Goal: Task Accomplishment & Management: Complete application form

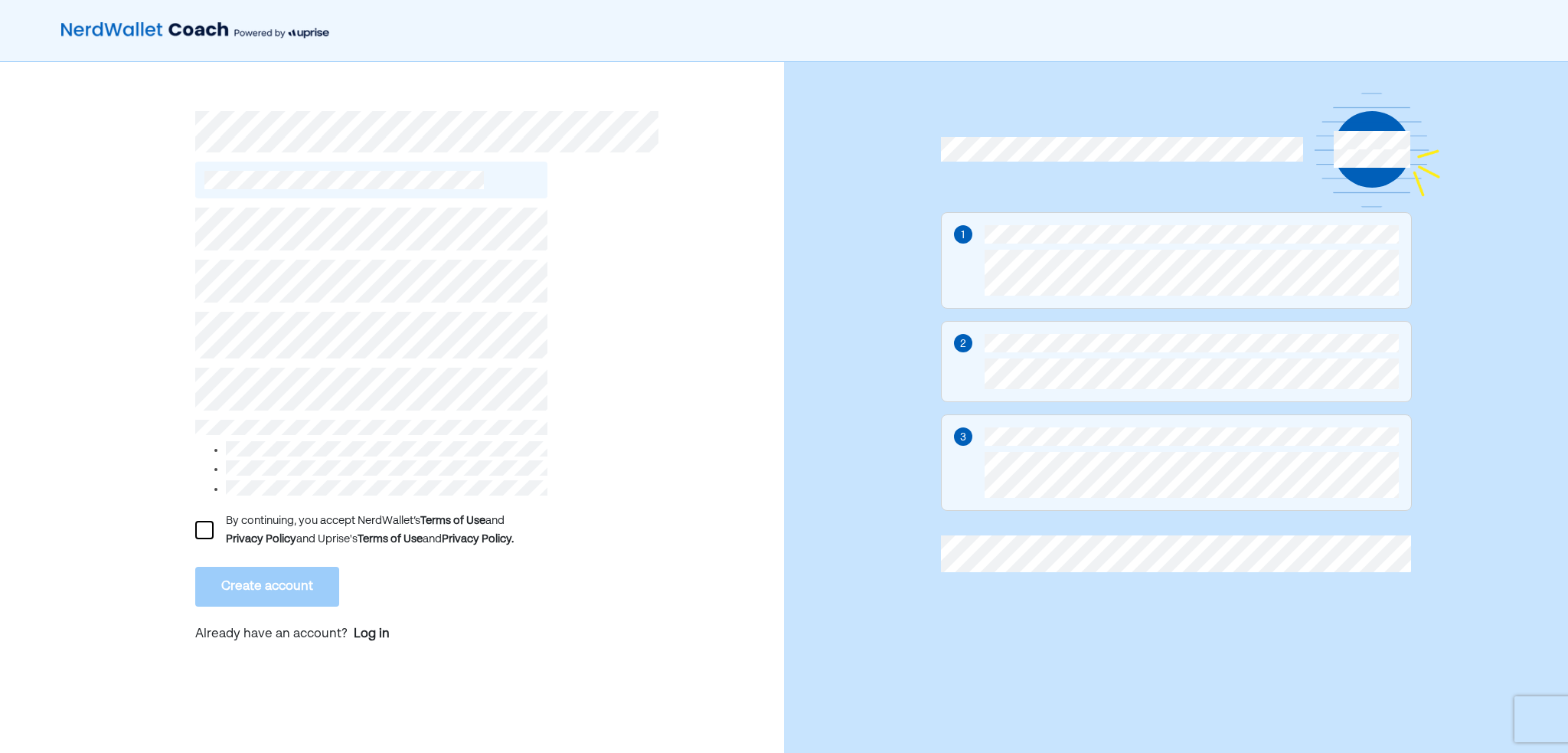
click at [208, 529] on div at bounding box center [205, 530] width 19 height 19
click at [181, 340] on div "L By continuing, you accept NerdWallet’s Terms of Use and Privacy Policy and Up…" at bounding box center [392, 415] width 784 height 706
click at [158, 353] on div "L By continuing, you accept NerdWallet’s Terms of Use and Privacy Policy and Up…" at bounding box center [392, 415] width 784 height 706
click at [236, 579] on button "Create account" at bounding box center [267, 586] width 144 height 40
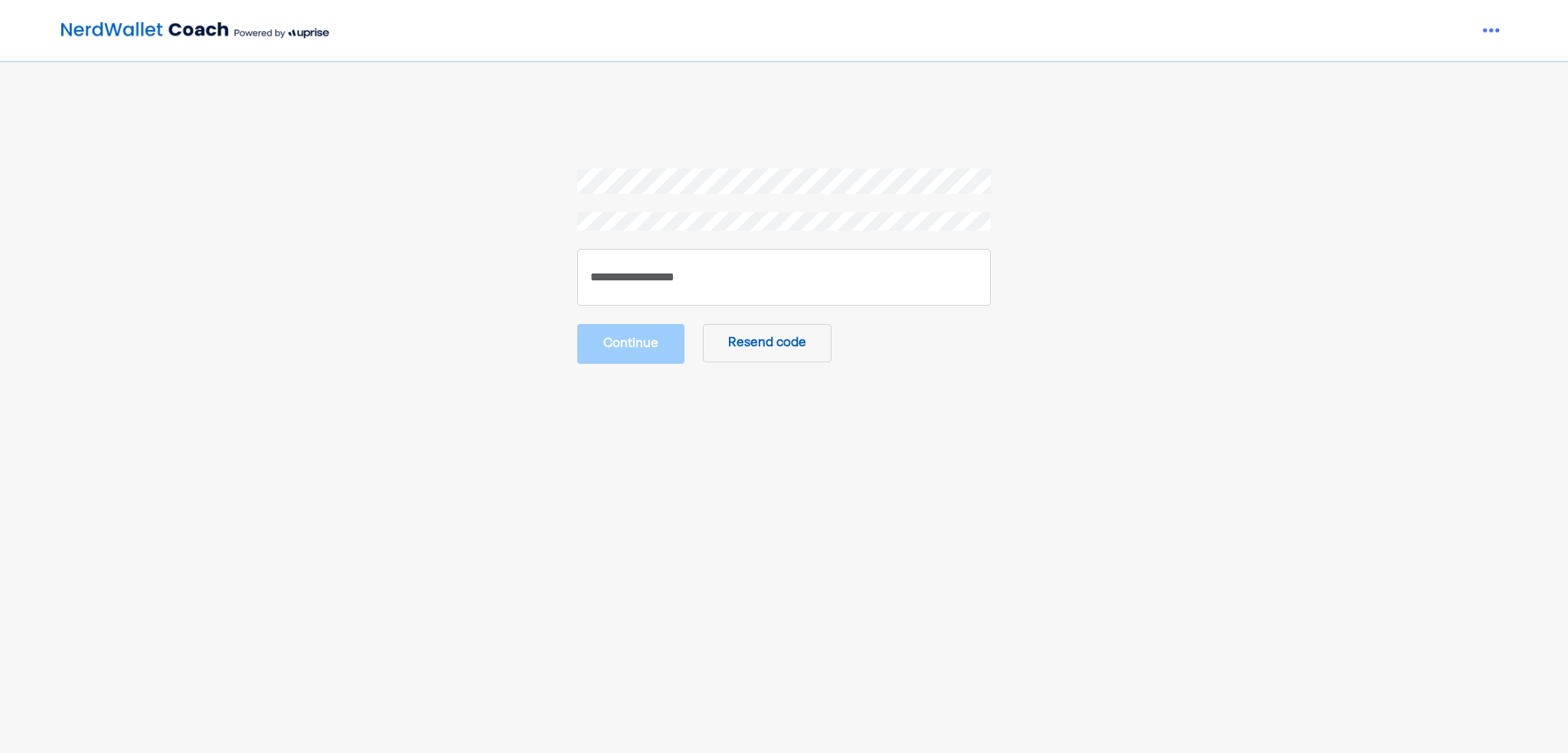
click at [0, 752] on nordpass-portal at bounding box center [0, 753] width 0 height 0
click at [692, 257] on input "number" at bounding box center [784, 278] width 413 height 58
paste input "******"
type input "******"
click at [656, 345] on button "Continue" at bounding box center [631, 344] width 107 height 40
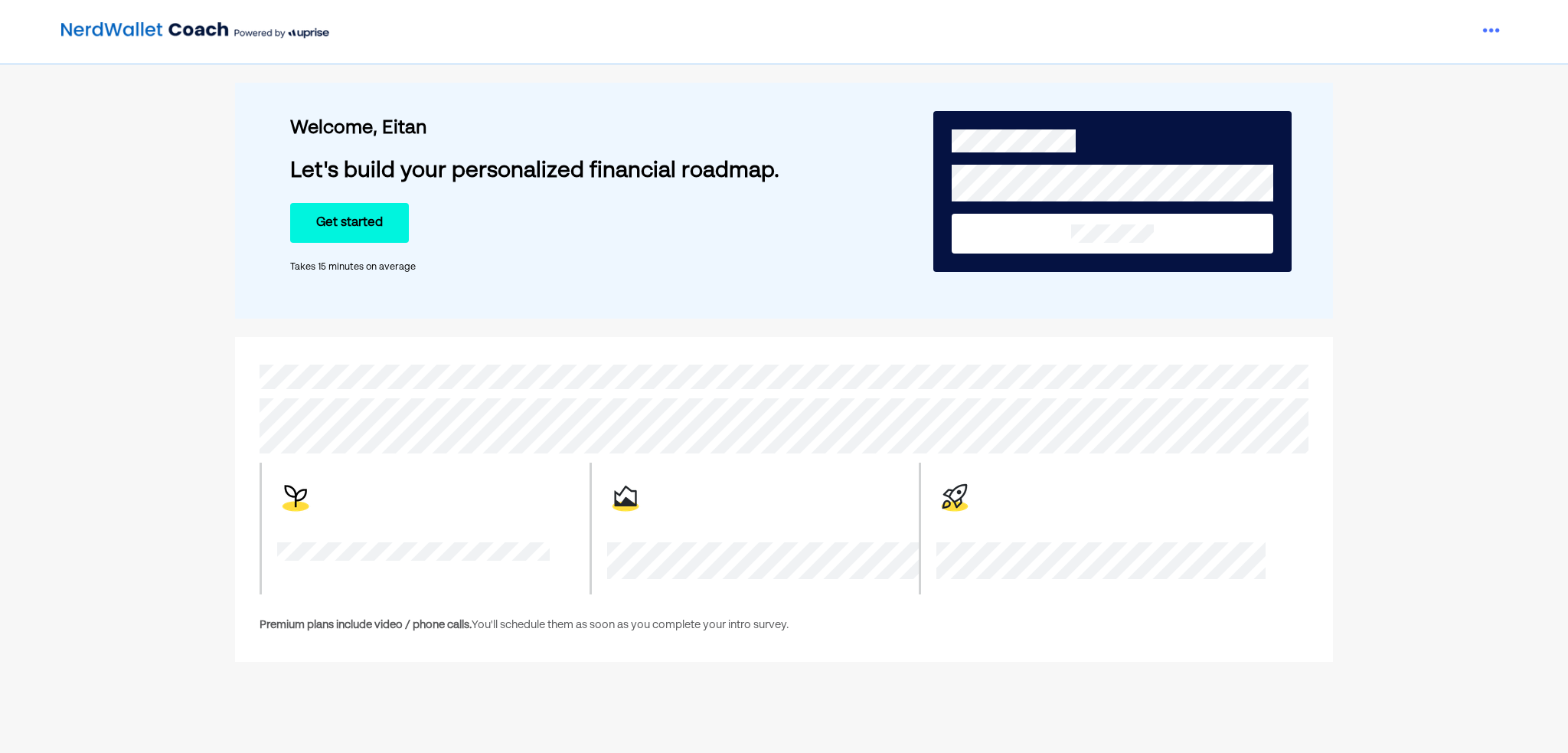
click at [379, 223] on button "Get started" at bounding box center [349, 223] width 119 height 40
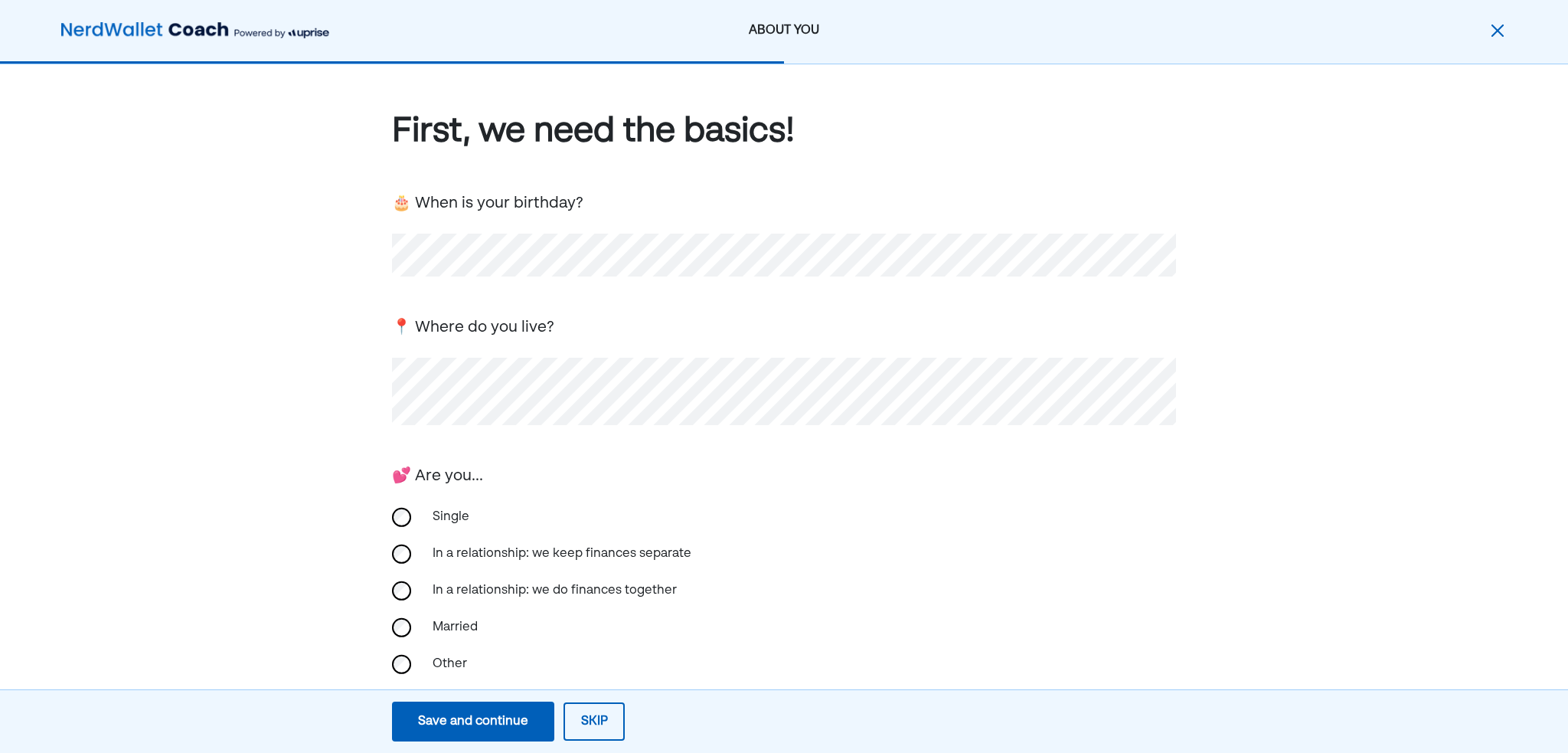
click at [312, 443] on div "First, we need the basics! 🎂 When is your birthday? 📍 Where do you live? 💕 Are …" at bounding box center [784, 500] width 1568 height 872
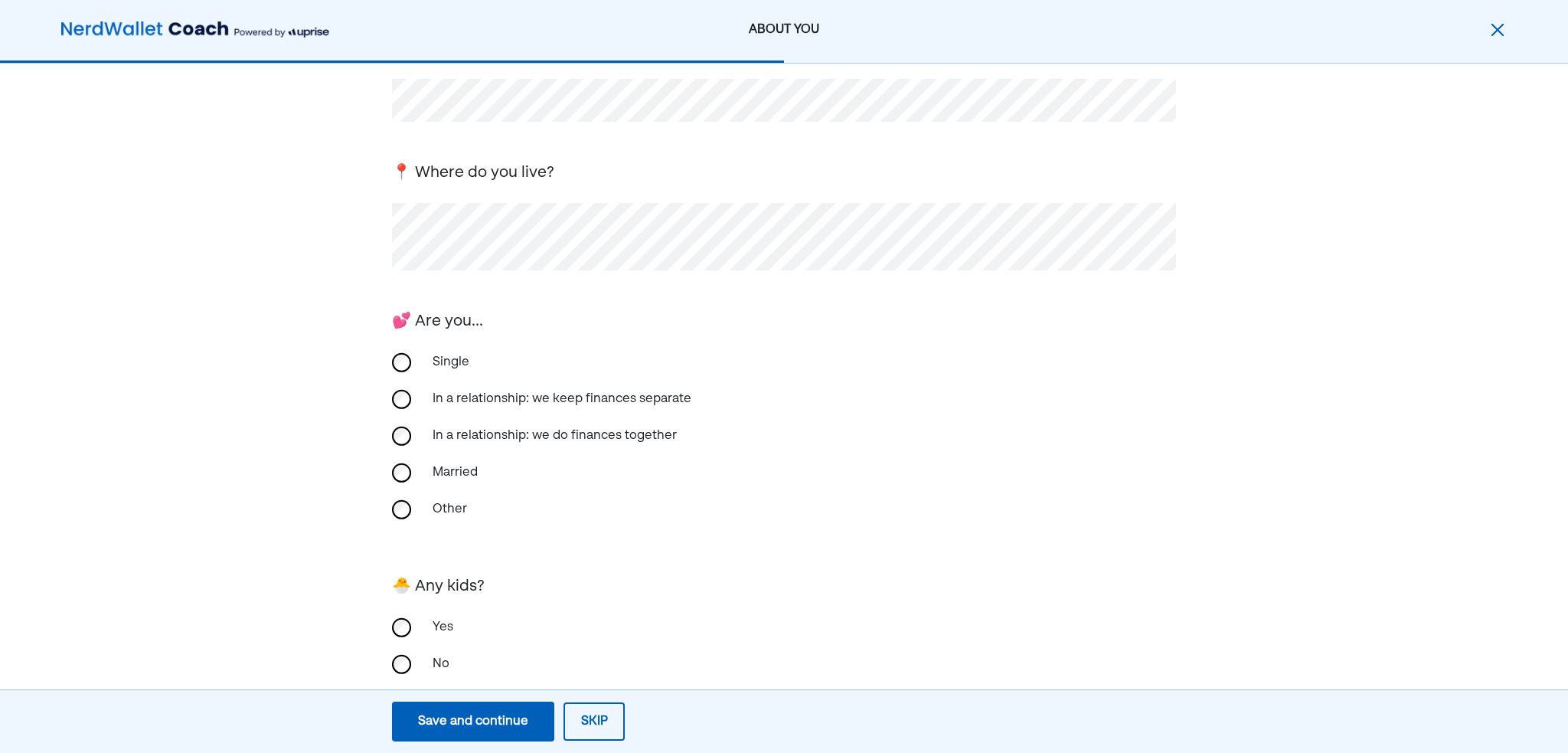
scroll to position [184, 0]
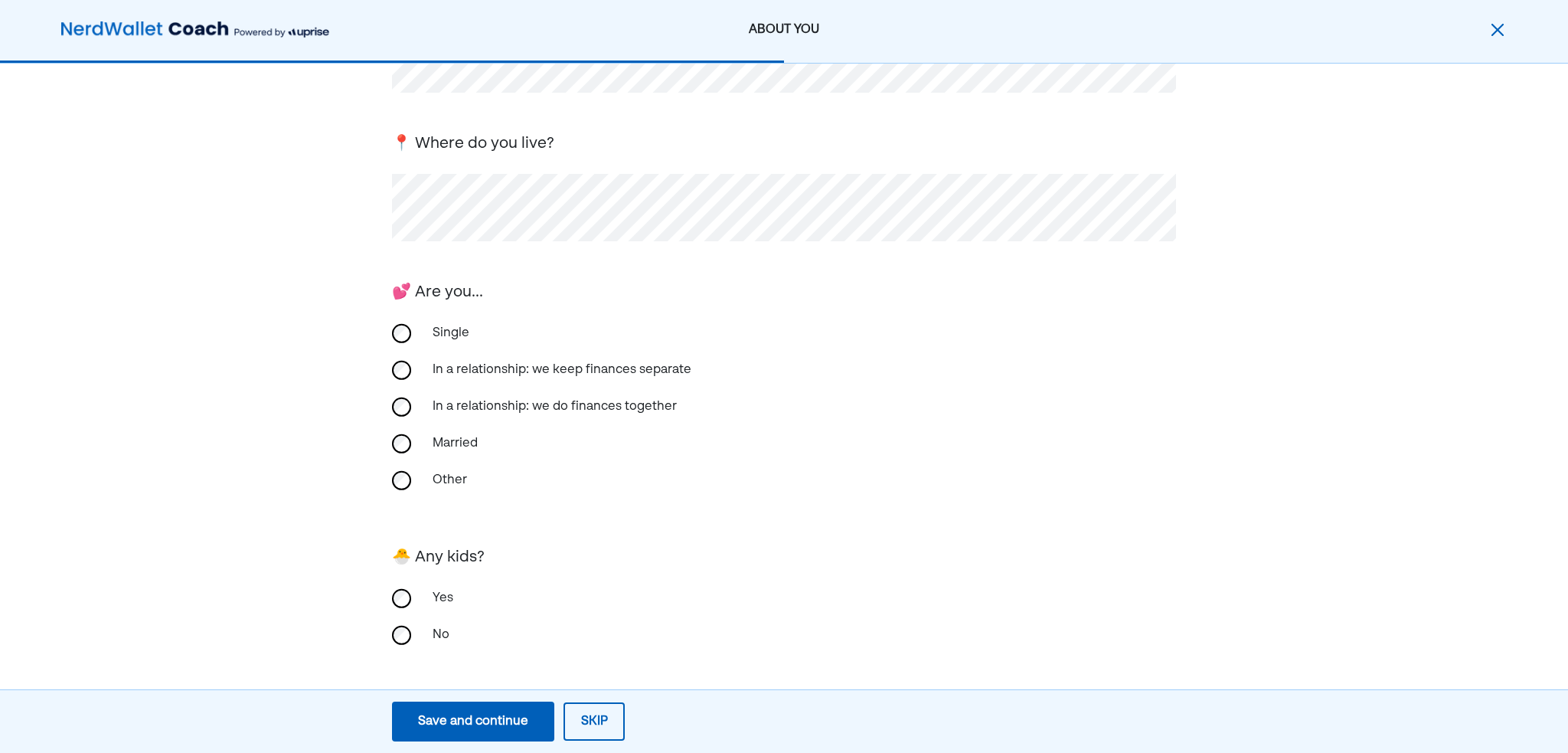
click at [401, 624] on div "No" at bounding box center [784, 634] width 784 height 36
click at [482, 717] on div "Save and continue" at bounding box center [473, 722] width 110 height 19
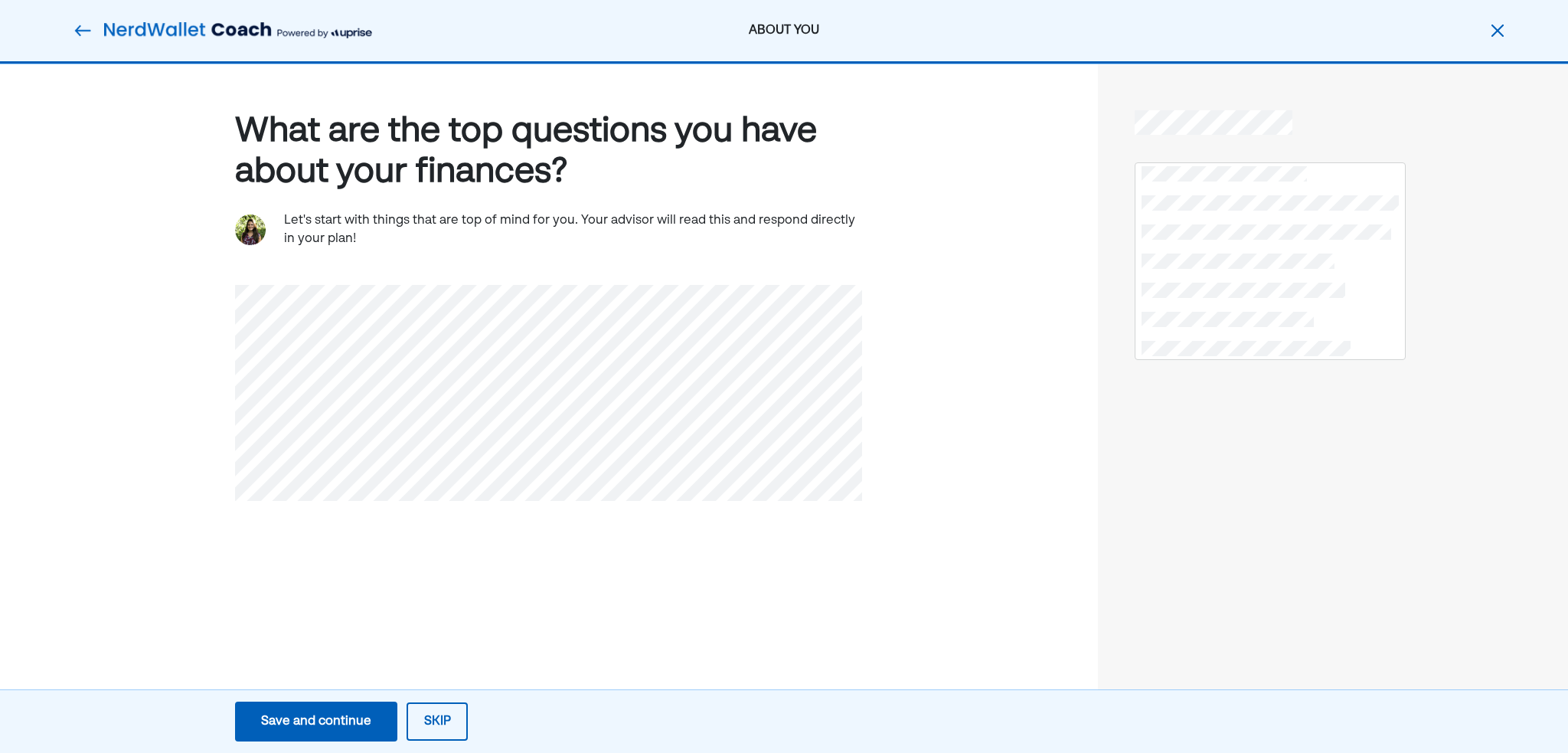
click at [0, 752] on nordpass-portal at bounding box center [0, 753] width 0 height 0
click at [349, 729] on div "Save and continue" at bounding box center [316, 722] width 110 height 19
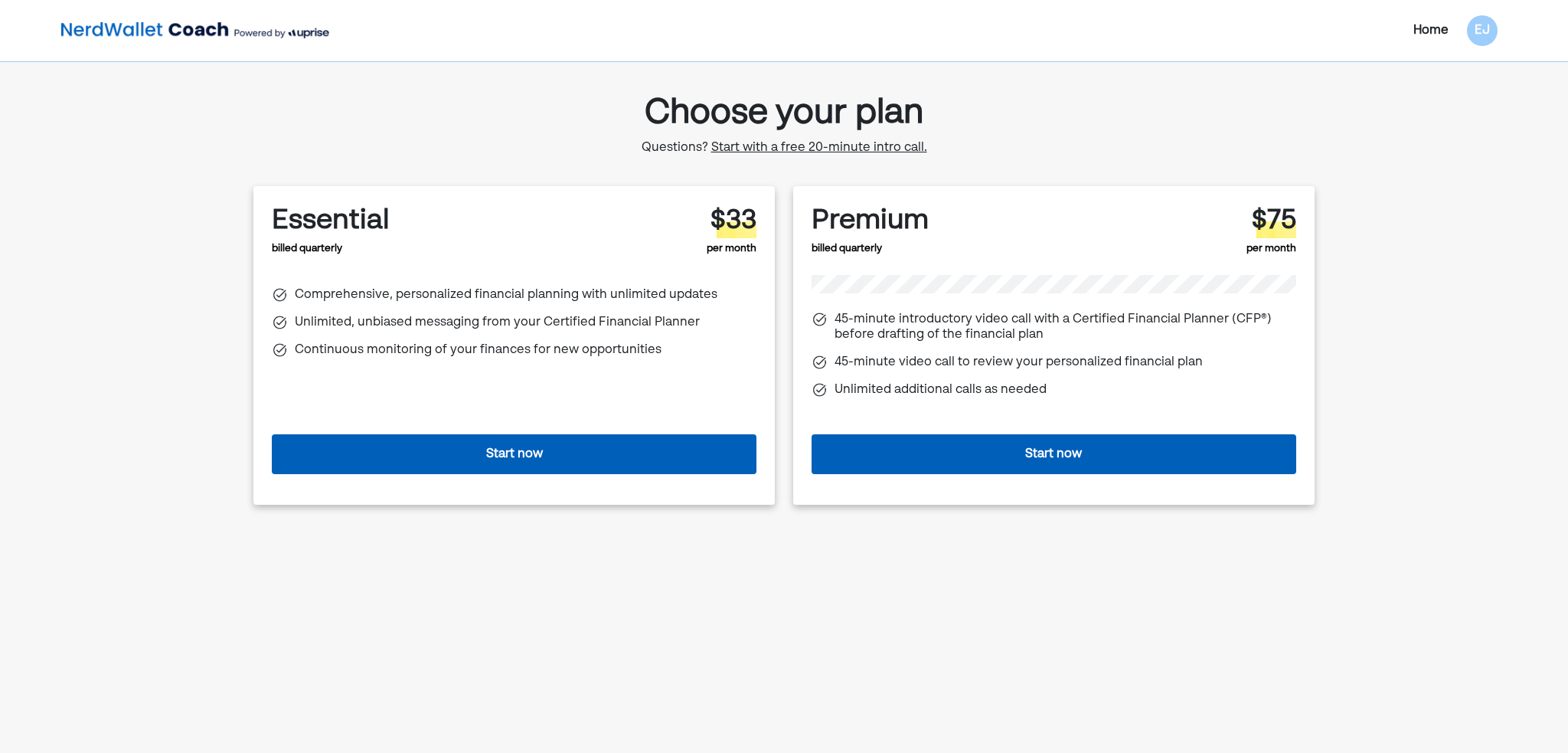
click at [529, 446] on button "Start now" at bounding box center [514, 454] width 484 height 40
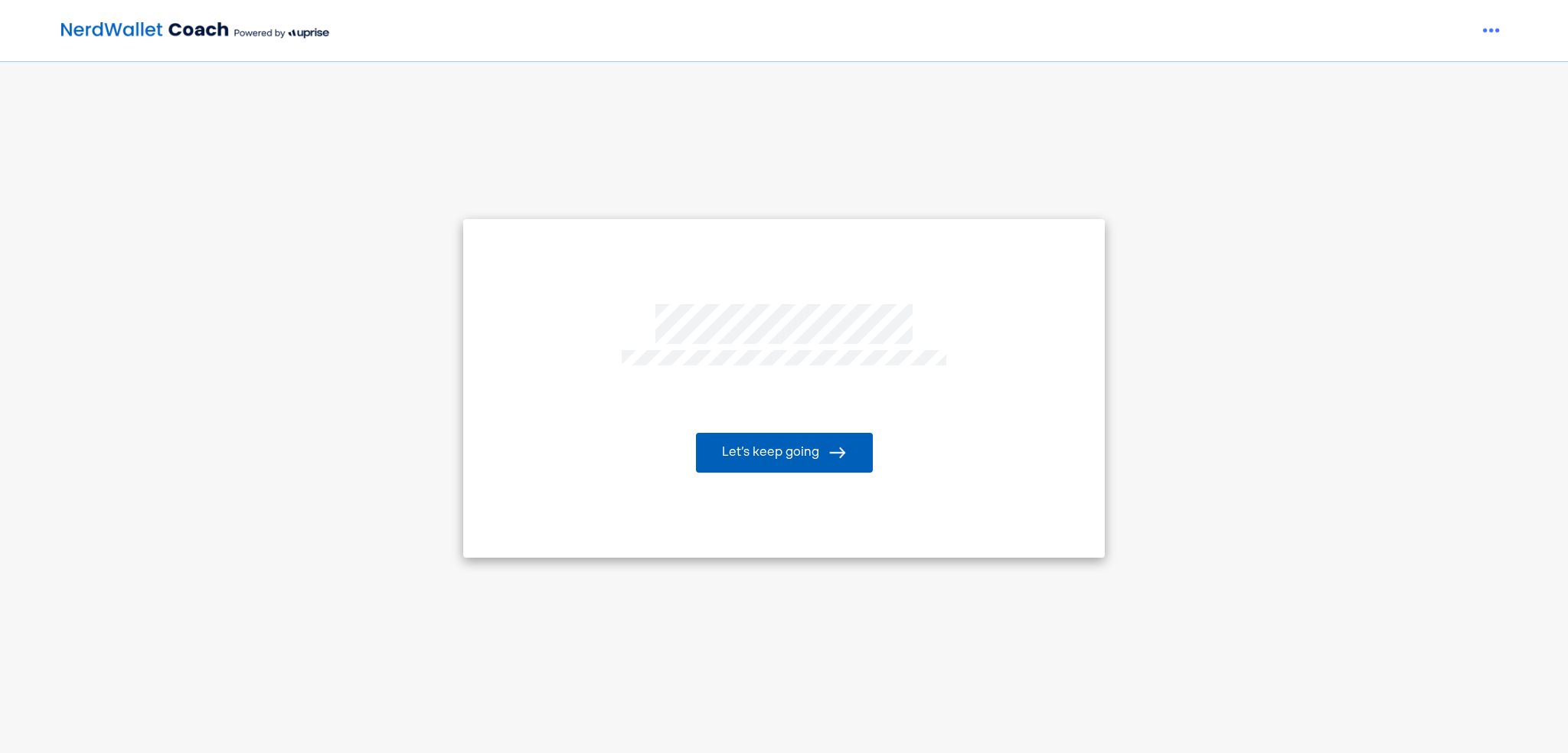
click at [1063, 474] on div "Let’s keep going" at bounding box center [784, 389] width 643 height 339
click at [0, 752] on nordpass-portal at bounding box center [0, 753] width 0 height 0
click at [795, 468] on button "Let’s keep going" at bounding box center [784, 452] width 177 height 40
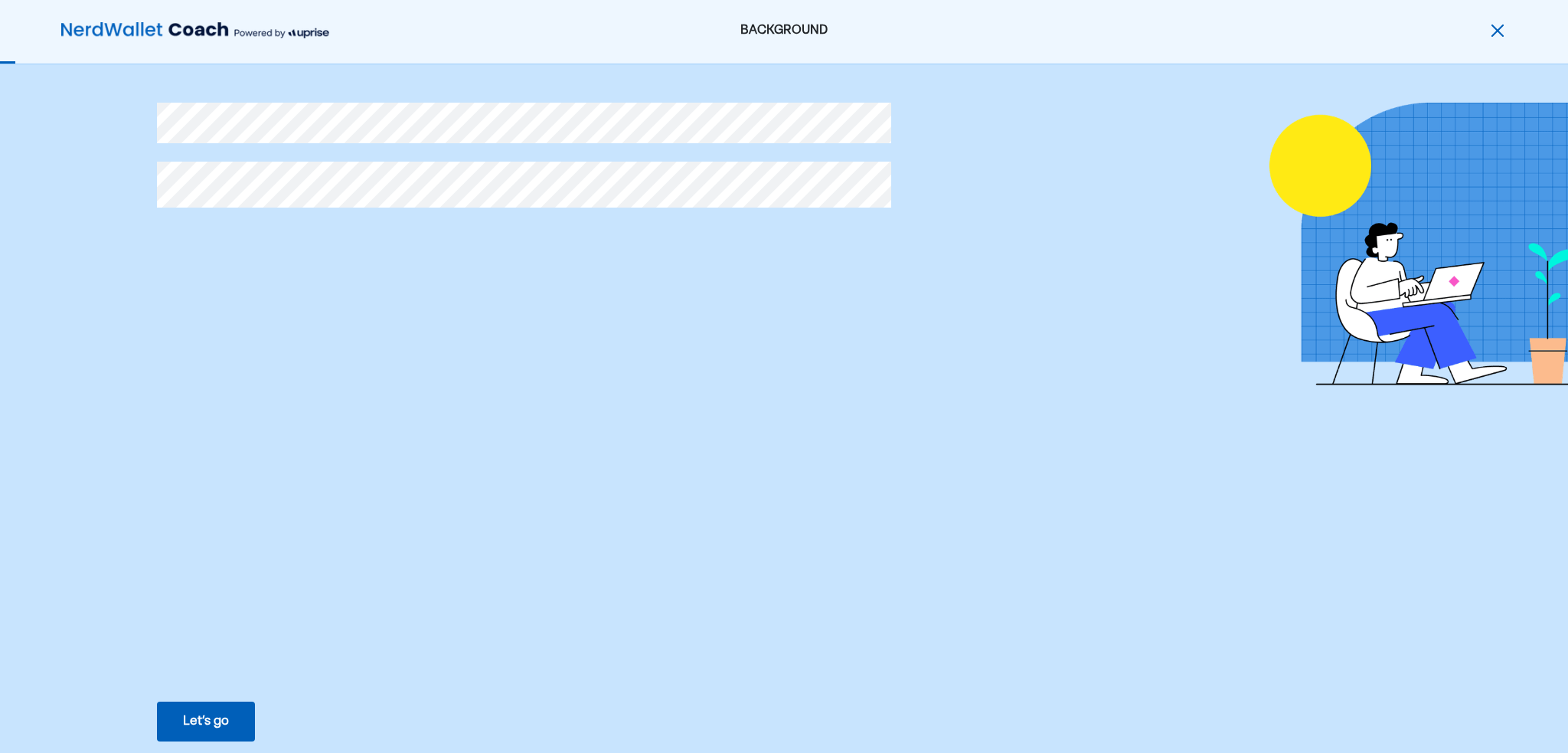
click at [221, 712] on button "Let’s go Save Let’s go" at bounding box center [206, 721] width 98 height 40
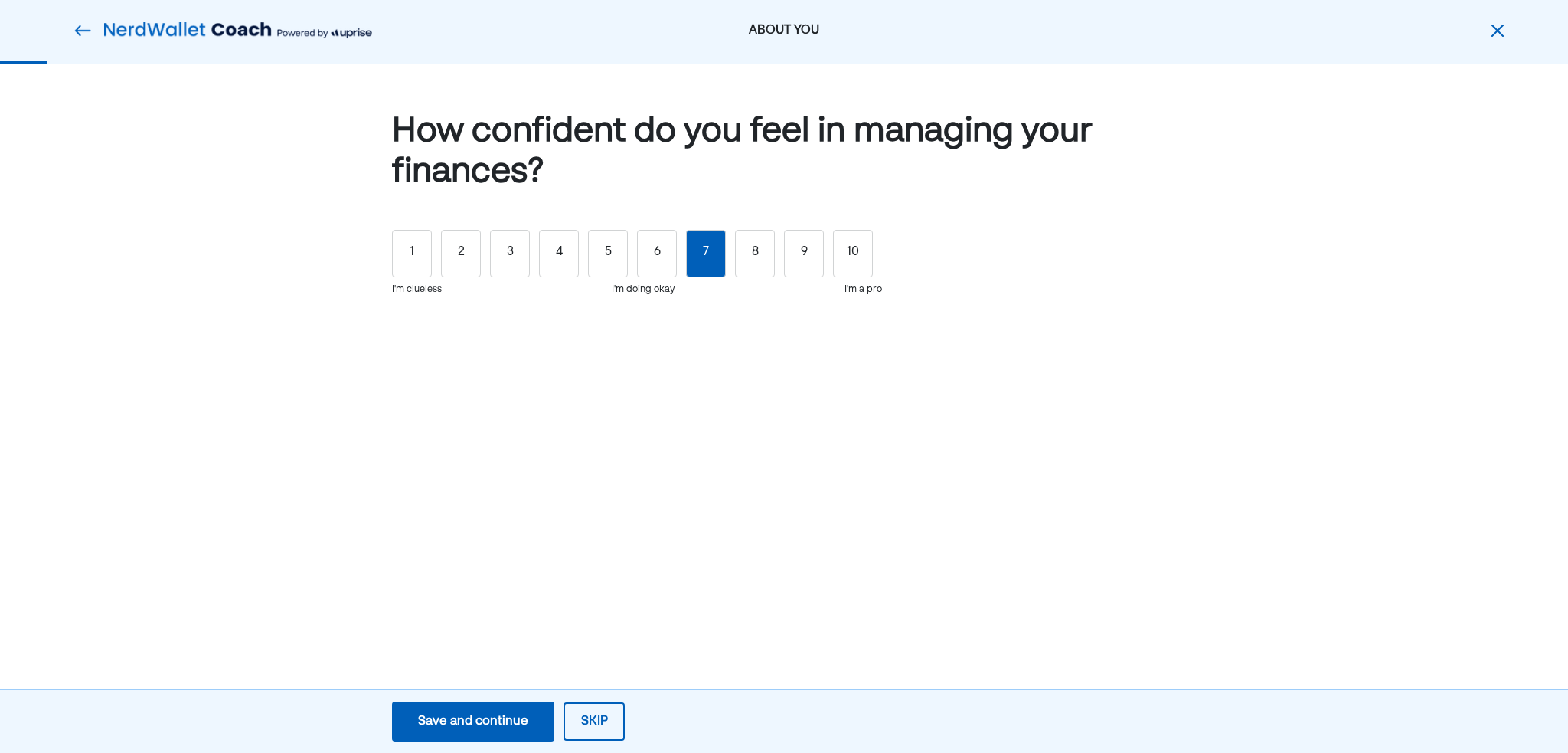
click at [717, 251] on div "7" at bounding box center [705, 253] width 40 height 47
click at [767, 265] on div "8" at bounding box center [754, 253] width 40 height 47
click at [480, 720] on div "Save and continue" at bounding box center [473, 722] width 110 height 19
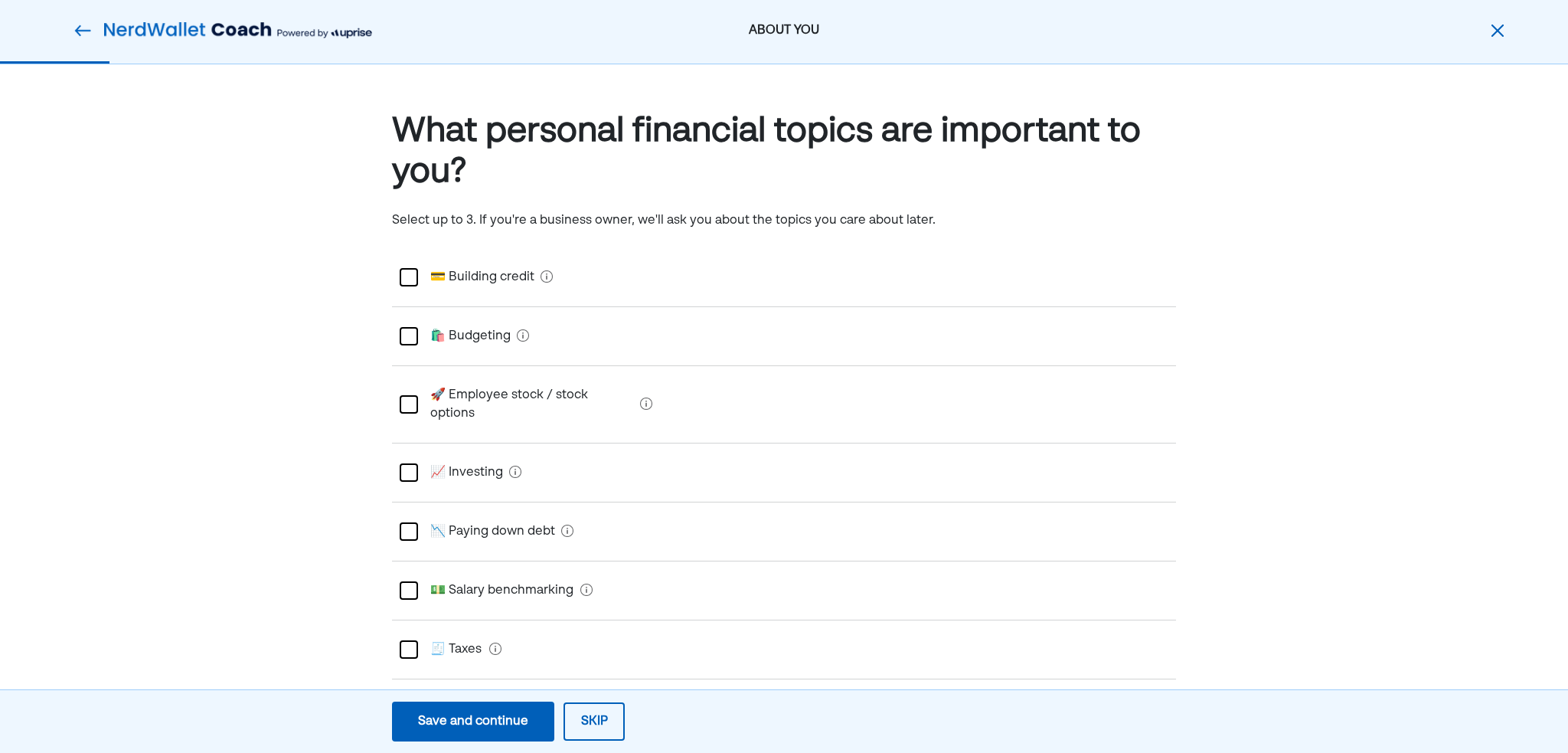
click at [410, 336] on div at bounding box center [409, 337] width 19 height 19
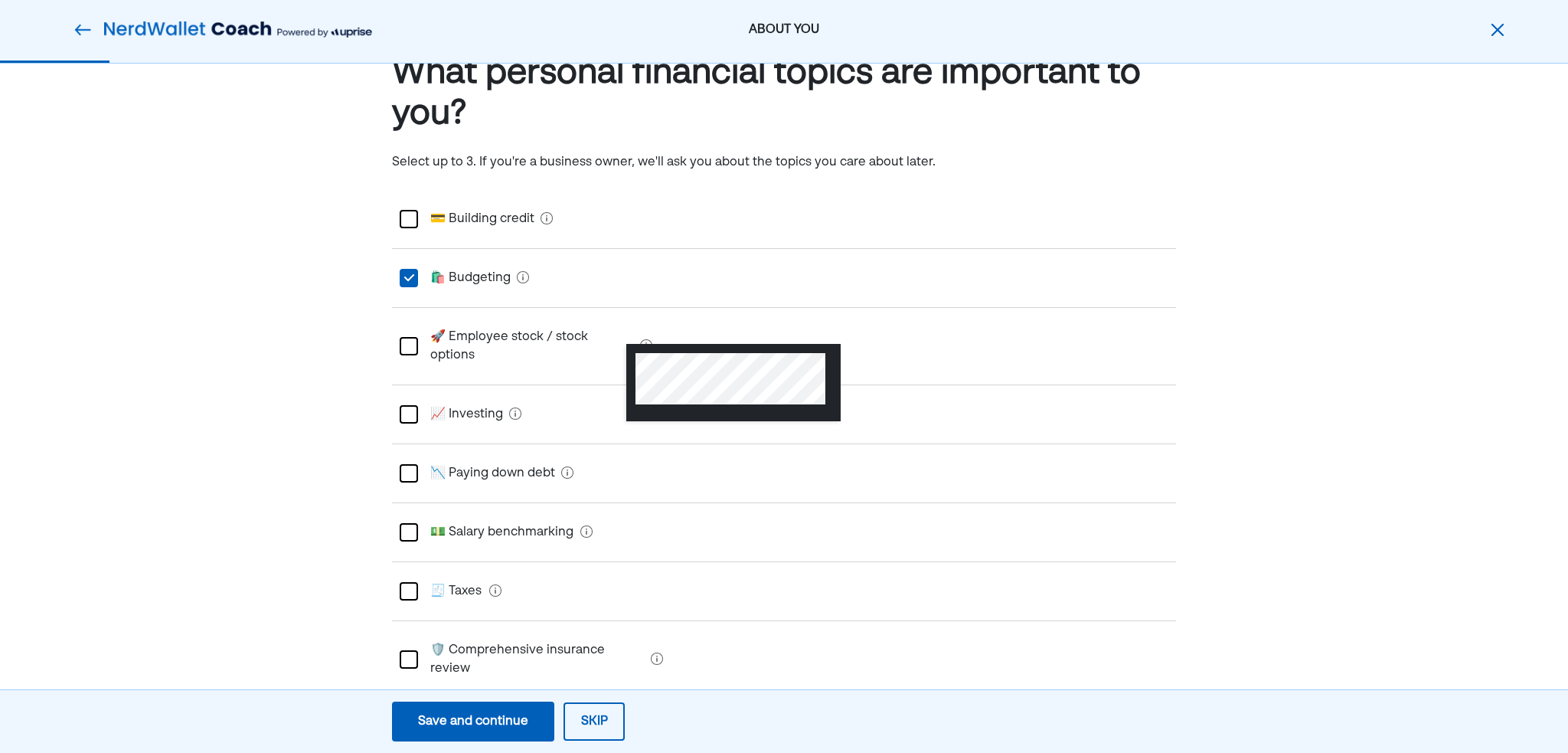
scroll to position [77, 0]
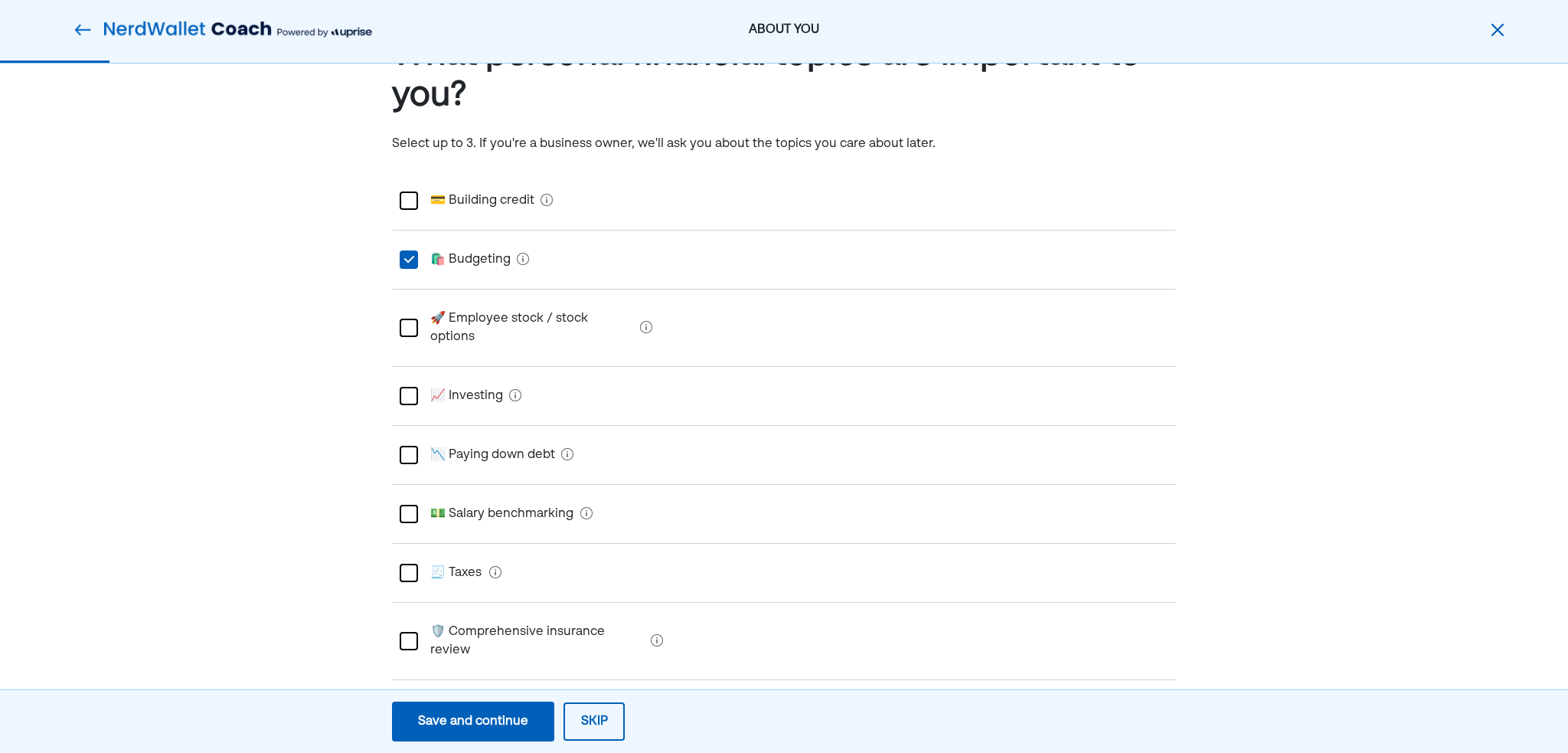
click at [404, 387] on div at bounding box center [409, 396] width 19 height 19
click at [415, 446] on div at bounding box center [409, 455] width 19 height 19
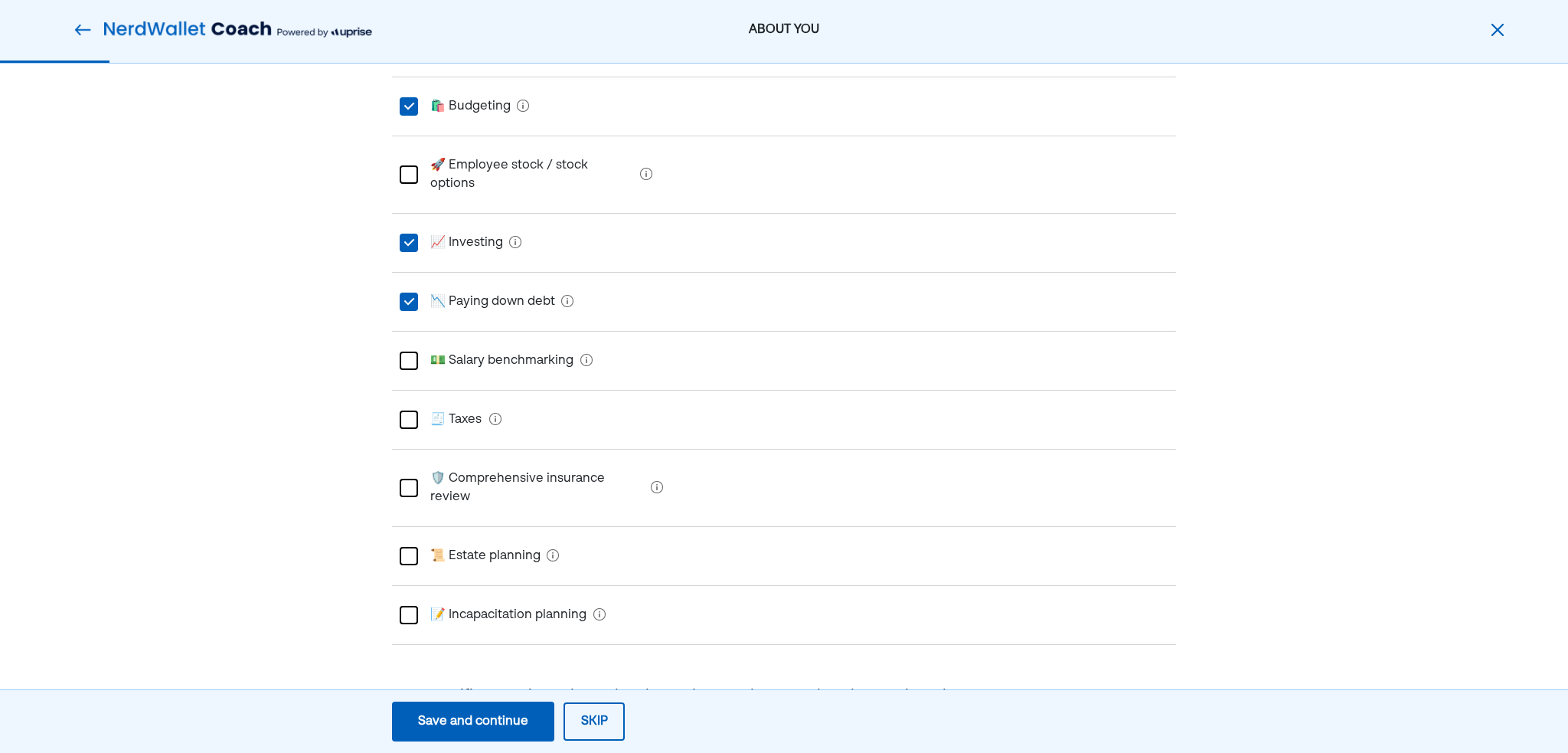
scroll to position [299, 0]
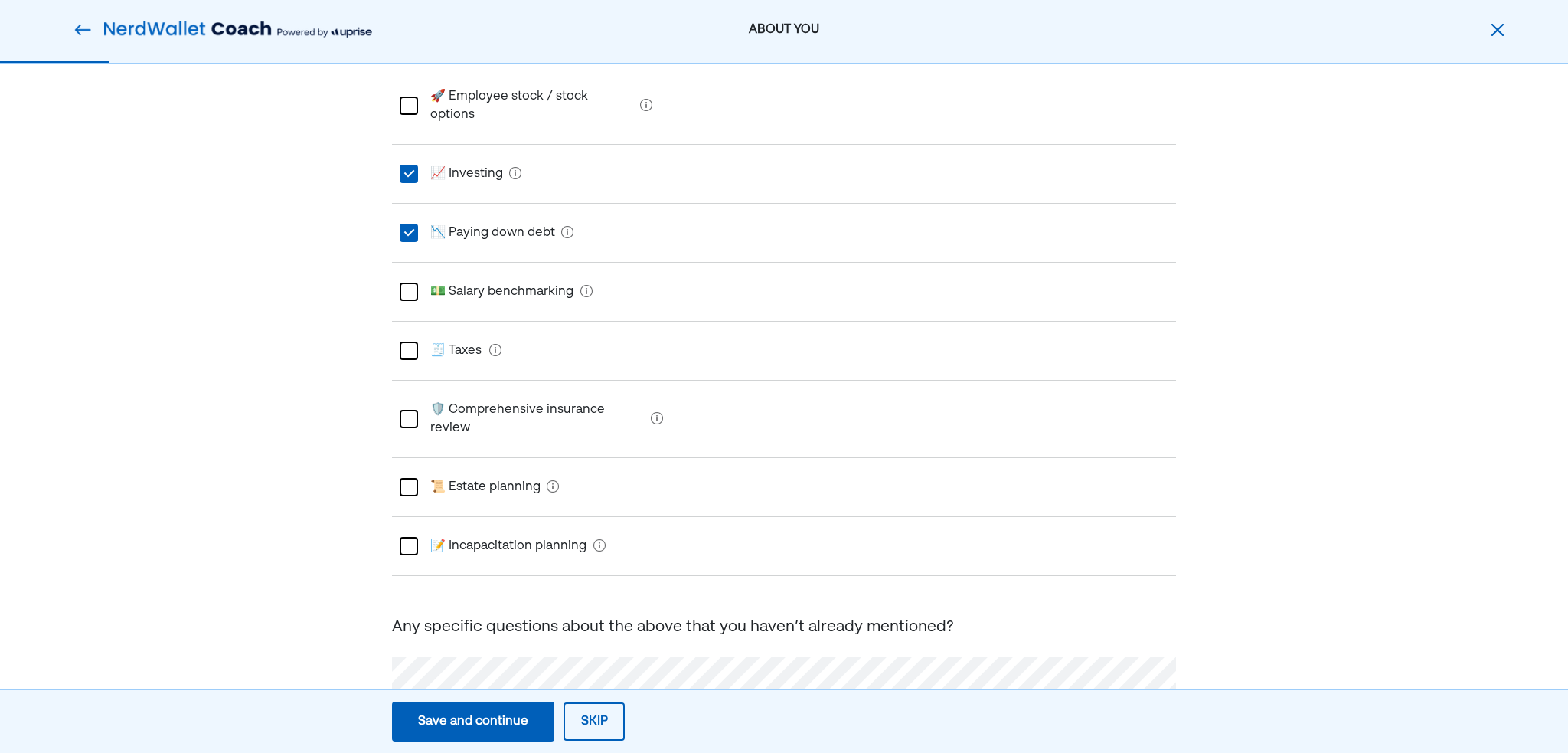
click at [412, 342] on div at bounding box center [409, 351] width 19 height 19
click at [493, 727] on div "Save and continue" at bounding box center [473, 722] width 110 height 19
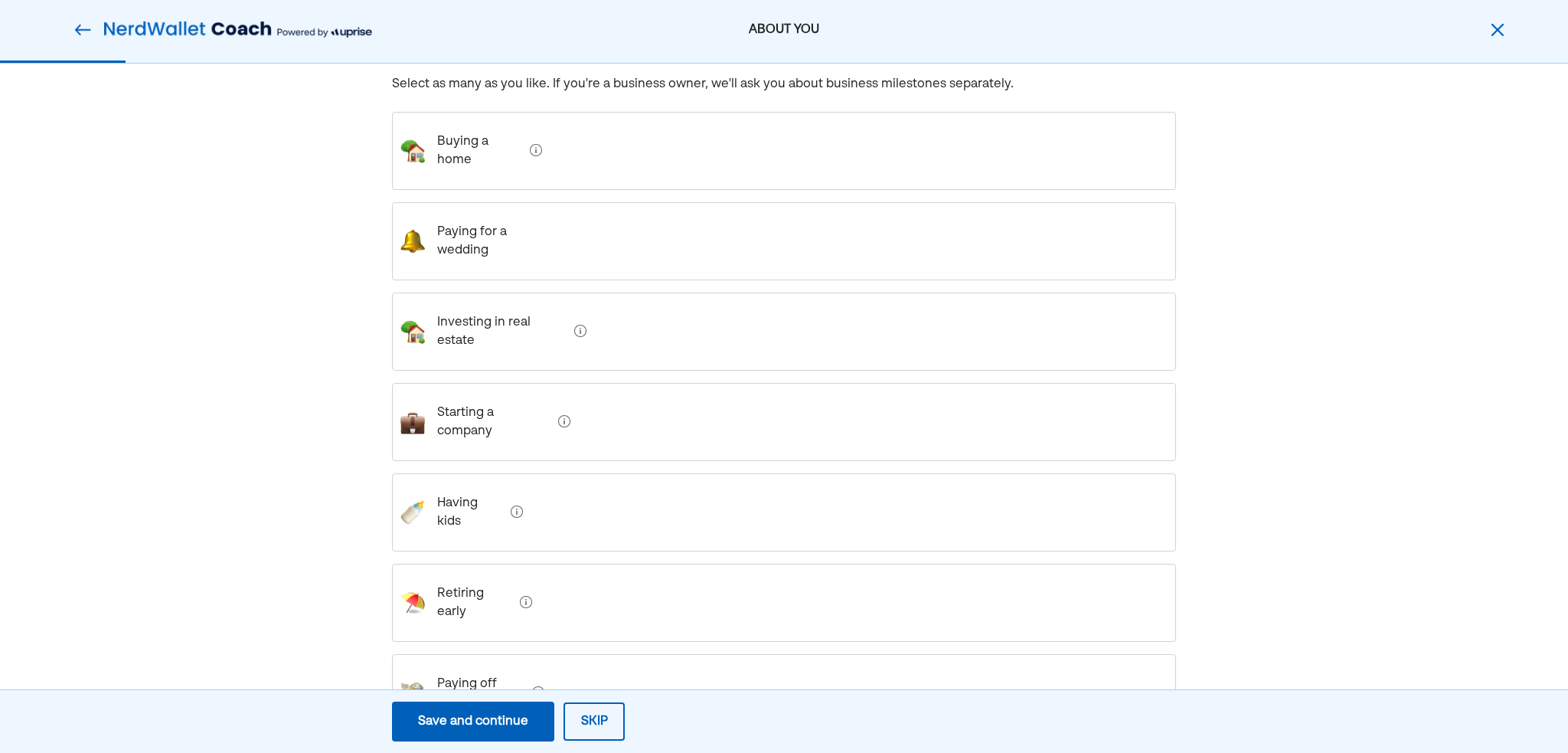
scroll to position [138, 0]
click at [756, 472] on div "Having kids" at bounding box center [784, 511] width 784 height 78
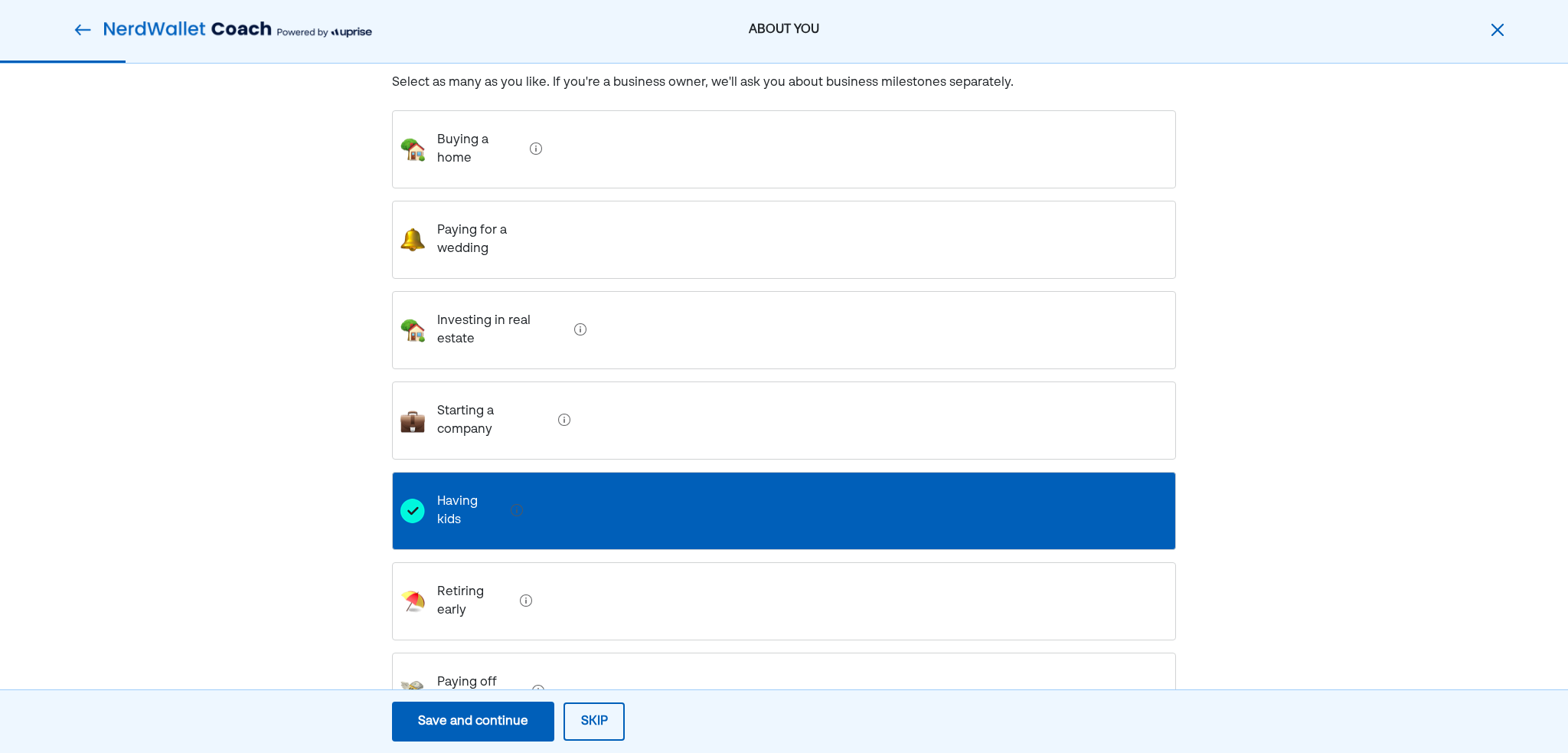
click at [612, 653] on div "Paying off debt" at bounding box center [784, 692] width 784 height 78
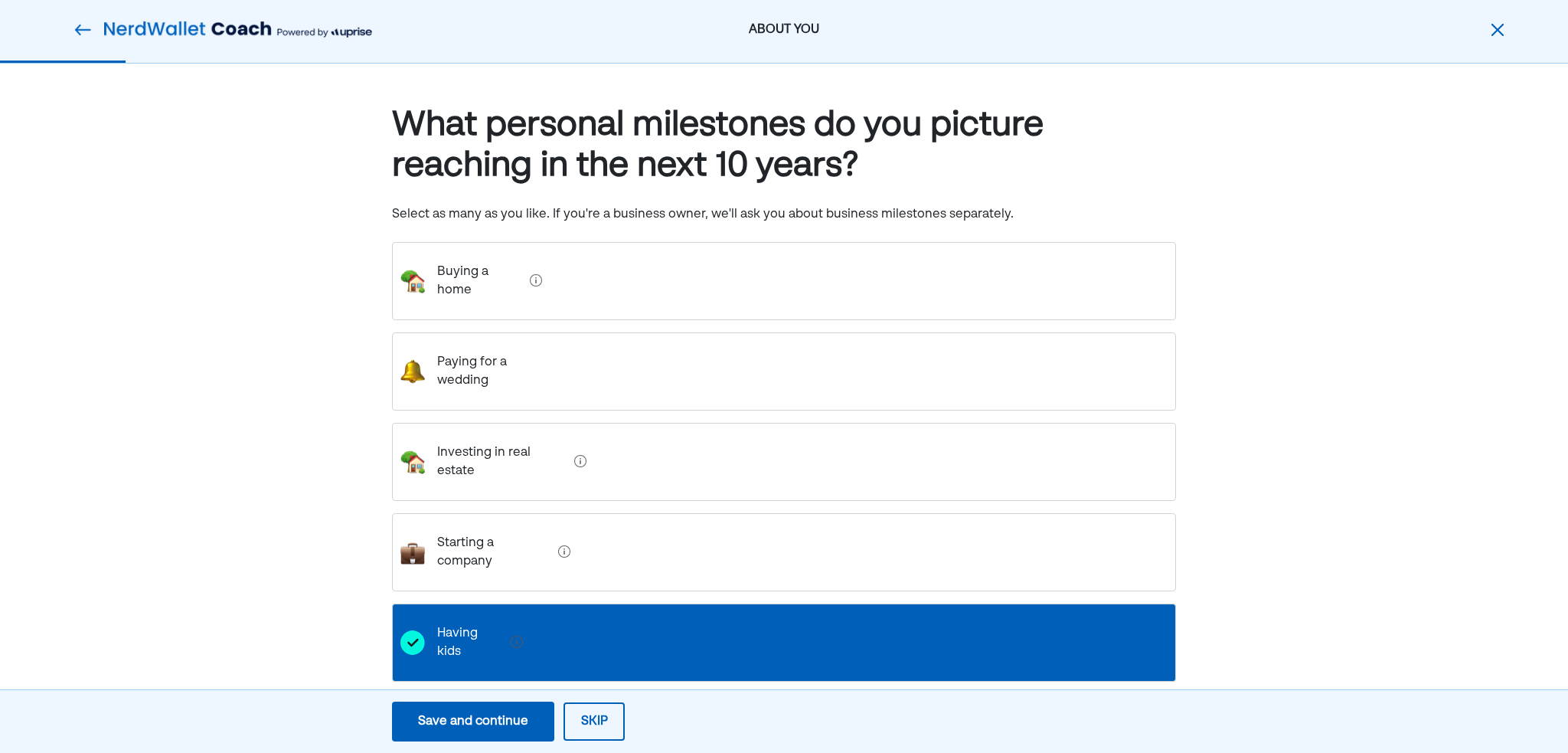
scroll to position [0, 0]
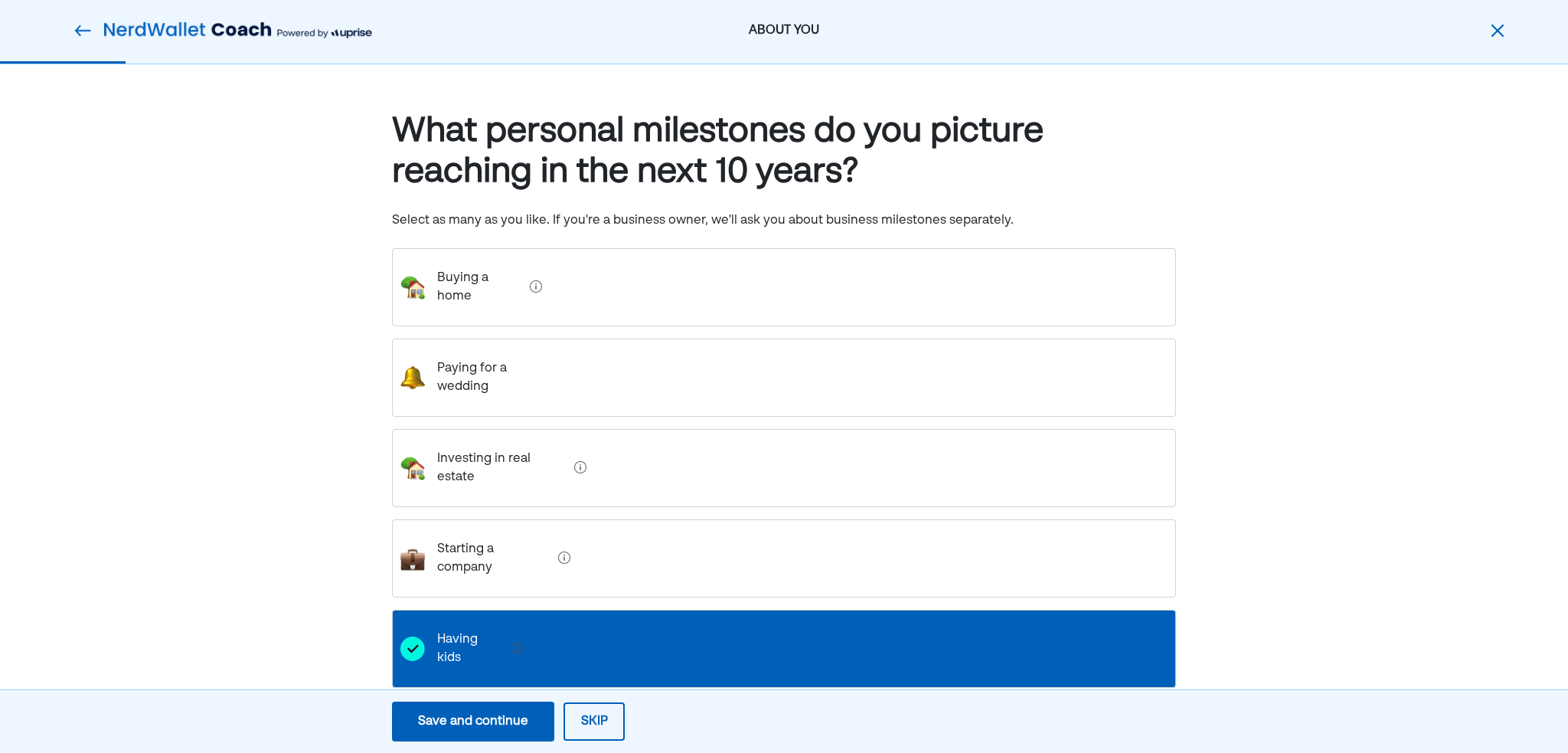
click at [608, 272] on div "Buying a home" at bounding box center [784, 287] width 784 height 78
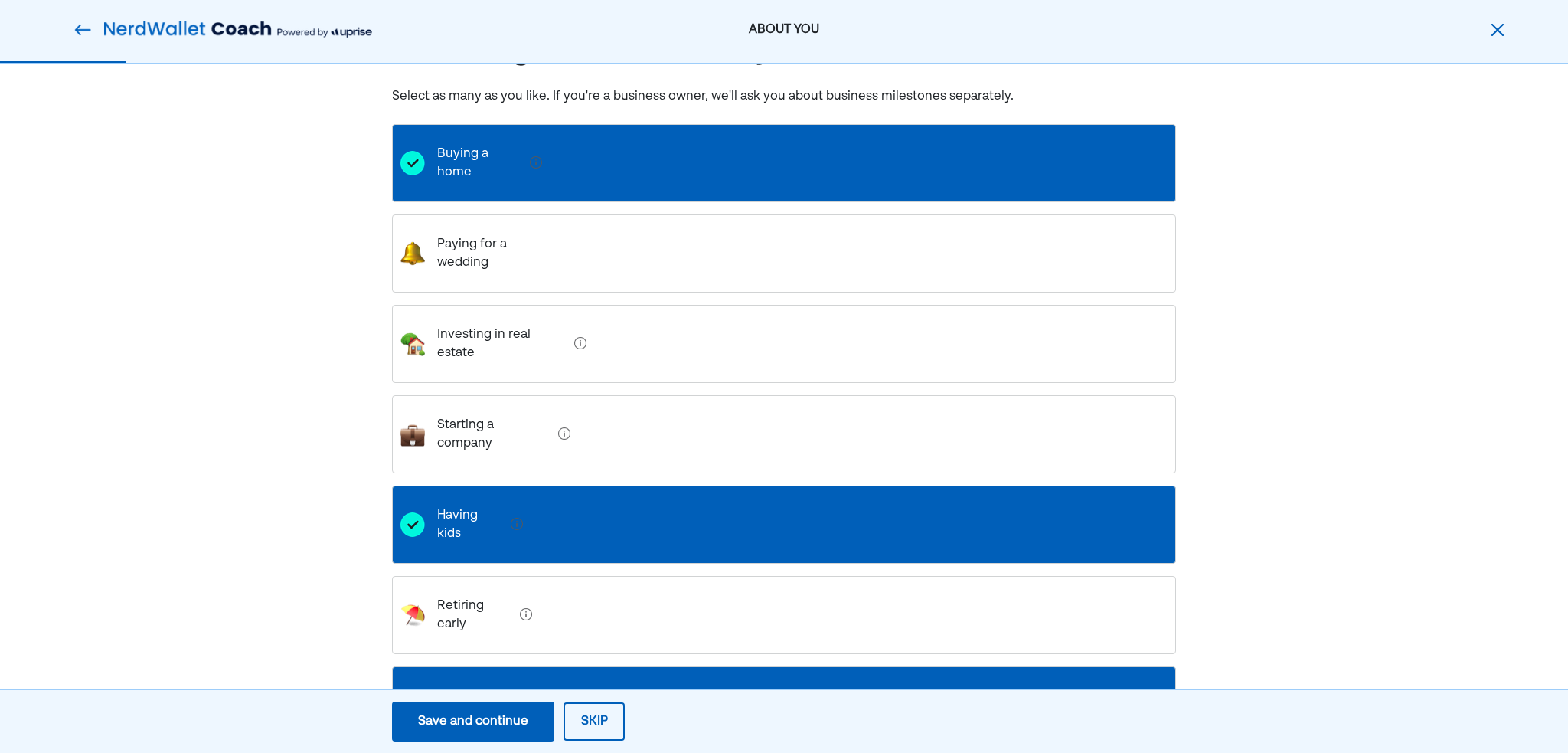
scroll to position [138, 0]
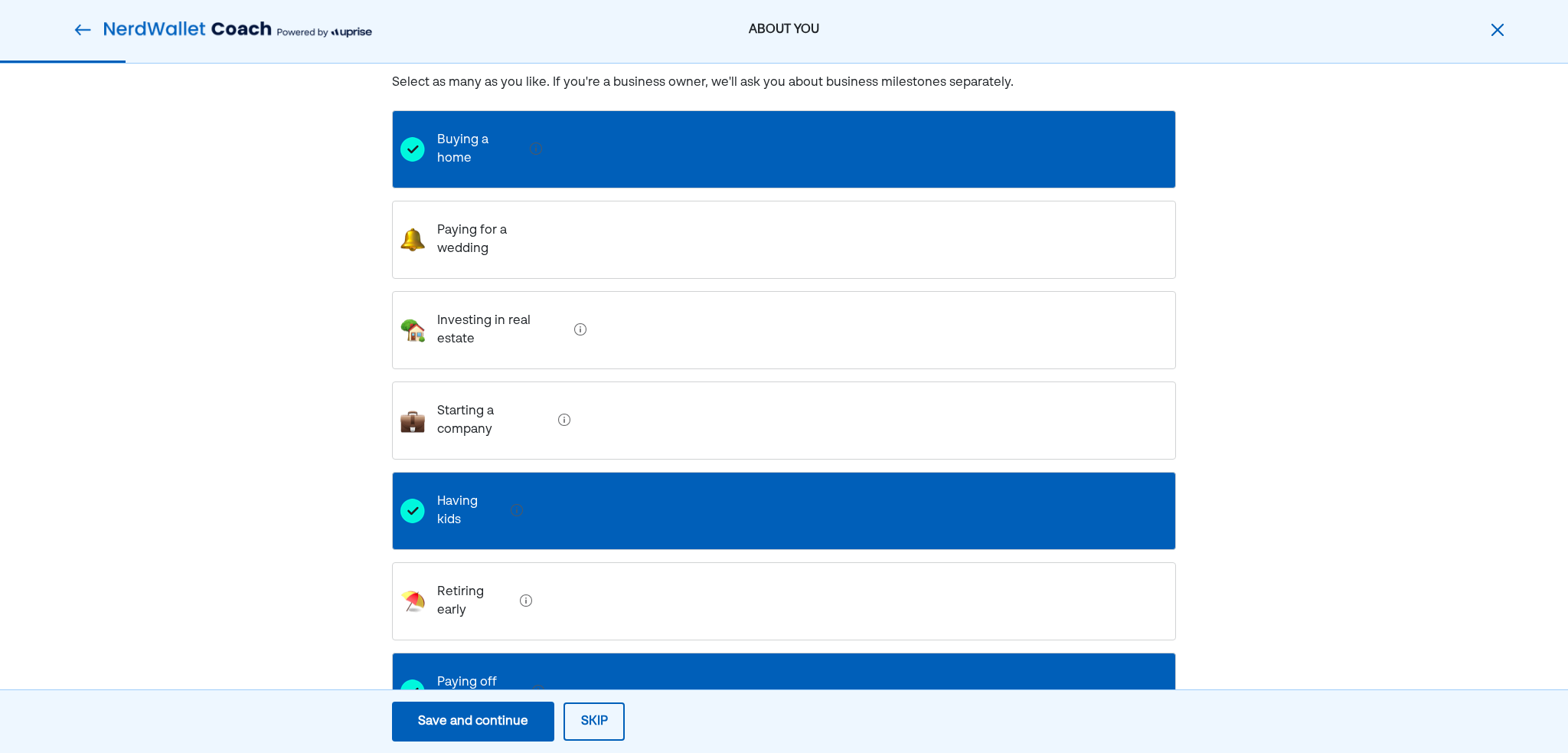
click at [493, 390] on company "Starting a company" at bounding box center [488, 420] width 127 height 61
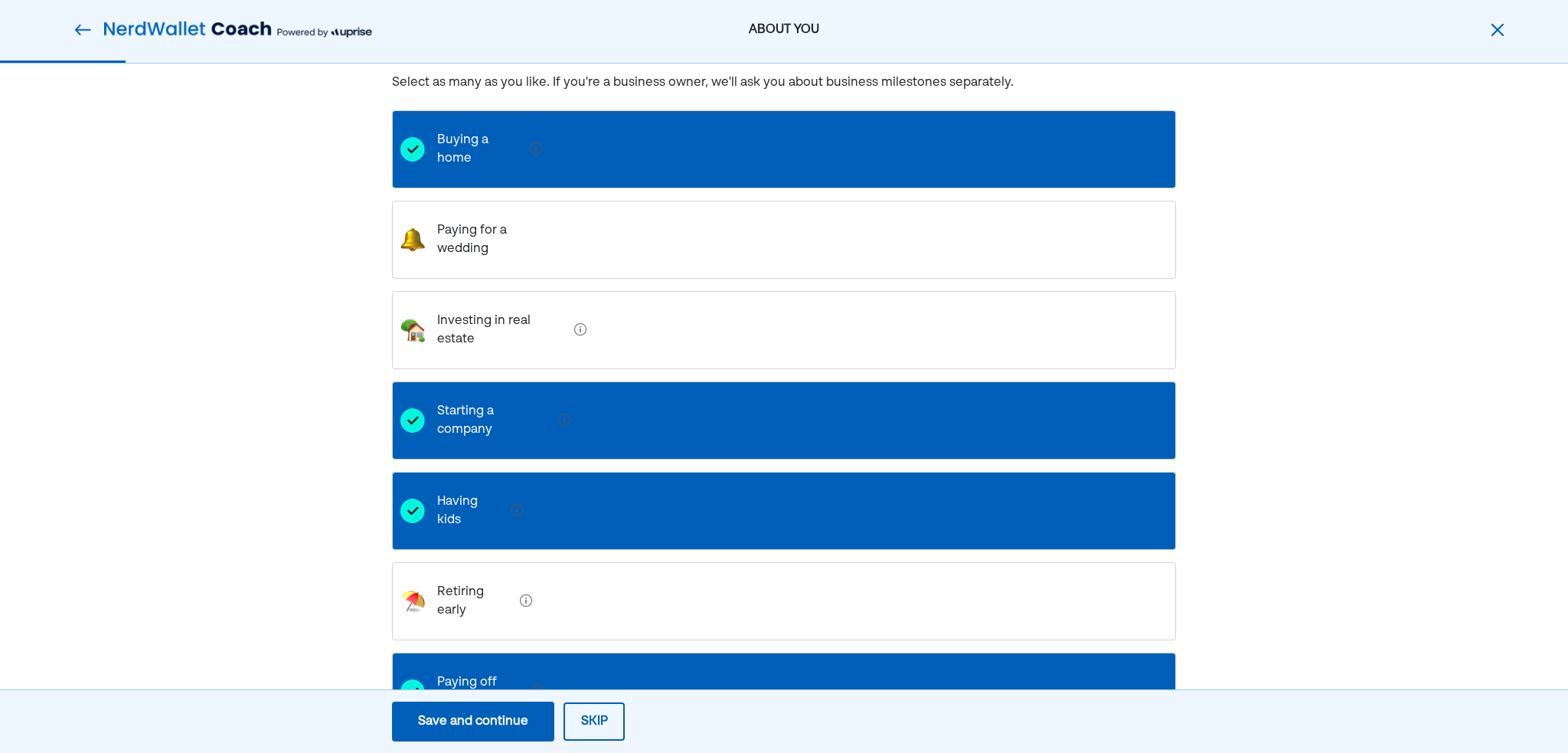
click at [499, 722] on div "Save and continue" at bounding box center [473, 722] width 110 height 19
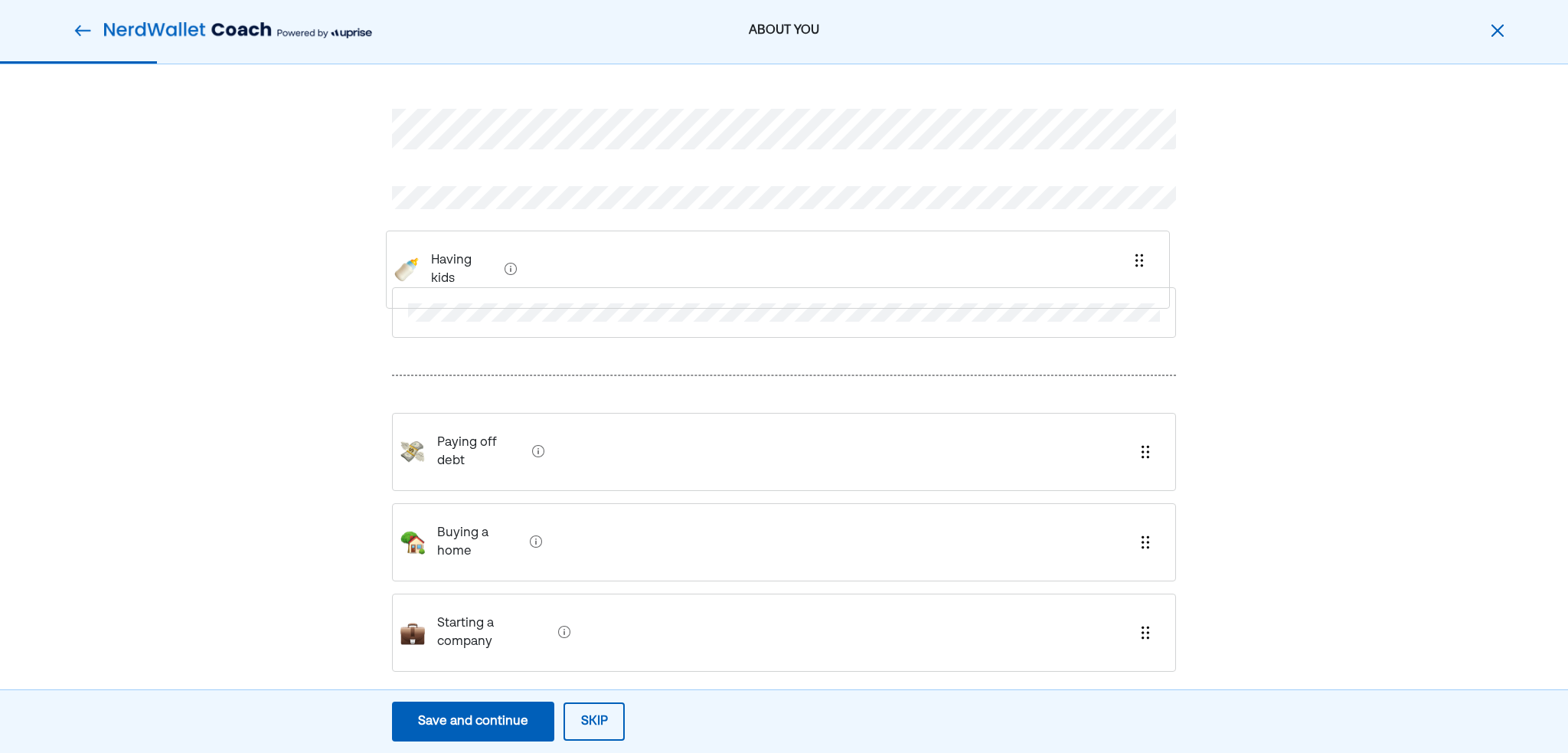
drag, startPoint x: 1147, startPoint y: 390, endPoint x: 1142, endPoint y: 254, distance: 136.1
click at [1142, 254] on div "Having kids Paying off debt Buying a home Starting a company" at bounding box center [784, 407] width 784 height 671
drag, startPoint x: 1146, startPoint y: 598, endPoint x: 1153, endPoint y: 330, distance: 268.1
click at [1153, 330] on div "Having kids Paying off debt Buying a home Starting a company" at bounding box center [784, 407] width 784 height 671
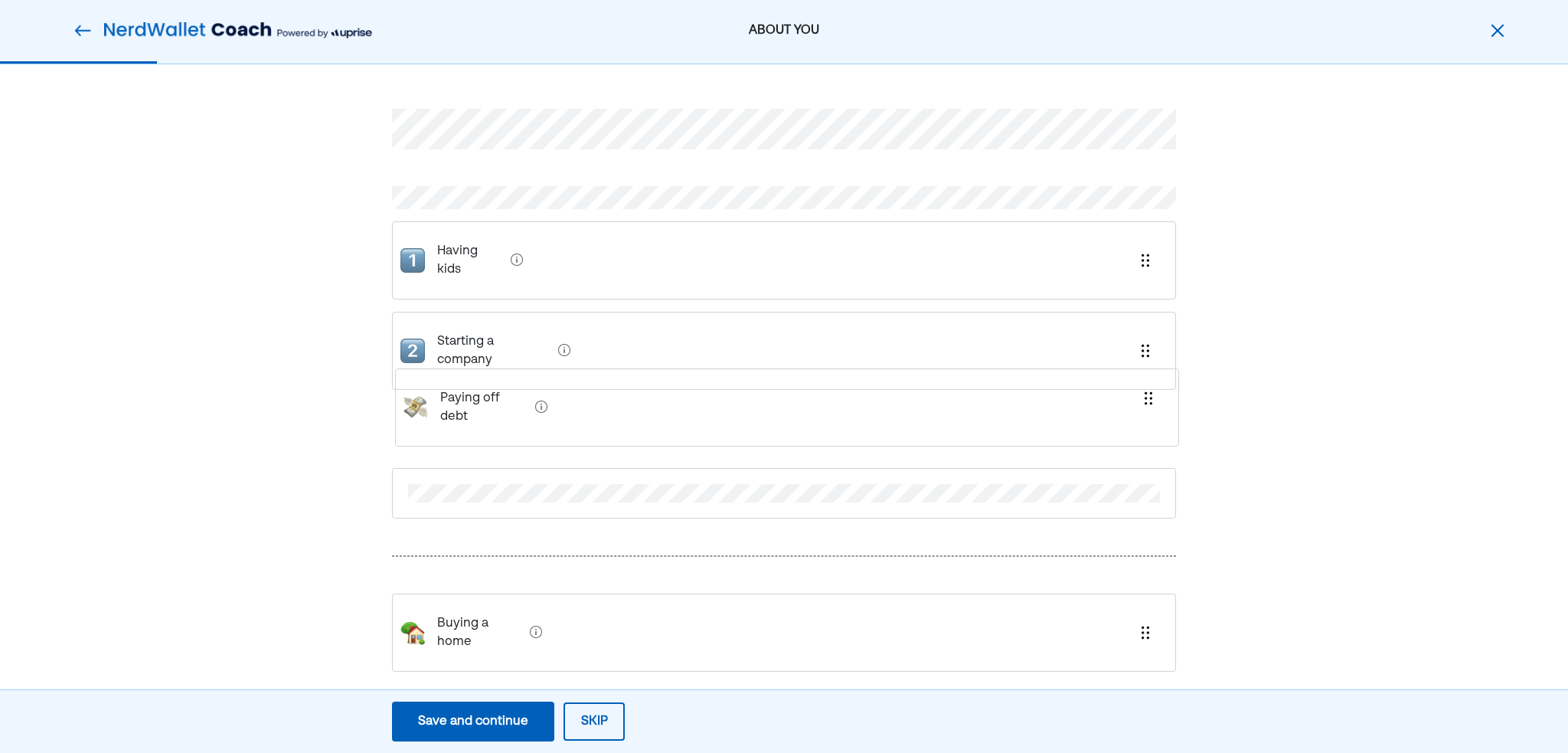
drag, startPoint x: 1140, startPoint y: 517, endPoint x: 1145, endPoint y: 392, distance: 125.1
click at [1145, 392] on div "Having kids Starting a company Paying off debt Buying a home" at bounding box center [784, 407] width 784 height 671
click at [508, 713] on div "Save and continue" at bounding box center [473, 722] width 110 height 19
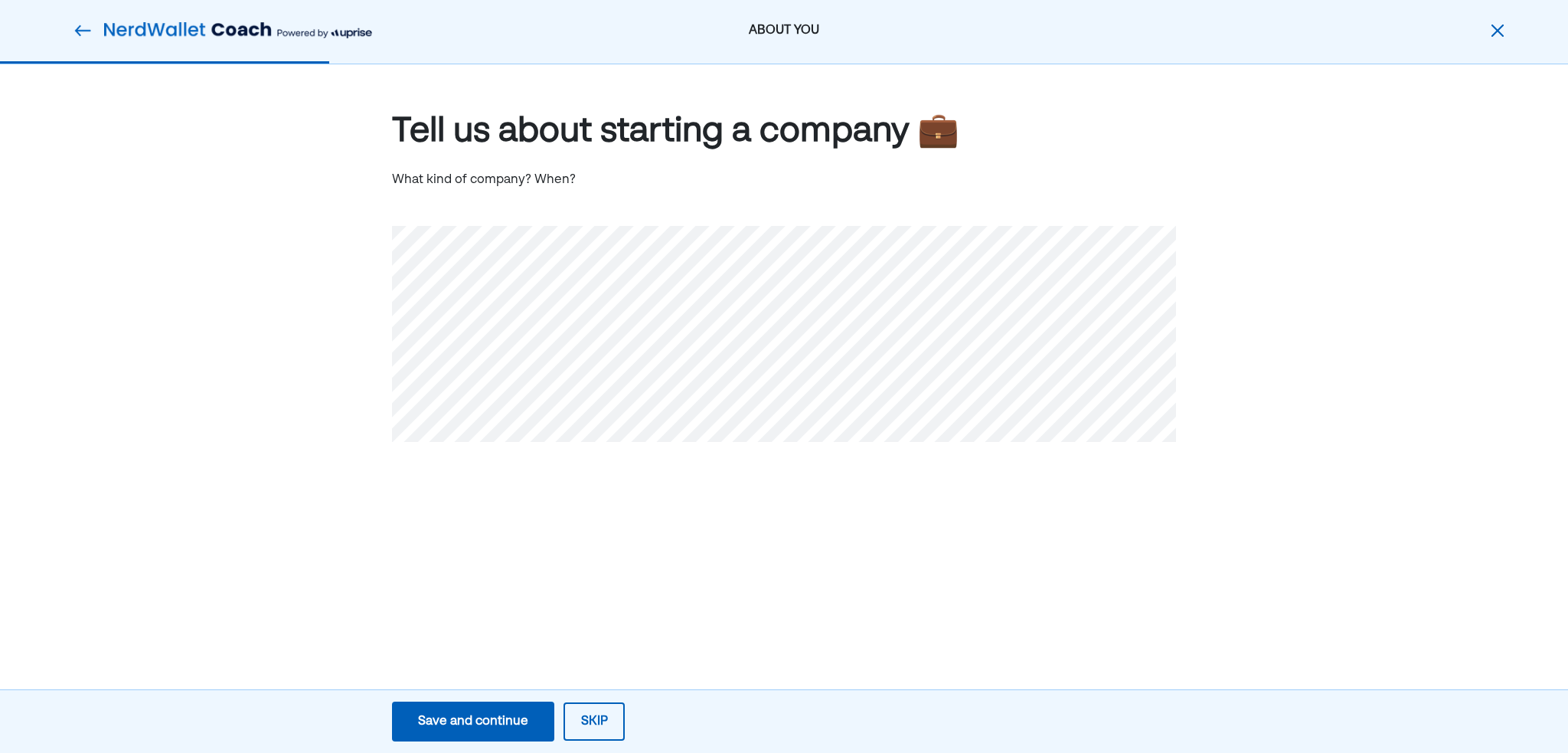
click at [497, 731] on button "Save and continue Save Save and continue" at bounding box center [473, 721] width 162 height 40
click at [499, 712] on button "Save and continue Save Save and continue" at bounding box center [473, 721] width 162 height 40
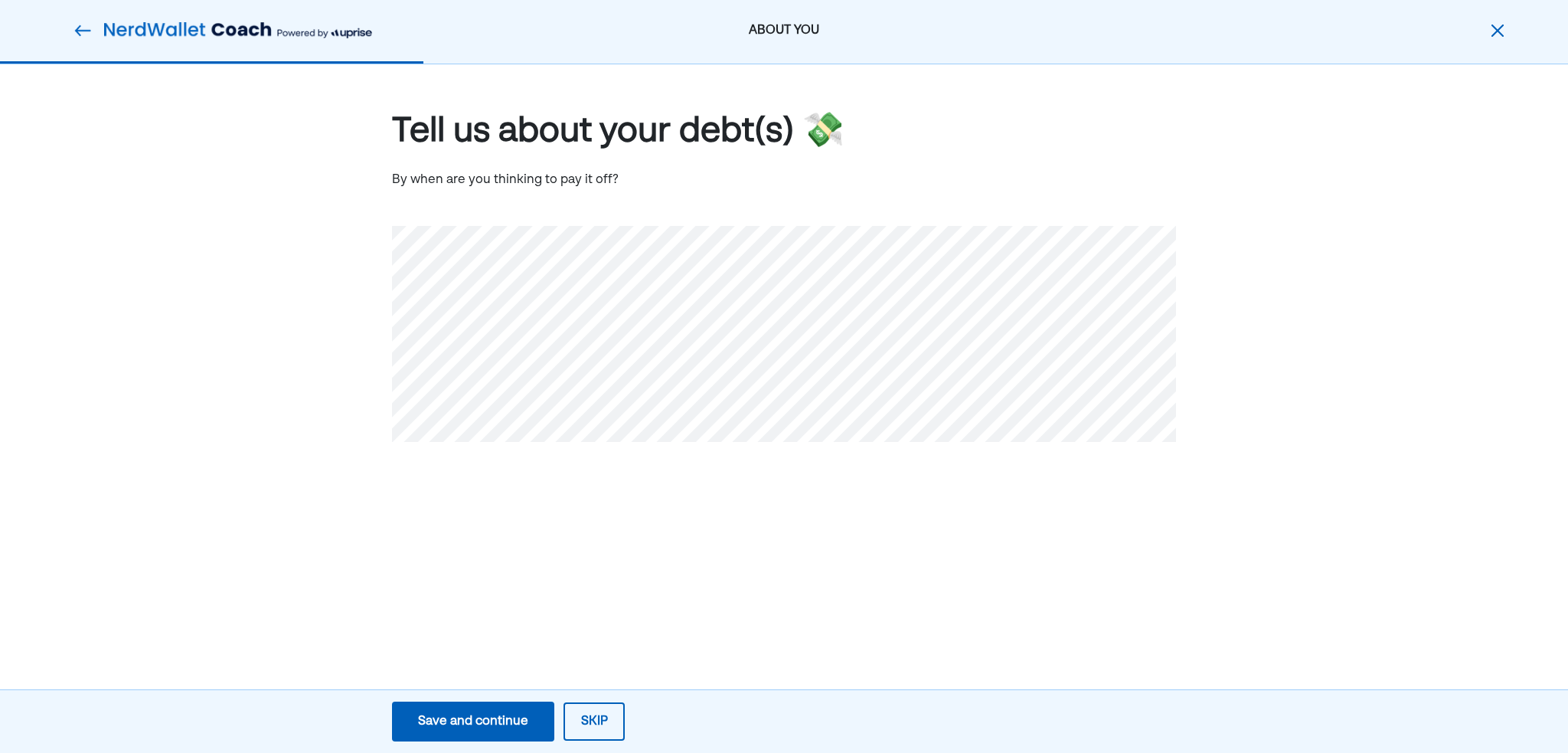
click at [496, 716] on div "Save and continue" at bounding box center [473, 722] width 110 height 19
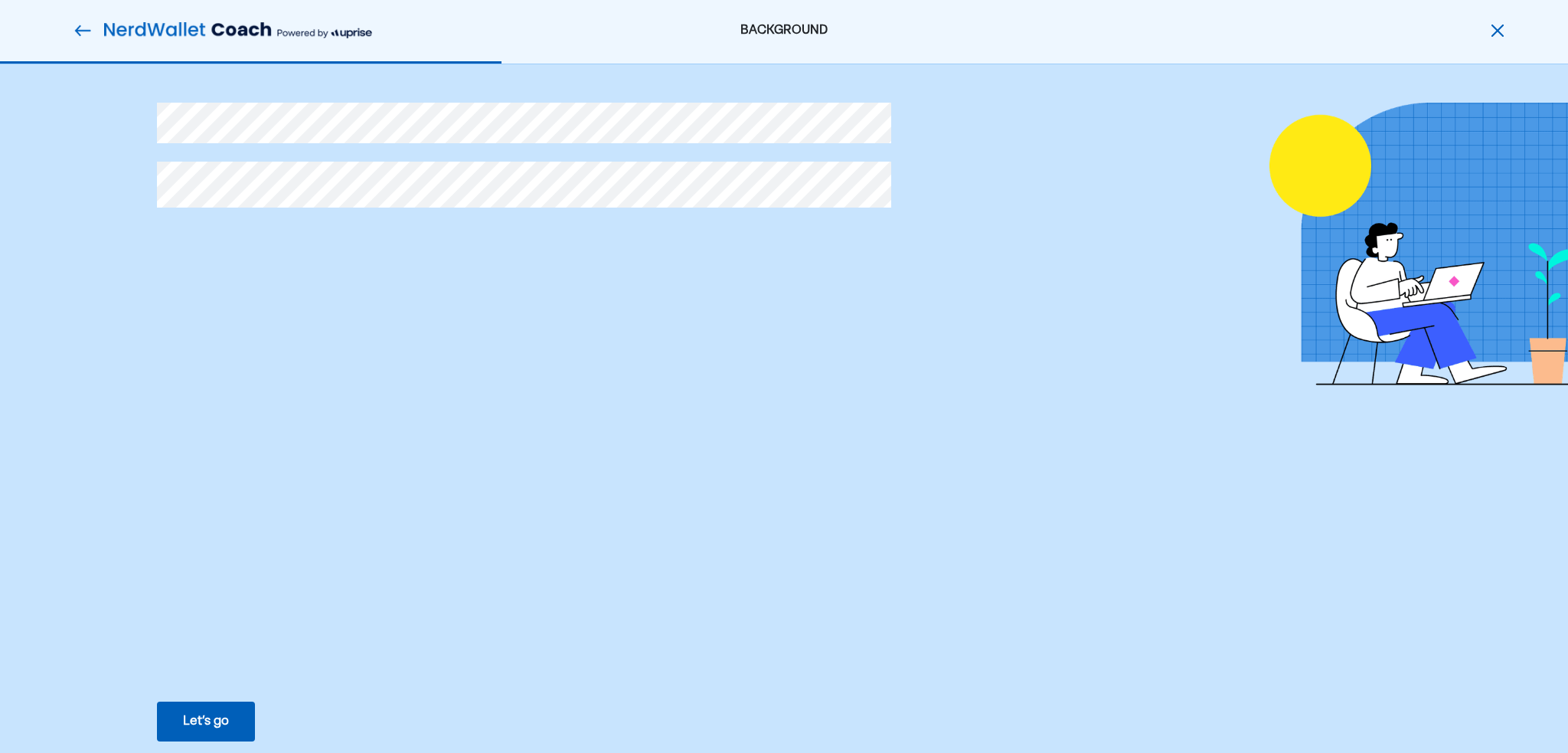
click at [222, 737] on button "Let’s go Save Let’s go" at bounding box center [206, 721] width 98 height 40
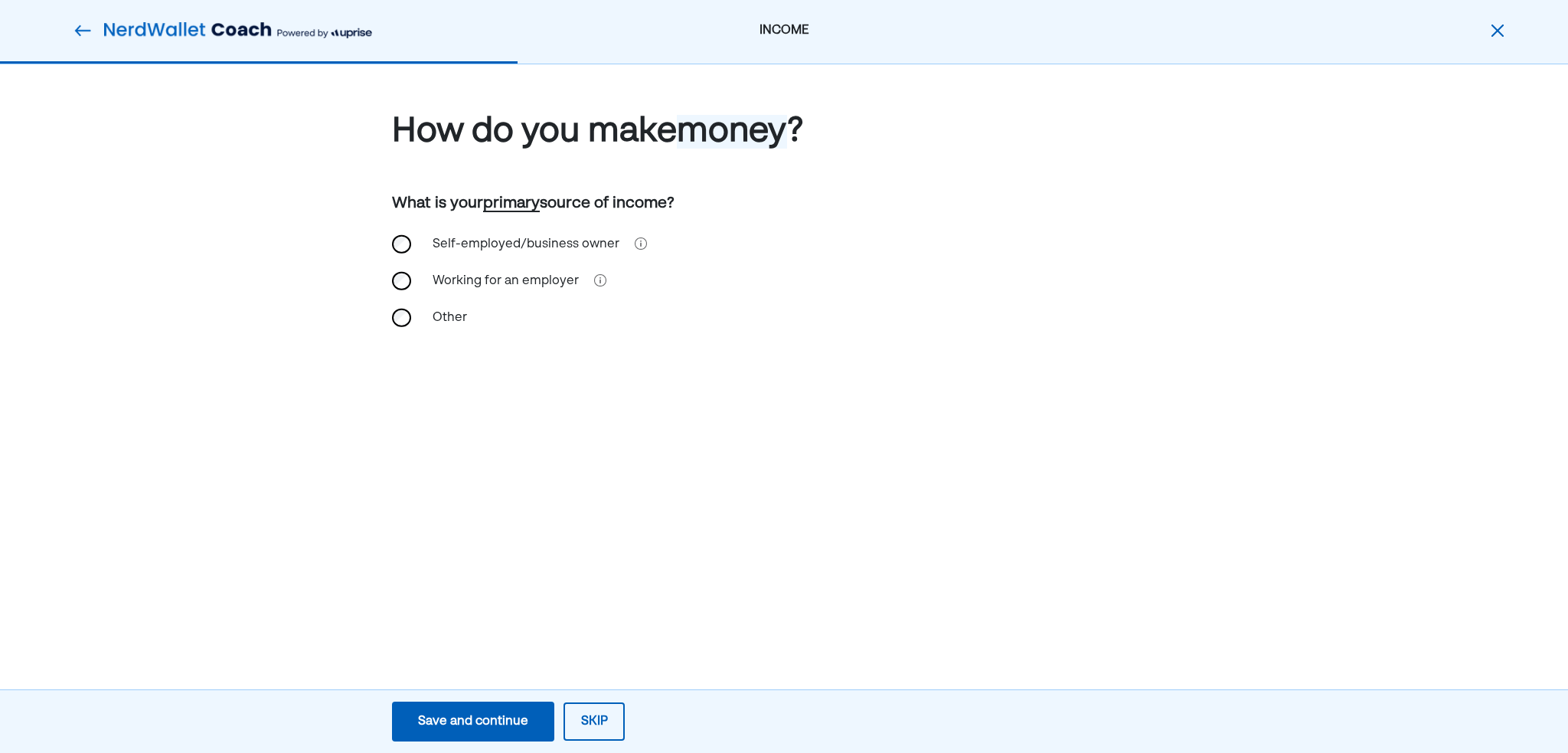
click at [539, 278] on div "Working for an employer" at bounding box center [505, 281] width 164 height 36
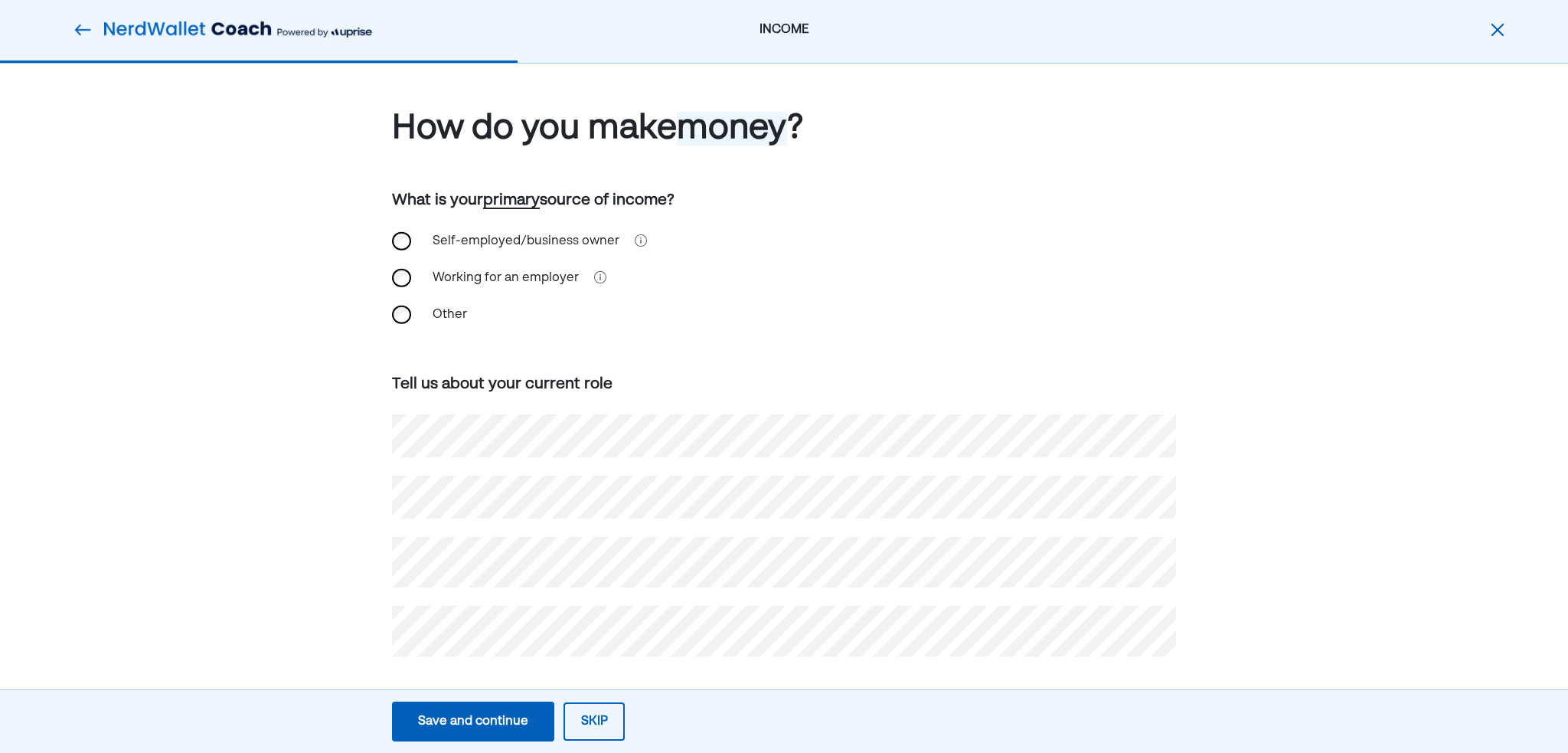
scroll to position [6, 0]
click at [494, 657] on div "Self-employed/business owner Working for an employer Other Tell us about your c…" at bounding box center [784, 444] width 784 height 433
click at [505, 717] on div "Save and continue" at bounding box center [473, 722] width 110 height 19
click at [463, 664] on div "How do you make money ? What is your primary source of income? Self-employed/bu…" at bounding box center [784, 406] width 1568 height 695
click at [490, 745] on div "Save and continue Save Save and continue Skip" at bounding box center [508, 721] width 1017 height 55
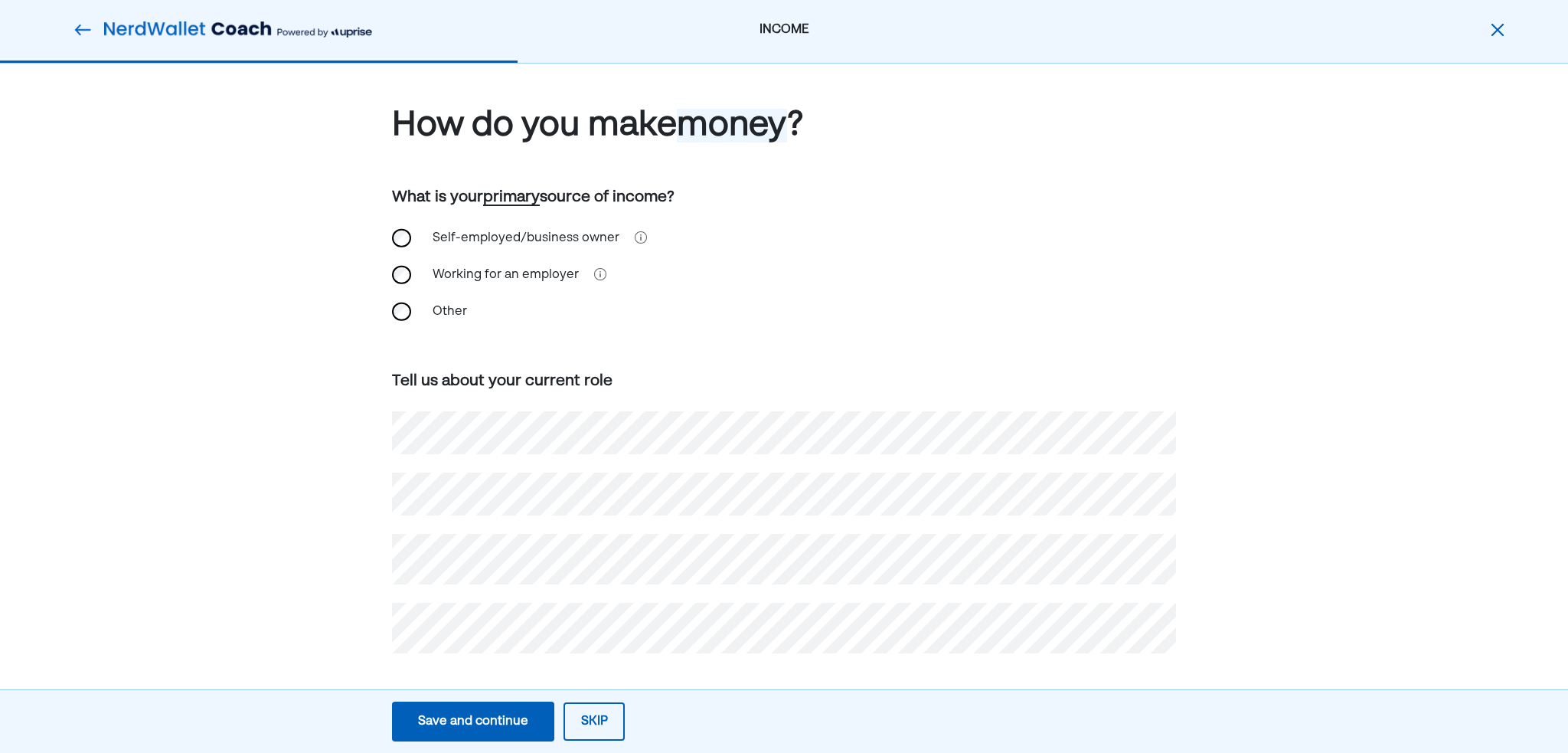
click at [492, 734] on button "Save and continue Save Save and continue" at bounding box center [473, 721] width 162 height 40
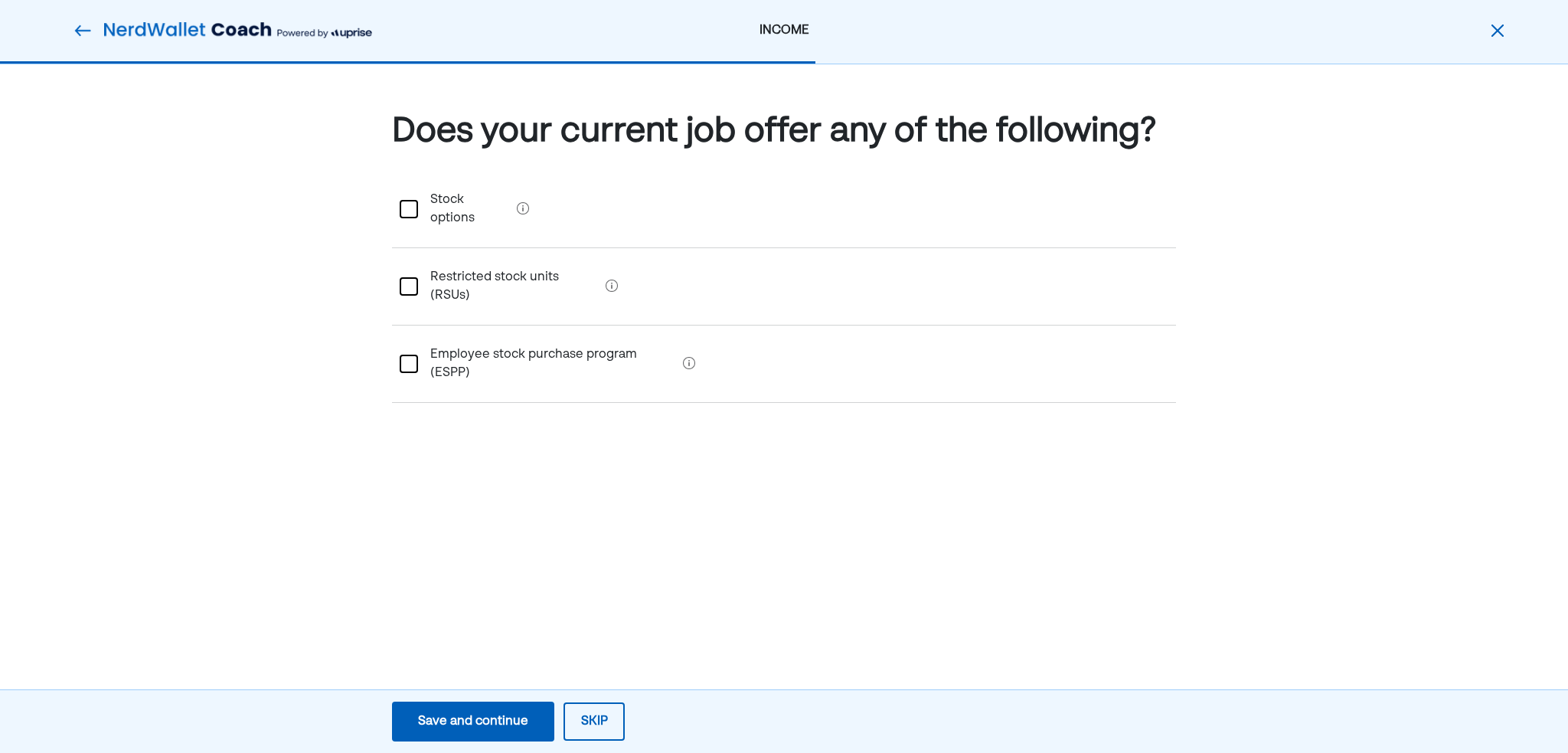
scroll to position [0, 0]
click at [501, 717] on div "Save and continue" at bounding box center [473, 722] width 110 height 19
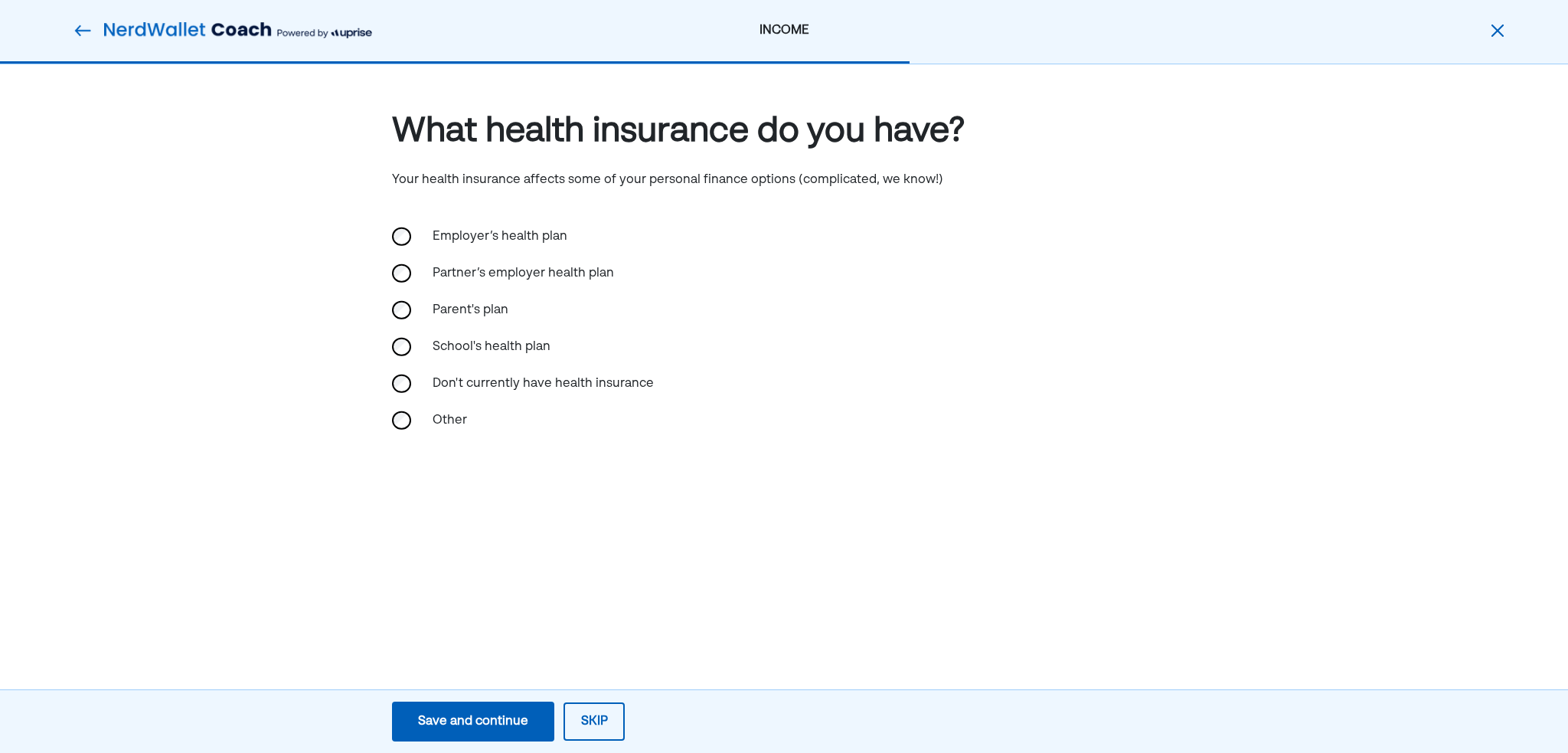
click at [468, 306] on div "Parent's plan" at bounding box center [500, 309] width 153 height 36
click at [490, 718] on div "Save and continue" at bounding box center [473, 722] width 110 height 19
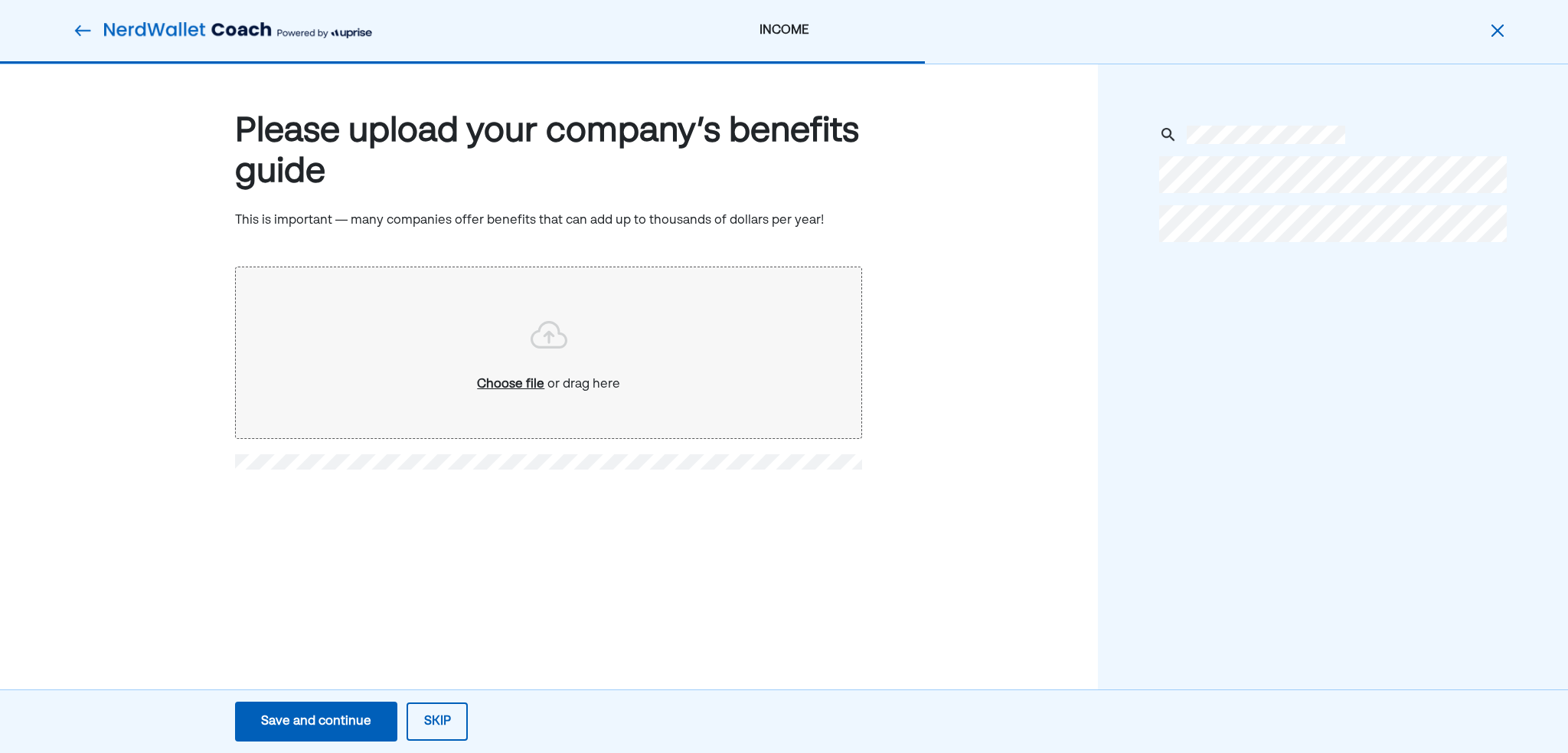
click at [376, 723] on button "Save and continue Save Save and continue" at bounding box center [315, 721] width 162 height 40
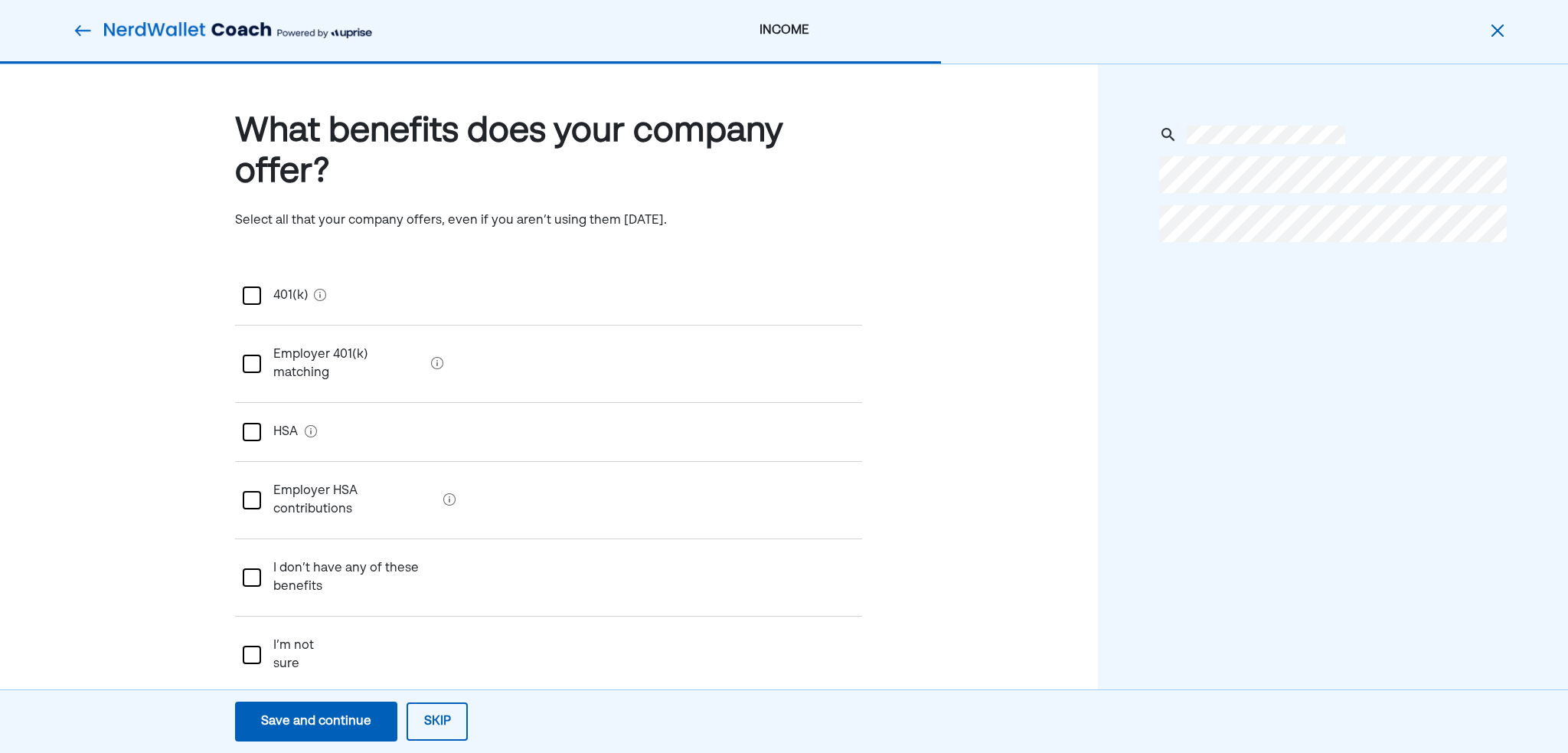
click at [362, 547] on benefits "I don’t have any of these benefits" at bounding box center [364, 577] width 205 height 61
click at [337, 723] on div "Save and continue" at bounding box center [316, 722] width 110 height 19
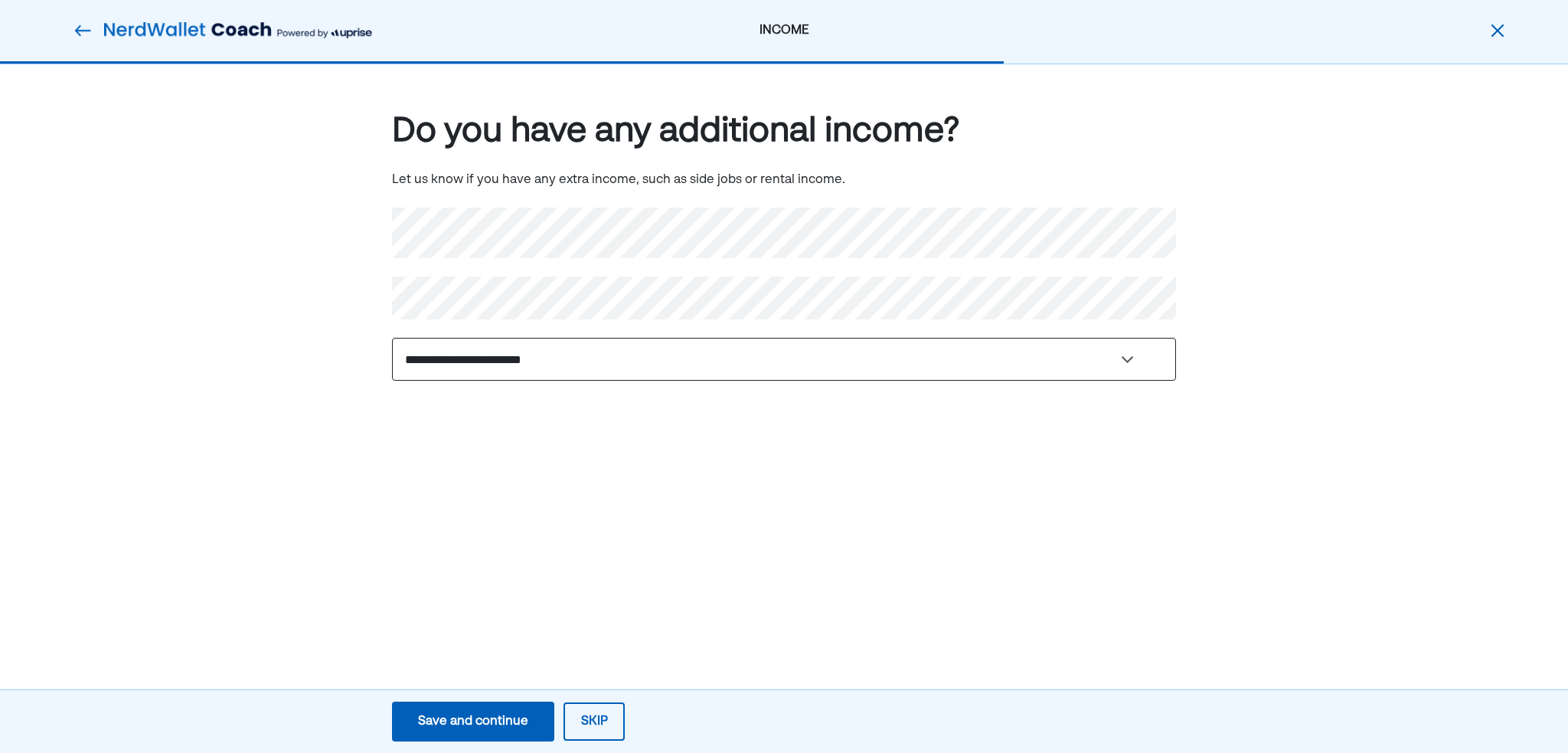
click at [554, 368] on select "**********" at bounding box center [784, 359] width 784 height 43
click at [561, 362] on select "**********" at bounding box center [784, 359] width 784 height 43
drag, startPoint x: 498, startPoint y: 468, endPoint x: 532, endPoint y: 575, distance: 112.3
click at [498, 469] on div "**********" at bounding box center [784, 268] width 1568 height 409
click at [527, 713] on button "Save and continue Save Save and continue" at bounding box center [473, 721] width 162 height 40
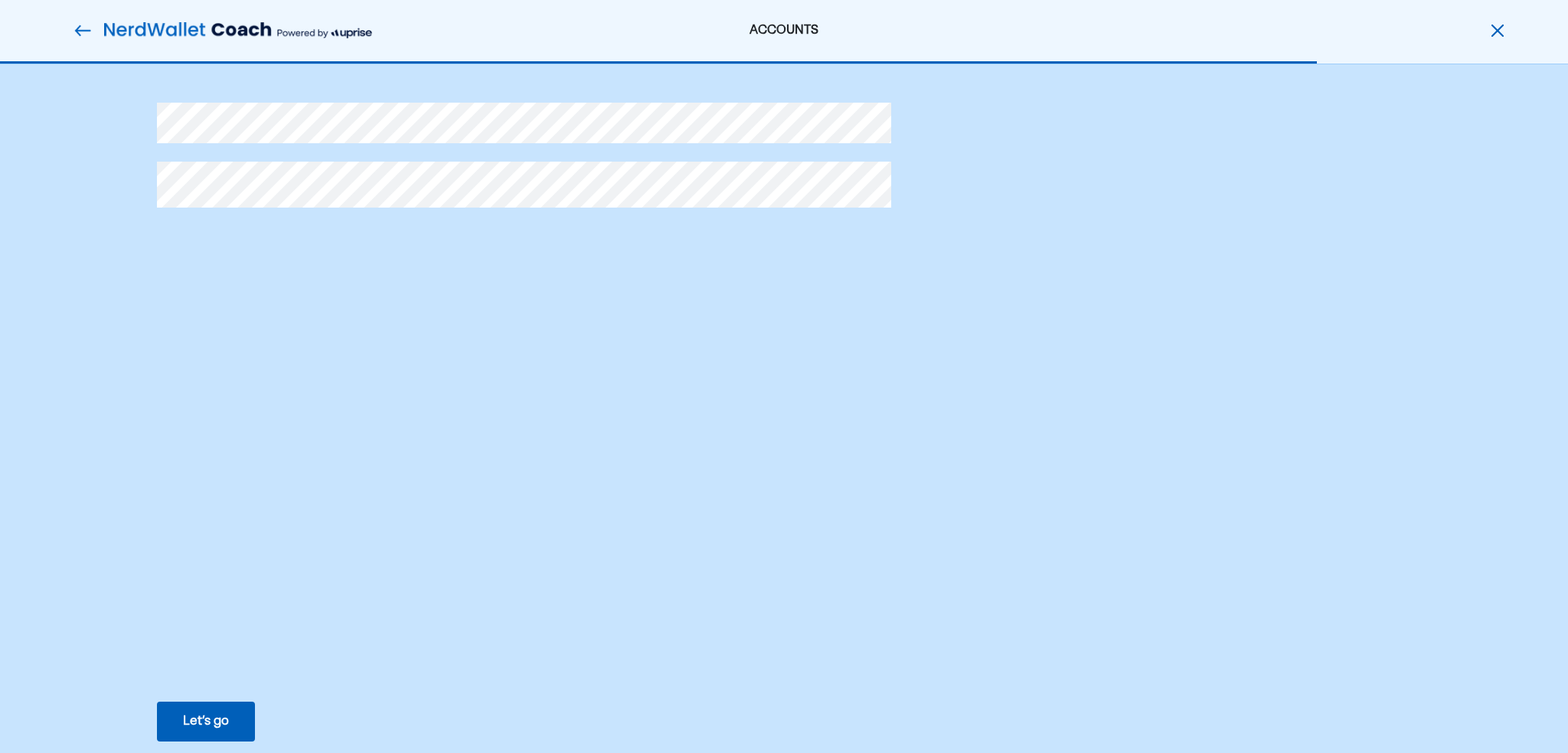
click at [223, 713] on div "Let’s go" at bounding box center [205, 722] width 46 height 19
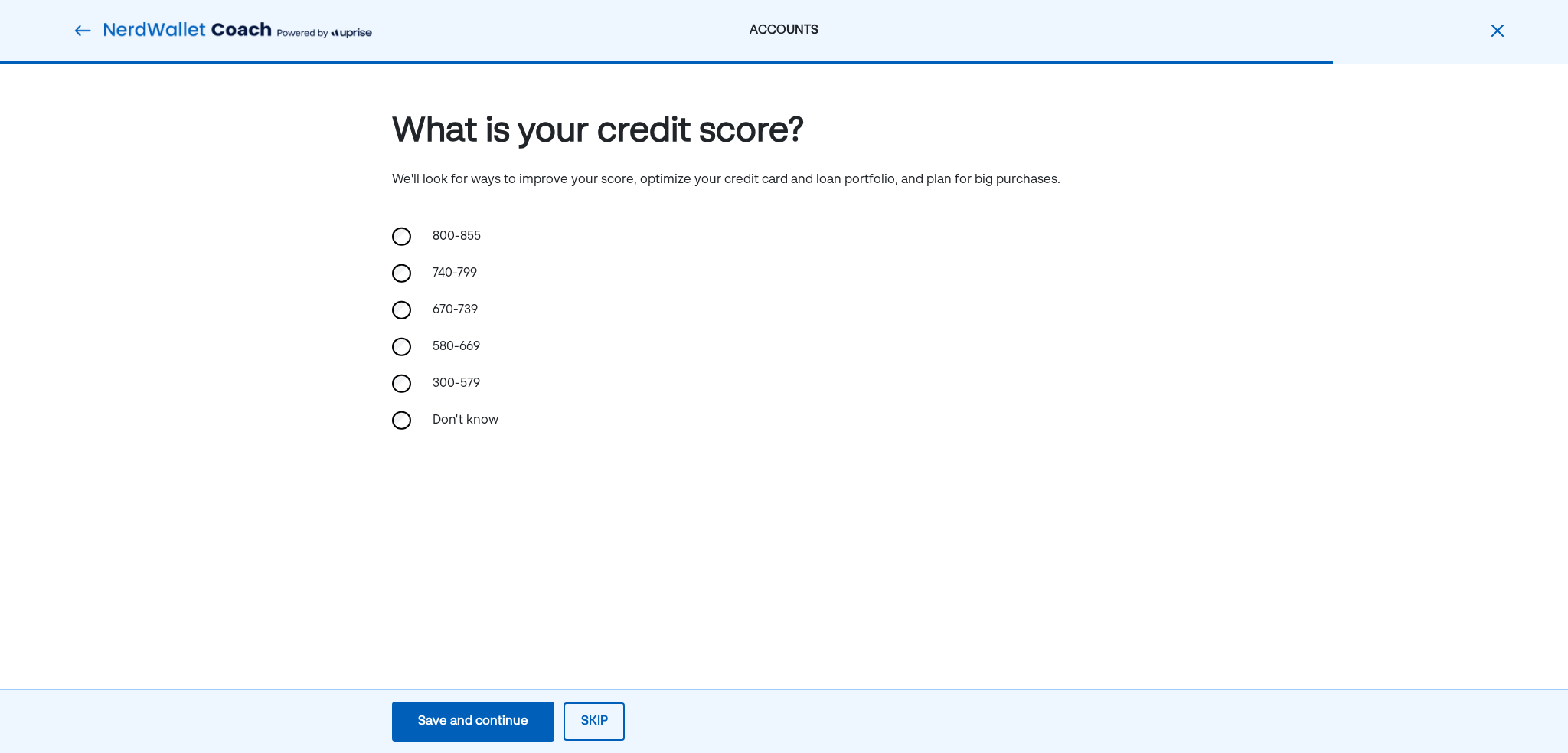
click at [440, 304] on div "670-739" at bounding box center [500, 309] width 153 height 36
click at [478, 725] on div "Save and continue" at bounding box center [473, 722] width 110 height 19
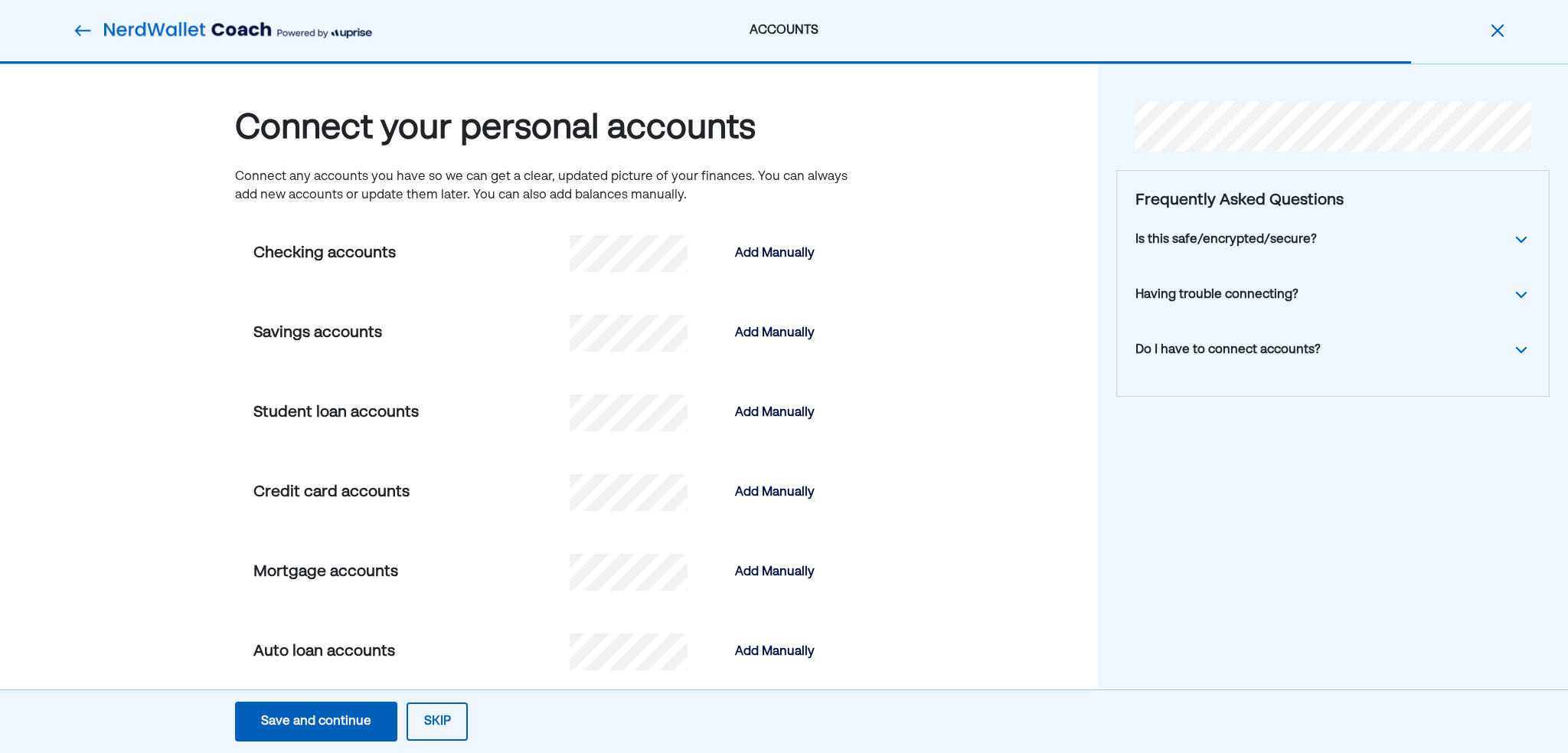
click at [1299, 348] on div "Do I have to connect accounts?" at bounding box center [1228, 351] width 185 height 19
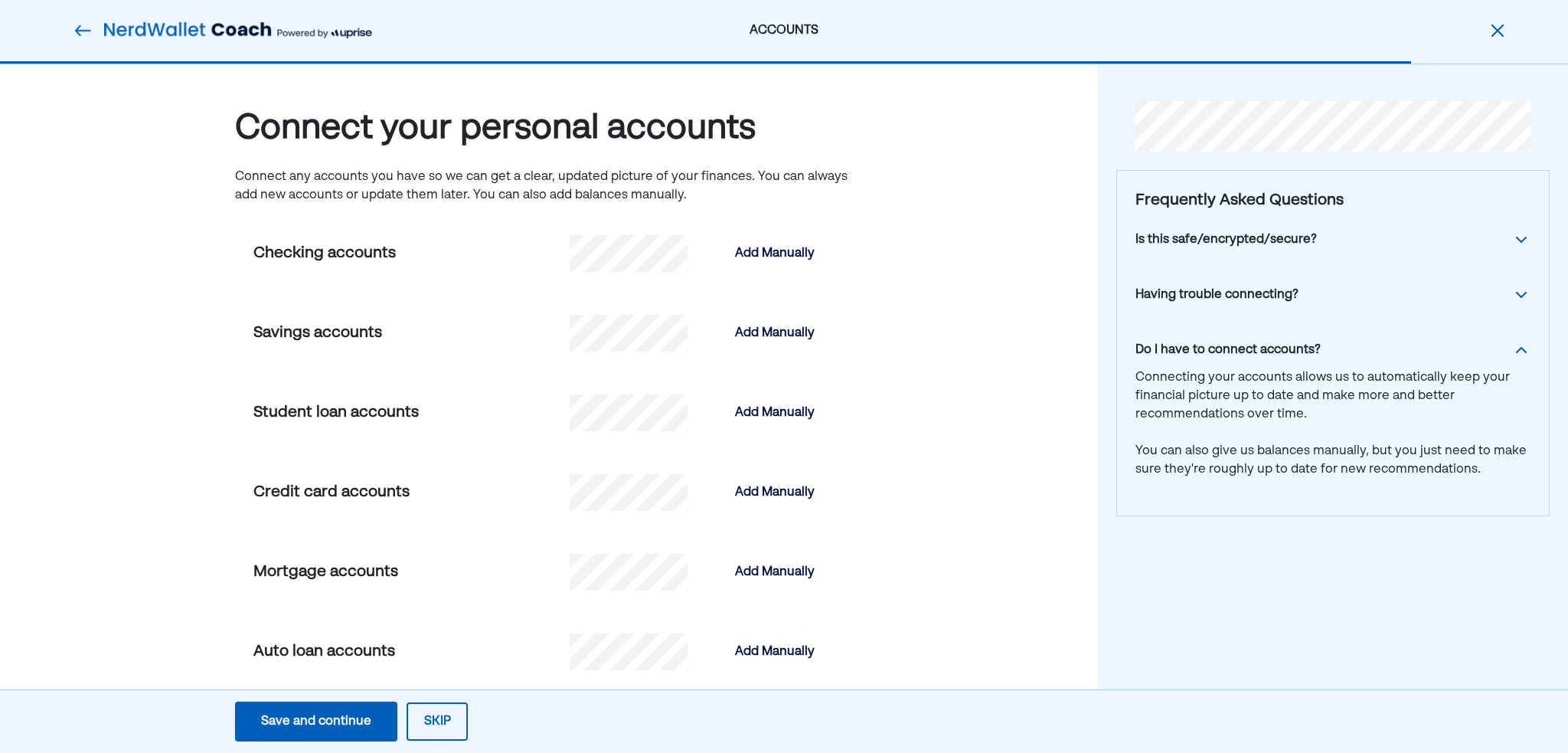
click at [1314, 349] on div "Do I have to connect accounts?" at bounding box center [1228, 351] width 185 height 19
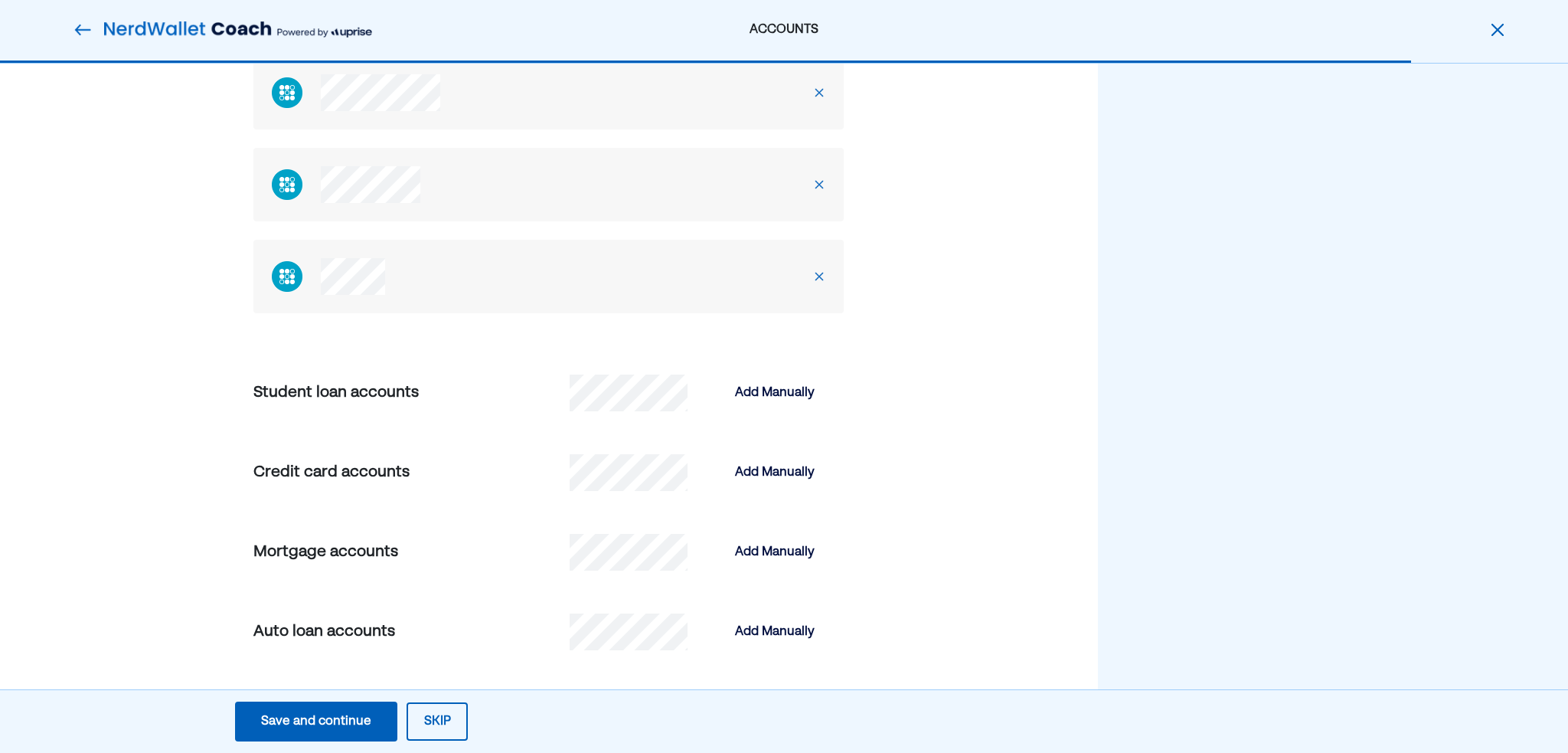
scroll to position [920, 0]
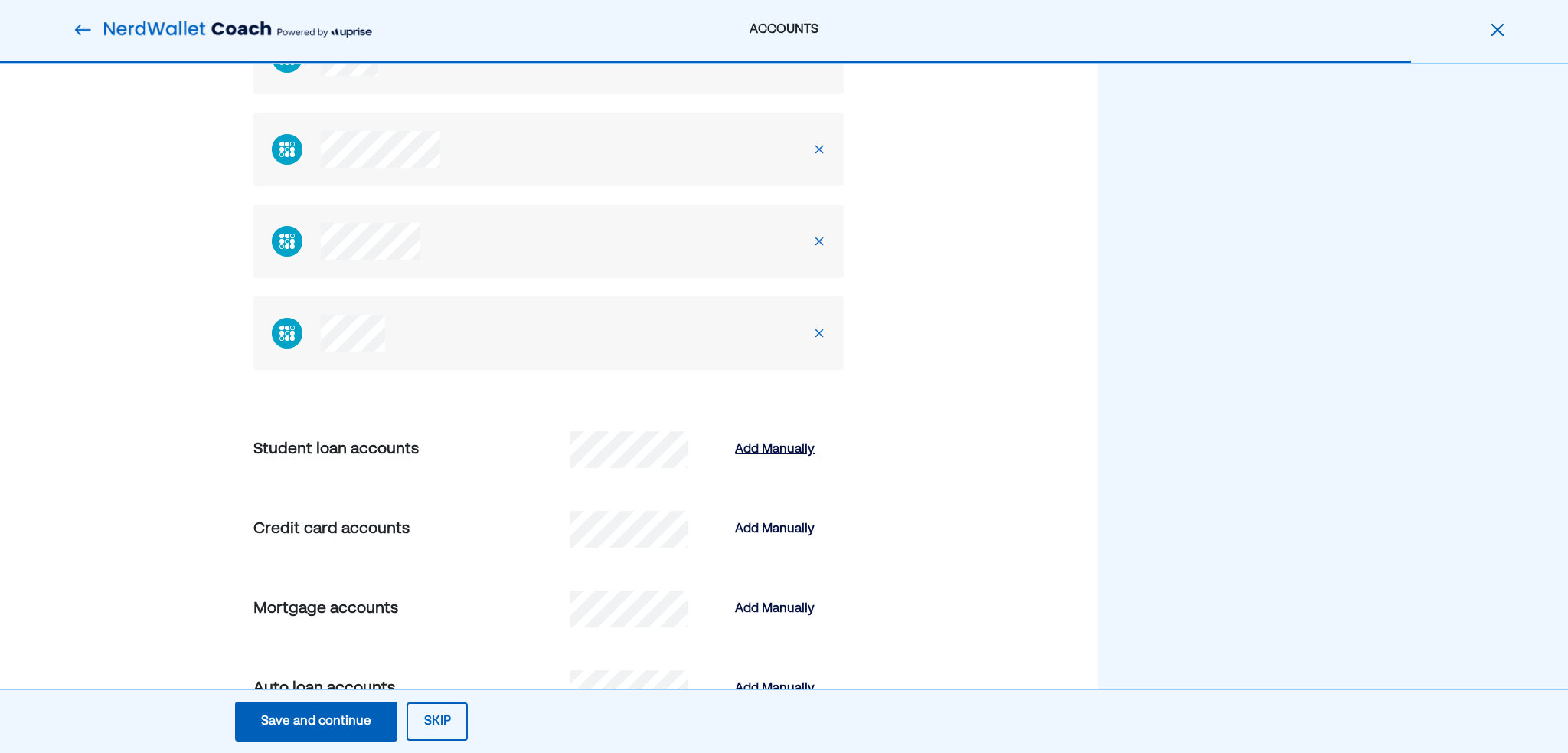
click at [773, 452] on div "Add Manually" at bounding box center [774, 450] width 80 height 19
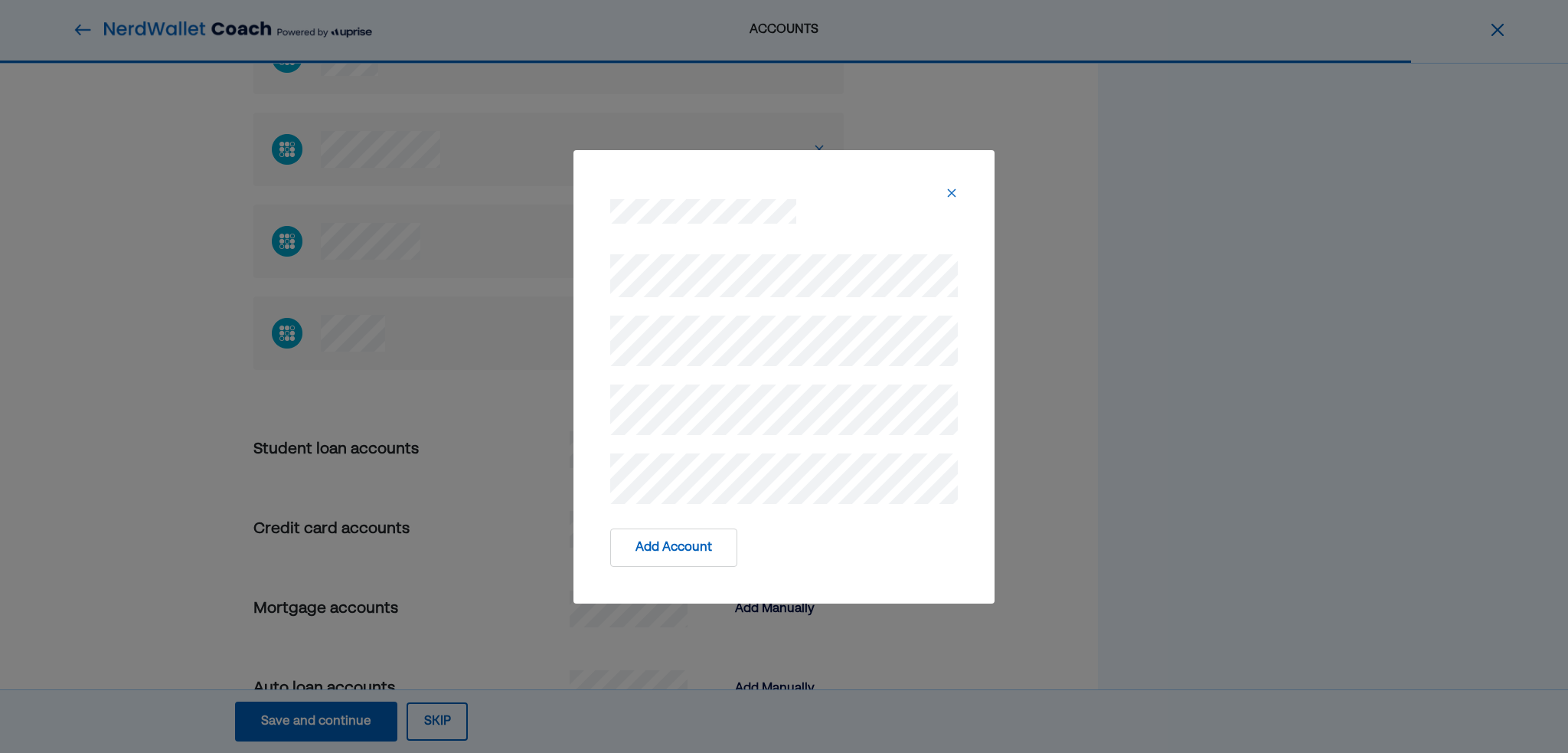
click at [776, 533] on div "Add Account" at bounding box center [784, 547] width 348 height 38
click at [977, 306] on div "Add Account" at bounding box center [784, 377] width 421 height 454
click at [676, 546] on button "Add Account" at bounding box center [674, 547] width 127 height 38
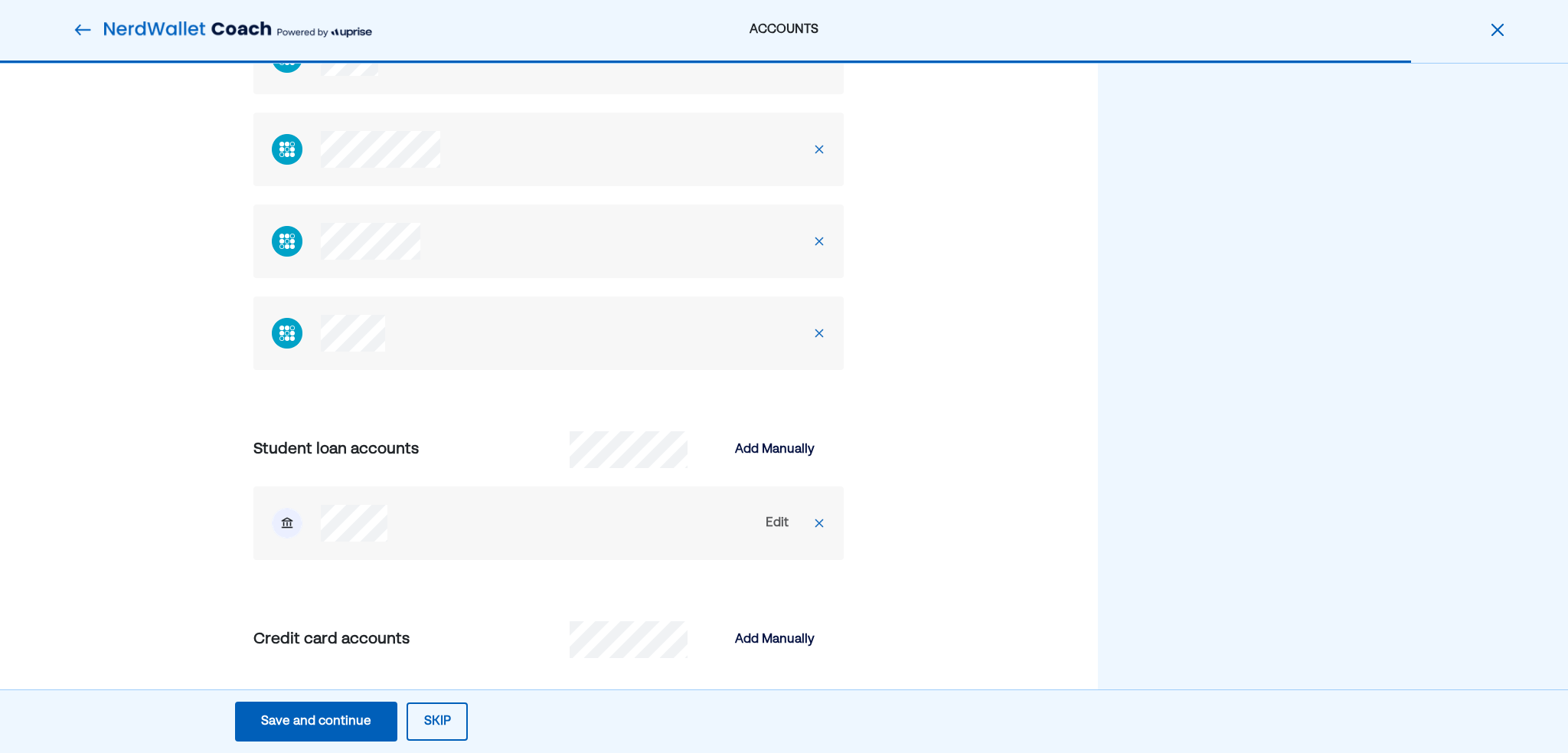
click at [784, 523] on div "Edit" at bounding box center [777, 523] width 23 height 19
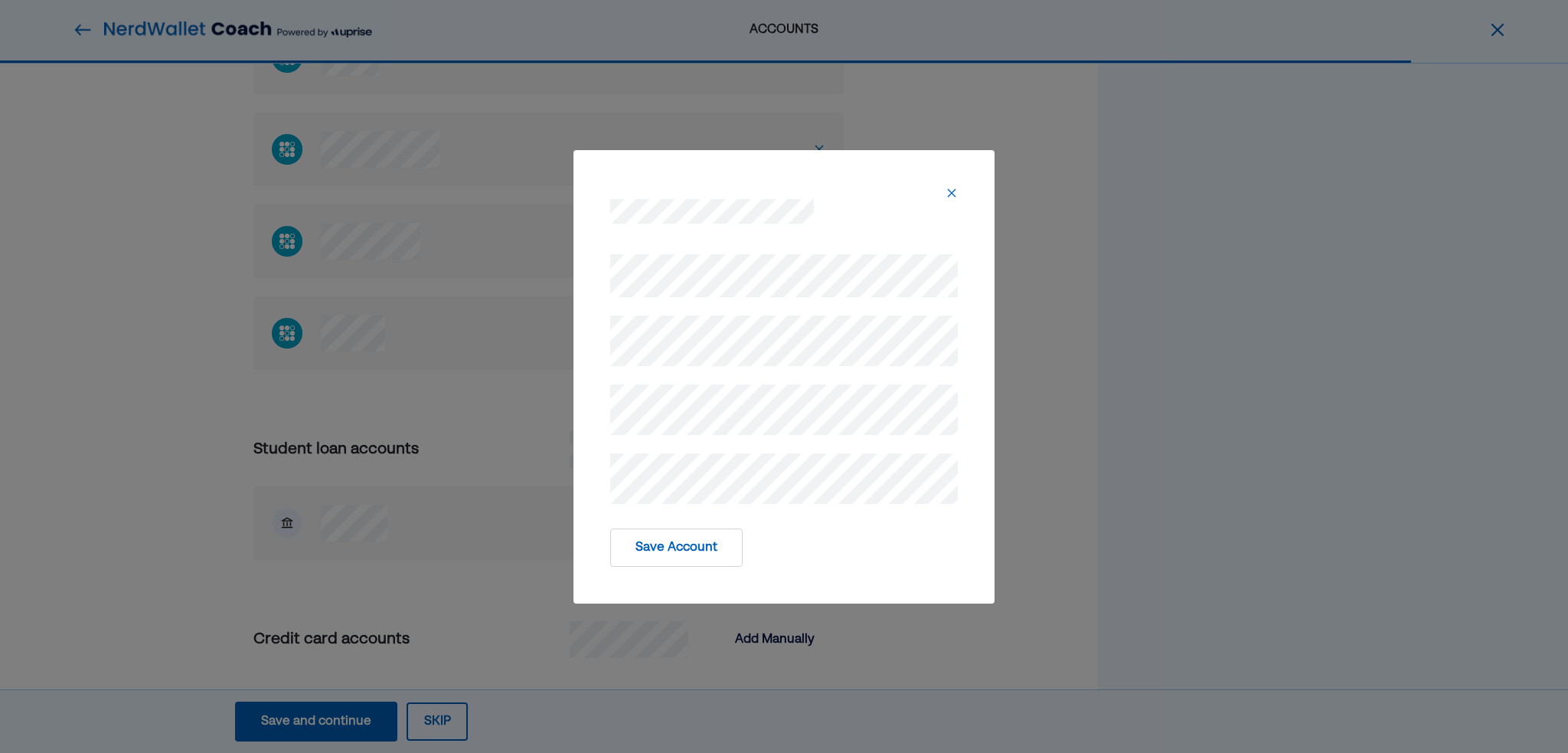
click at [667, 558] on button "Save Account" at bounding box center [676, 547] width 133 height 38
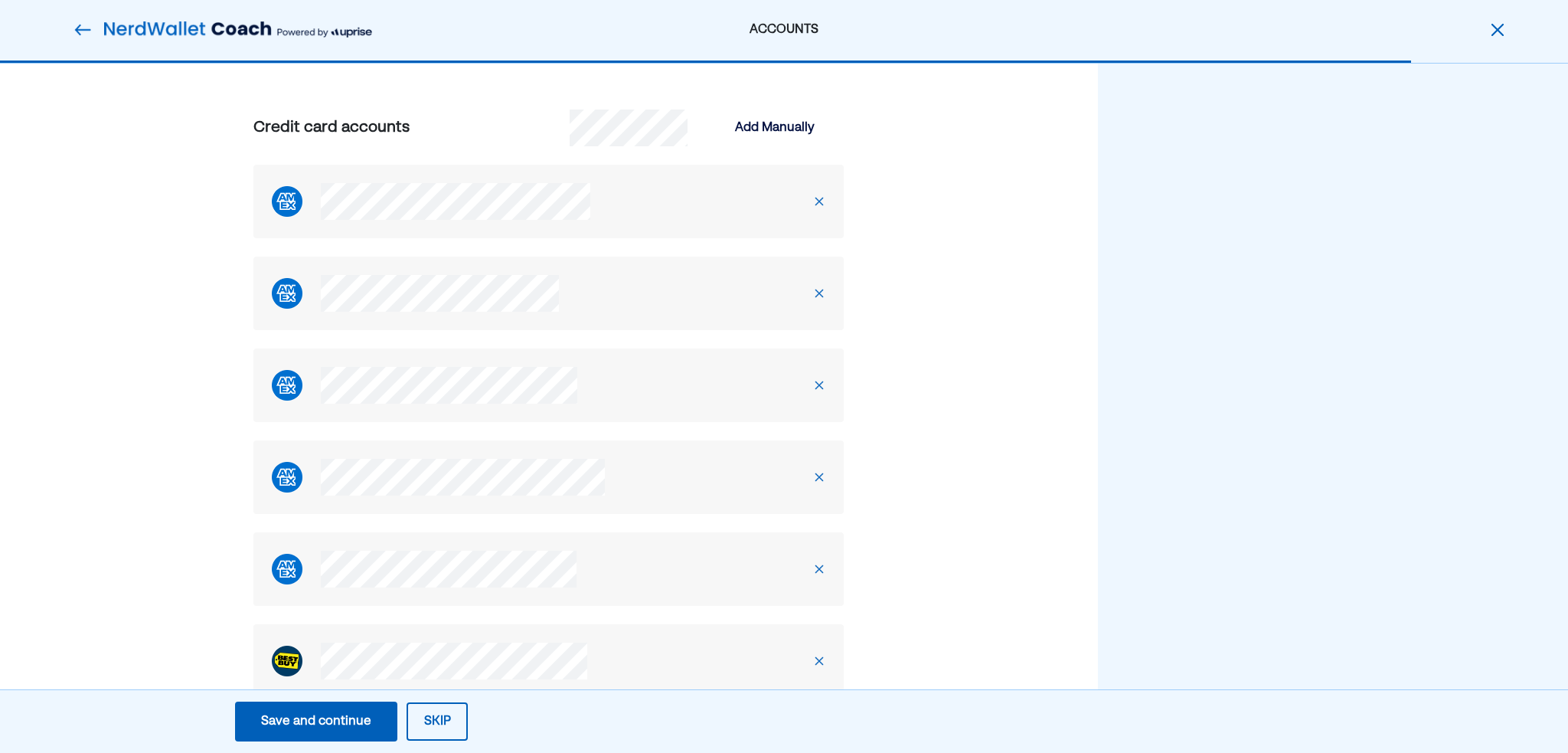
scroll to position [1379, 0]
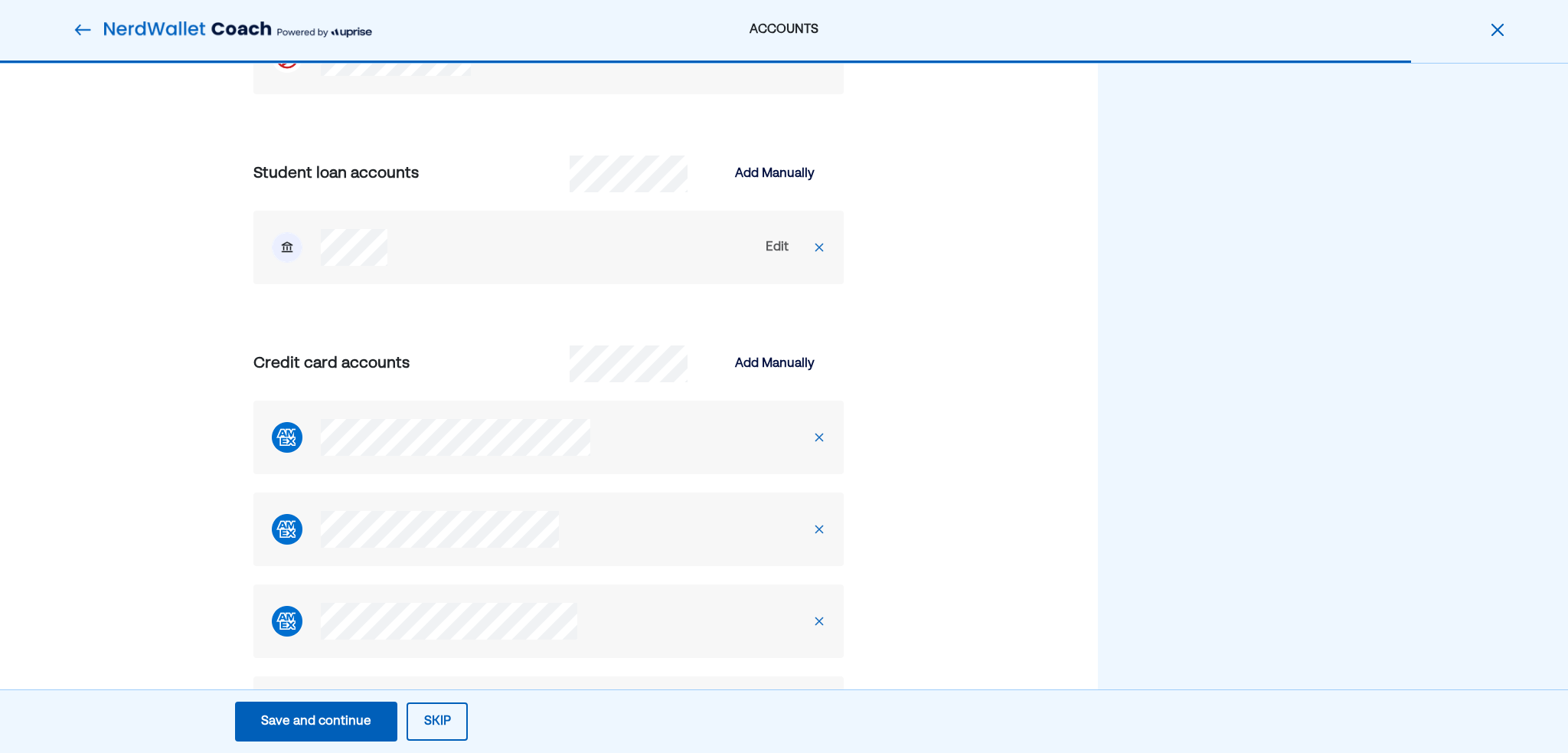
click at [793, 351] on div "Add Manually" at bounding box center [775, 364] width 138 height 36
click at [791, 361] on div "Add Manually" at bounding box center [774, 364] width 80 height 19
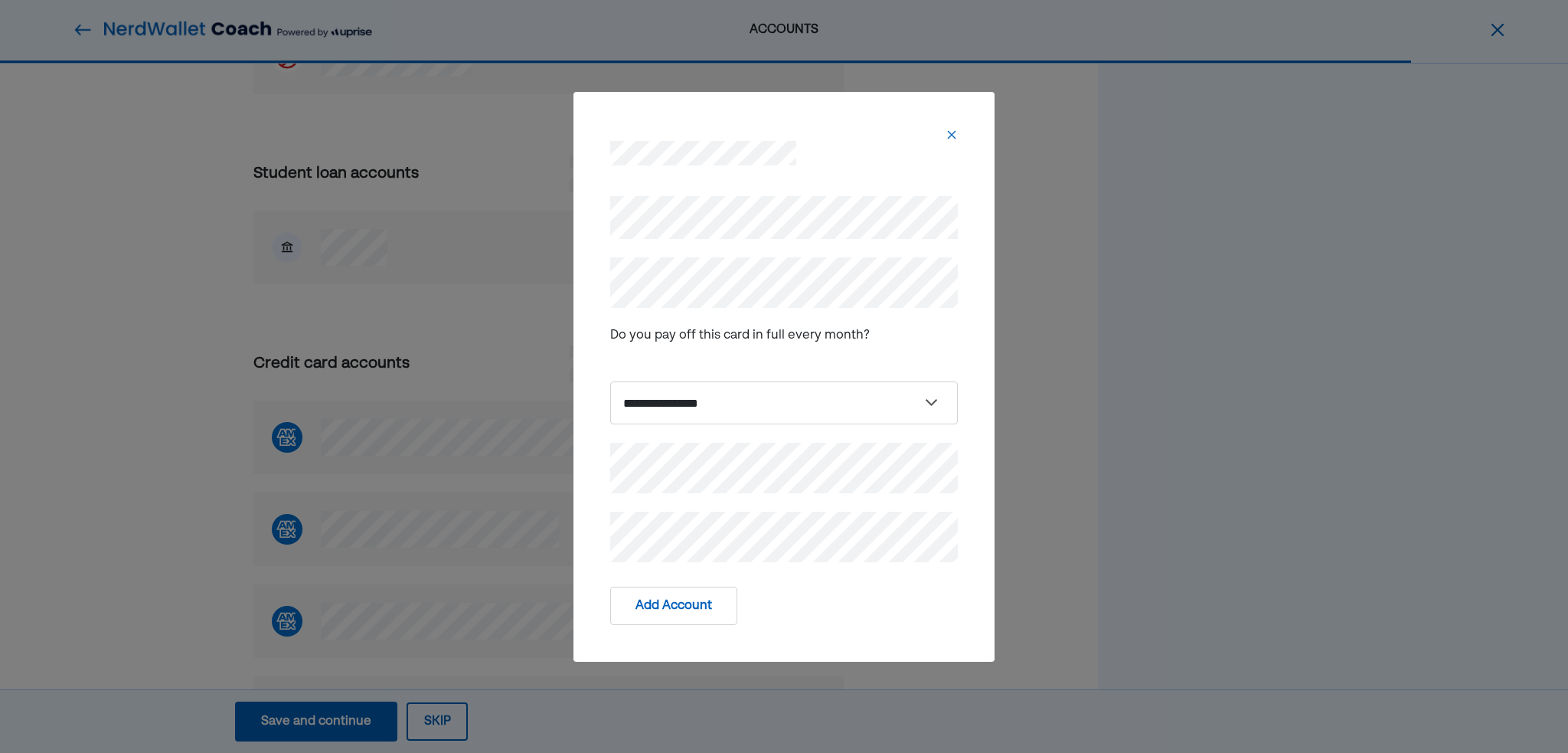
click at [730, 350] on div "Do you pay off this card in full every month?" at bounding box center [784, 335] width 348 height 55
click at [727, 412] on select "**********" at bounding box center [784, 402] width 348 height 43
select select "*****"
click at [610, 382] on select "**********" at bounding box center [784, 402] width 348 height 43
click at [781, 123] on div at bounding box center [784, 140] width 384 height 61
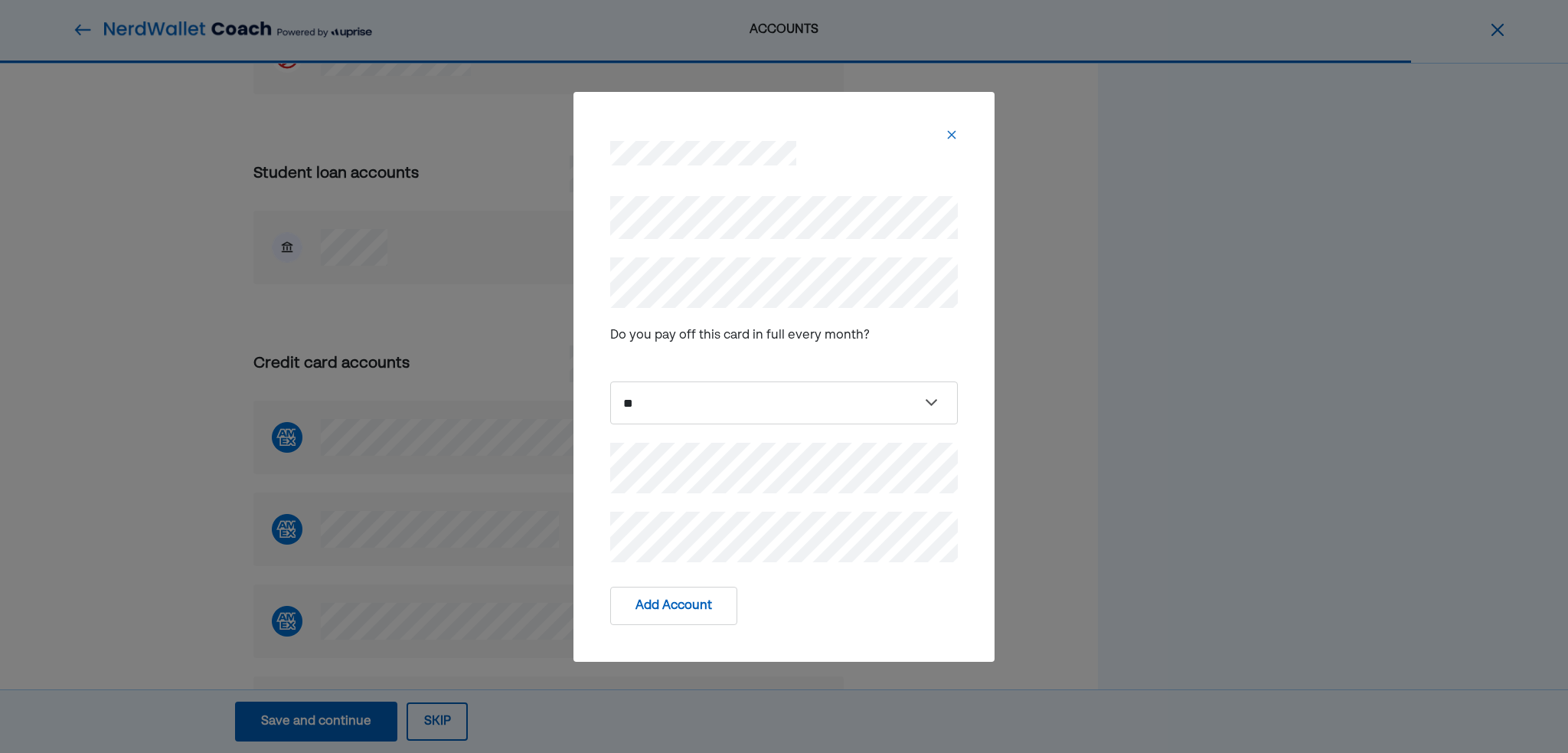
click at [794, 574] on div "**********" at bounding box center [784, 376] width 384 height 409
click at [677, 600] on button "Add Account" at bounding box center [674, 606] width 127 height 38
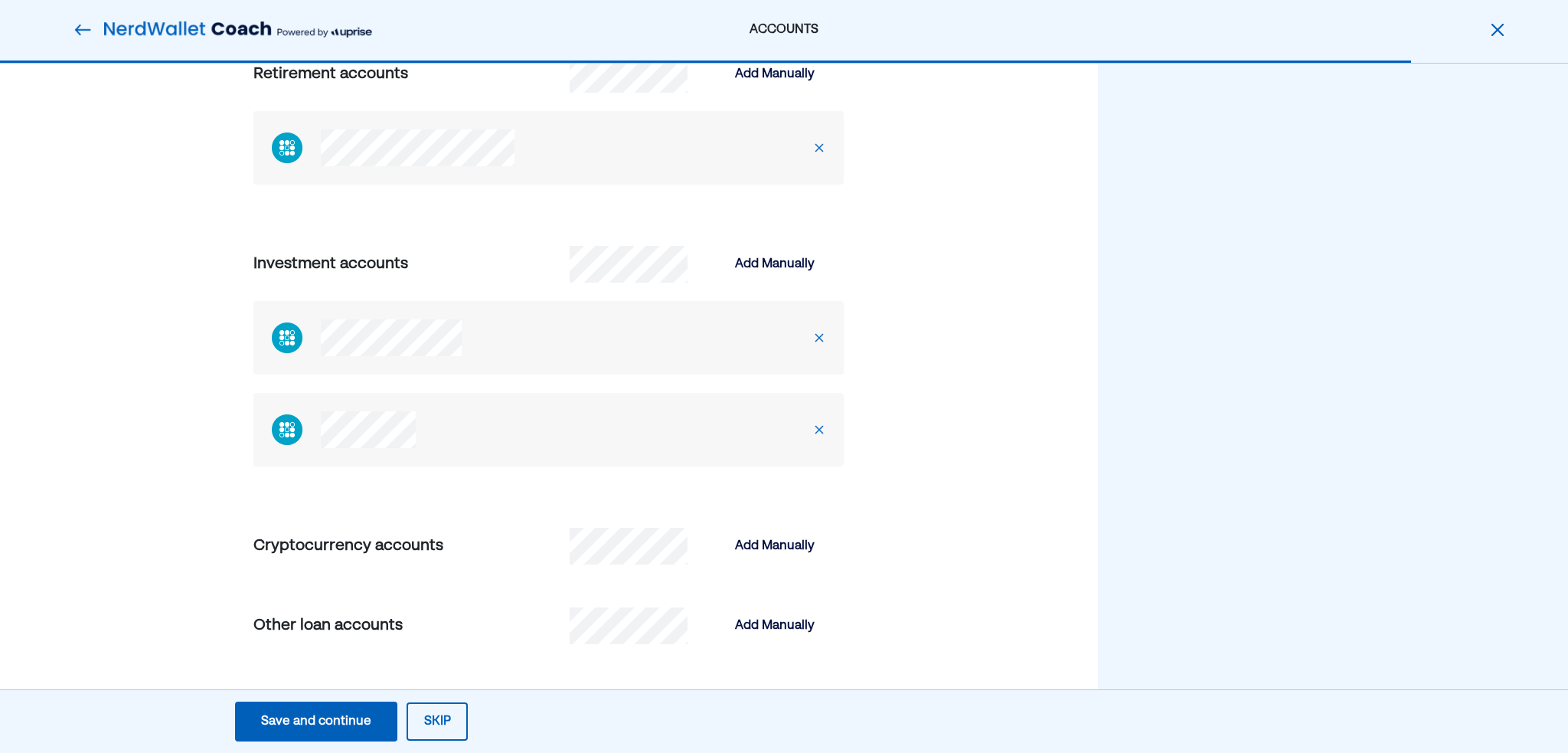
scroll to position [2859, 0]
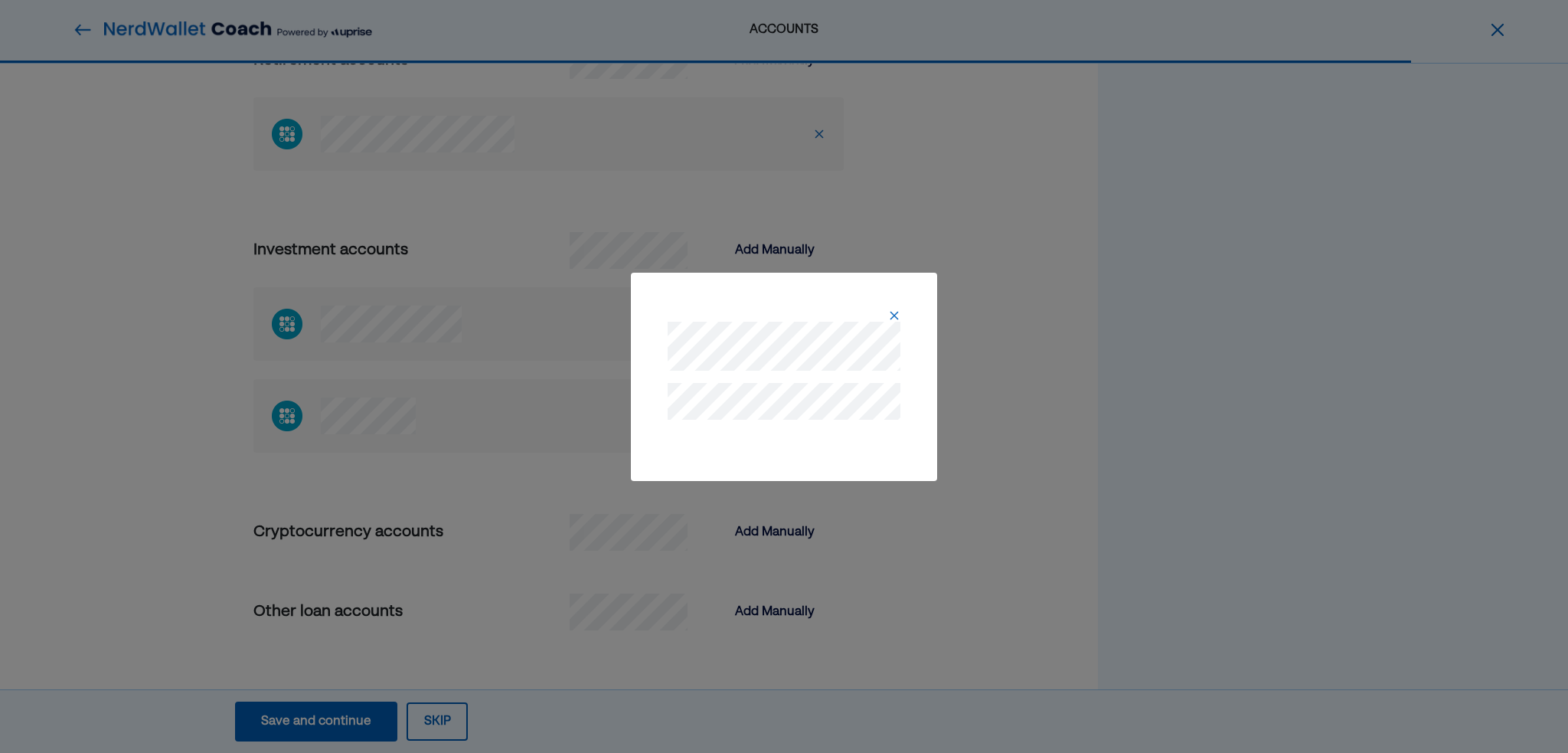
click at [891, 313] on img at bounding box center [894, 316] width 12 height 12
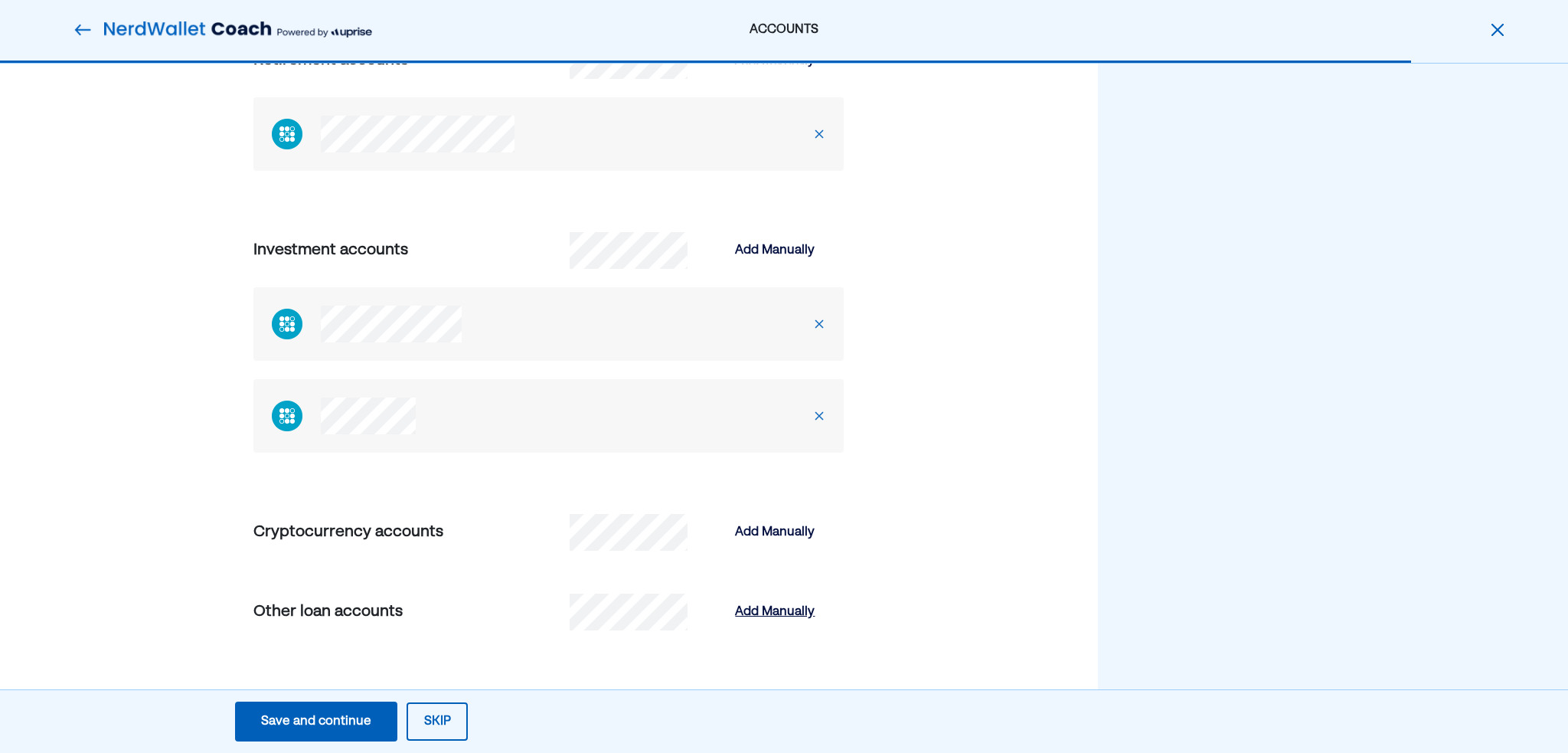
click at [784, 609] on div "Add Manually" at bounding box center [774, 612] width 80 height 19
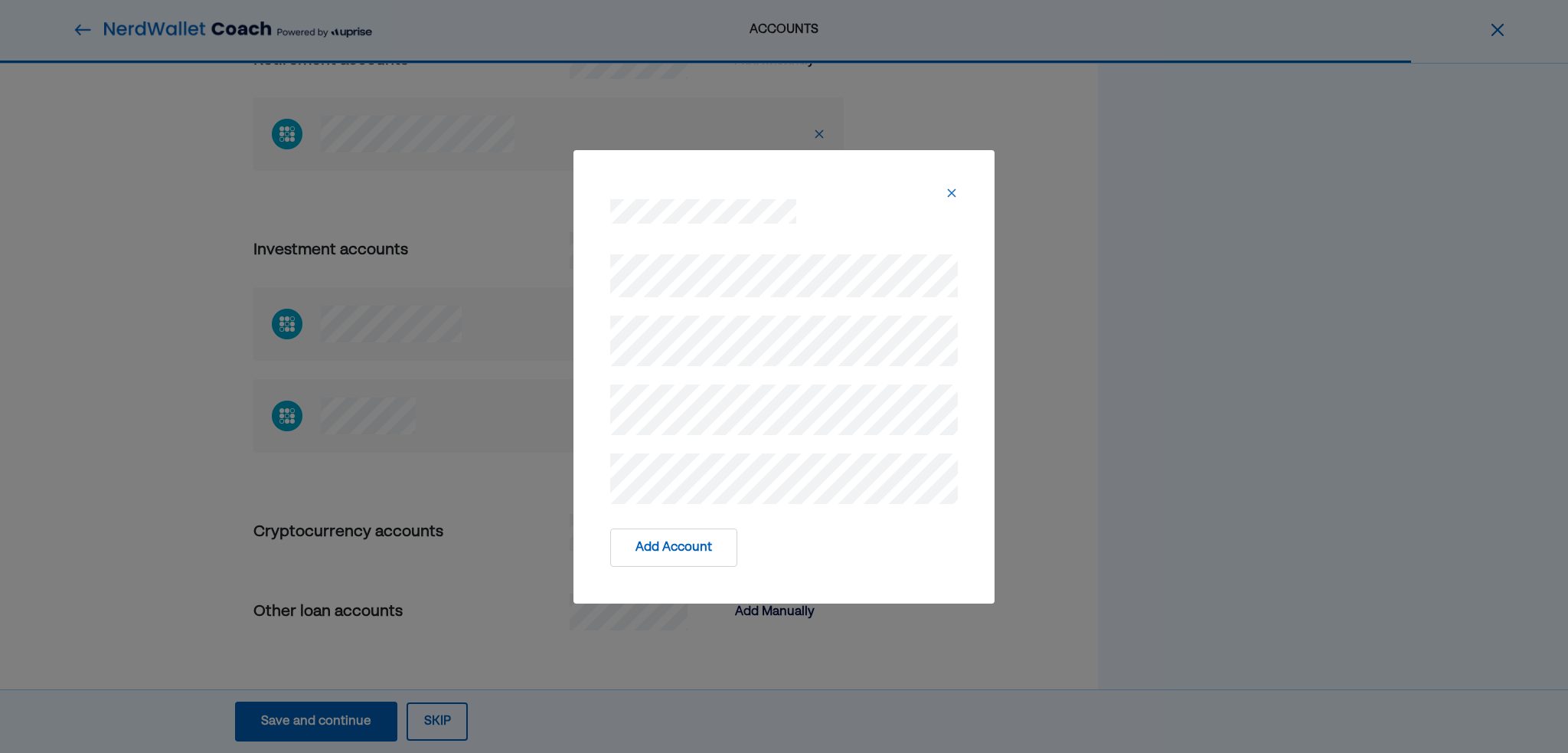
click at [808, 202] on div at bounding box center [784, 212] width 348 height 25
click at [694, 549] on button "Add Account" at bounding box center [674, 547] width 127 height 38
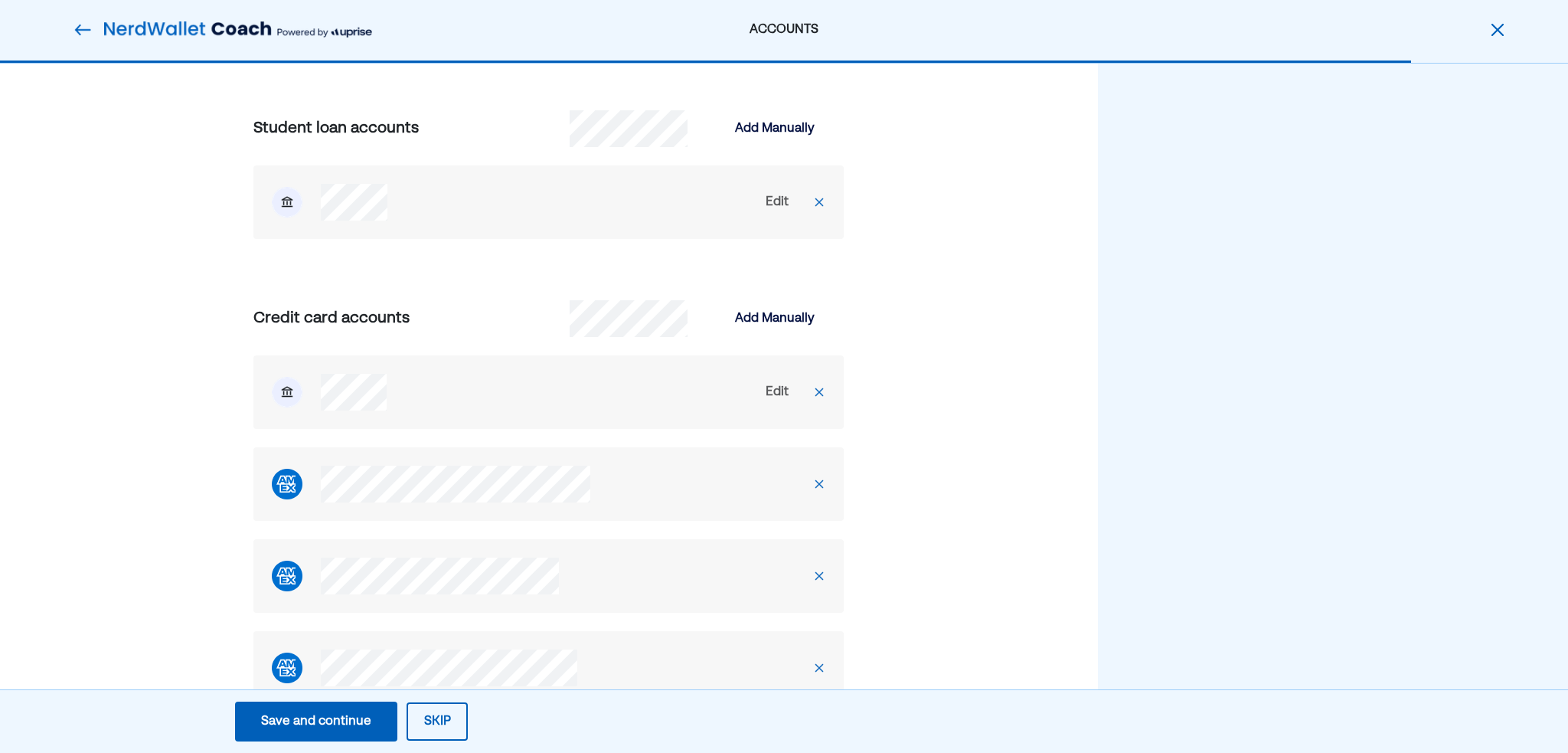
scroll to position [1361, 0]
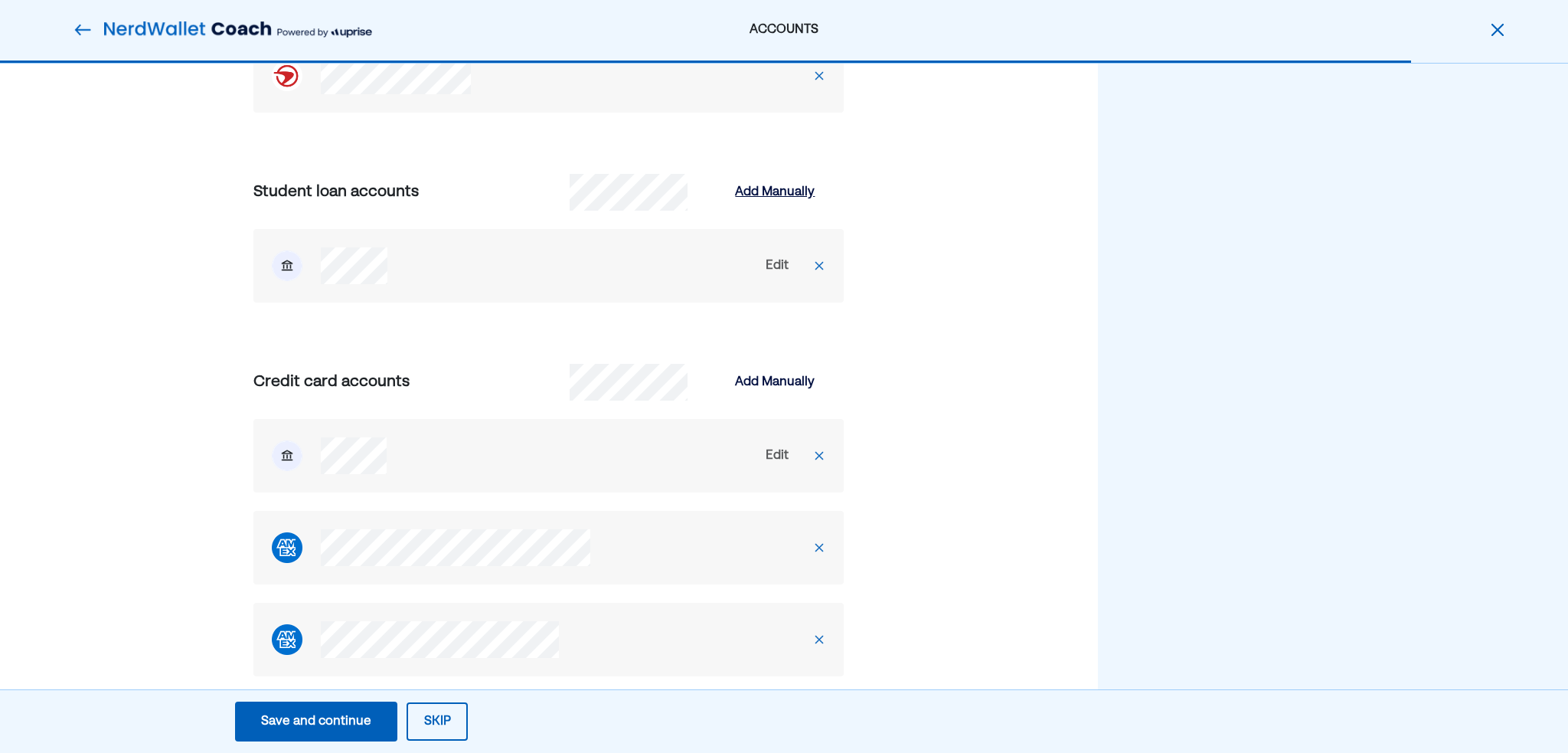
click at [763, 186] on div "Add Manually" at bounding box center [774, 192] width 80 height 19
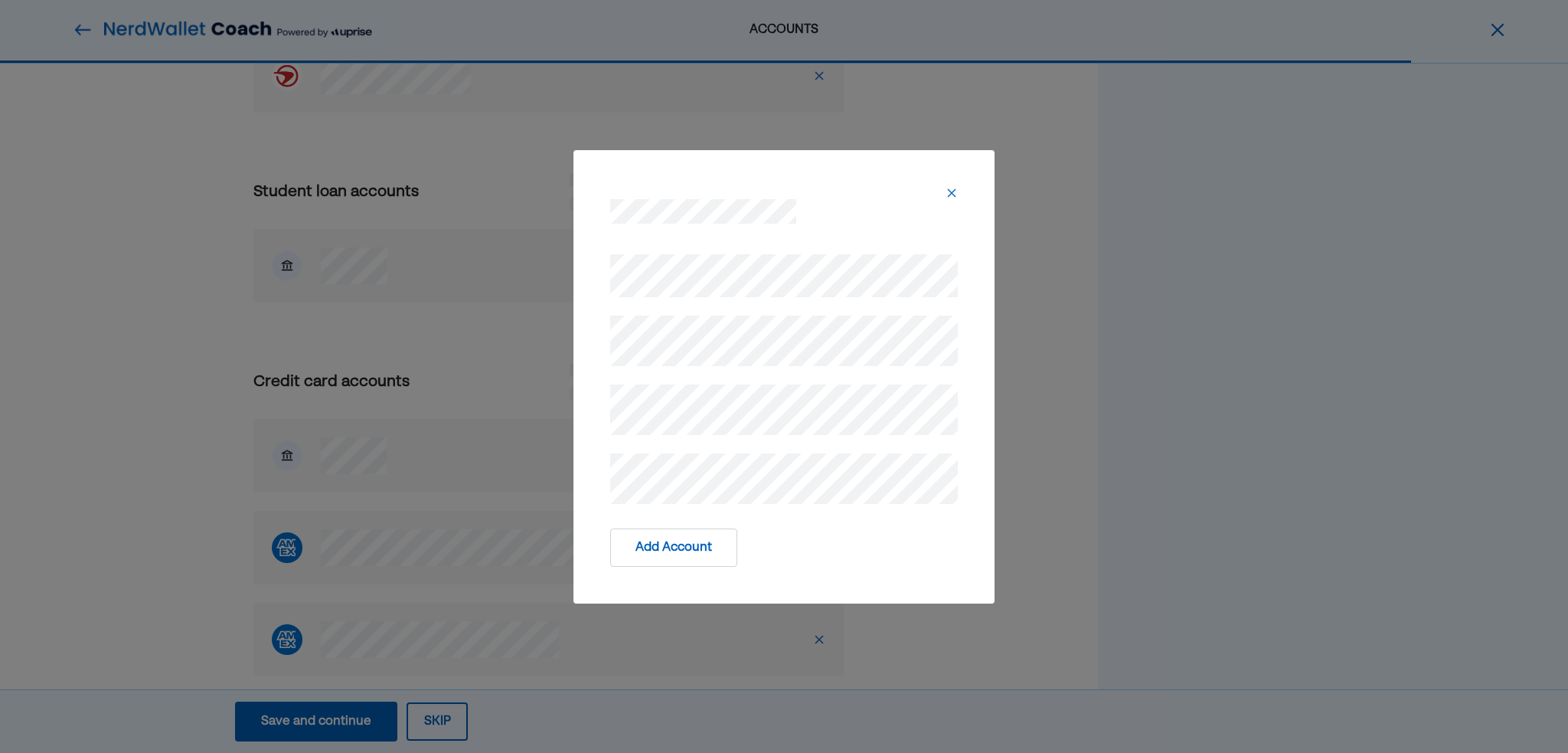
click at [698, 539] on button "Add Account" at bounding box center [674, 547] width 127 height 38
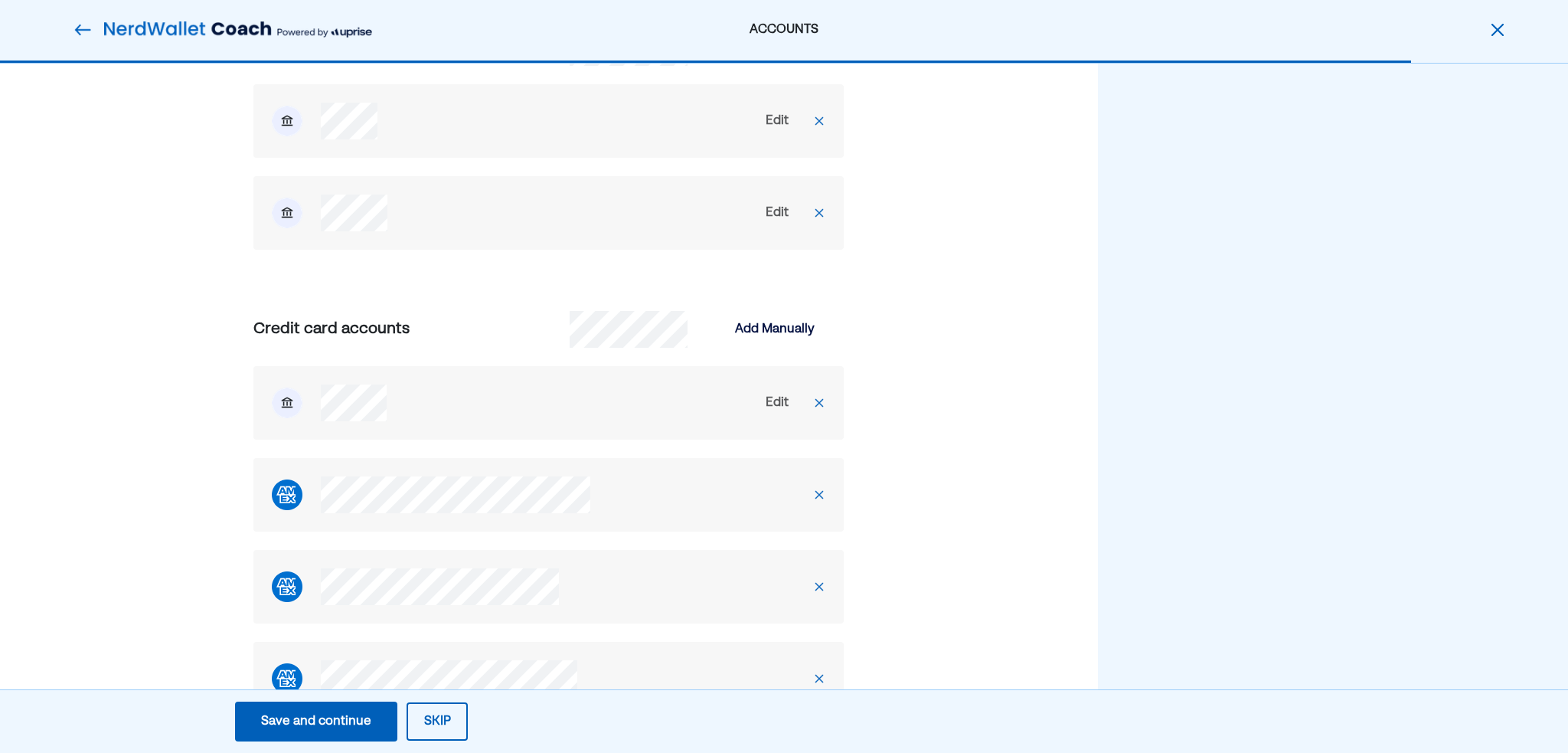
scroll to position [1532, 0]
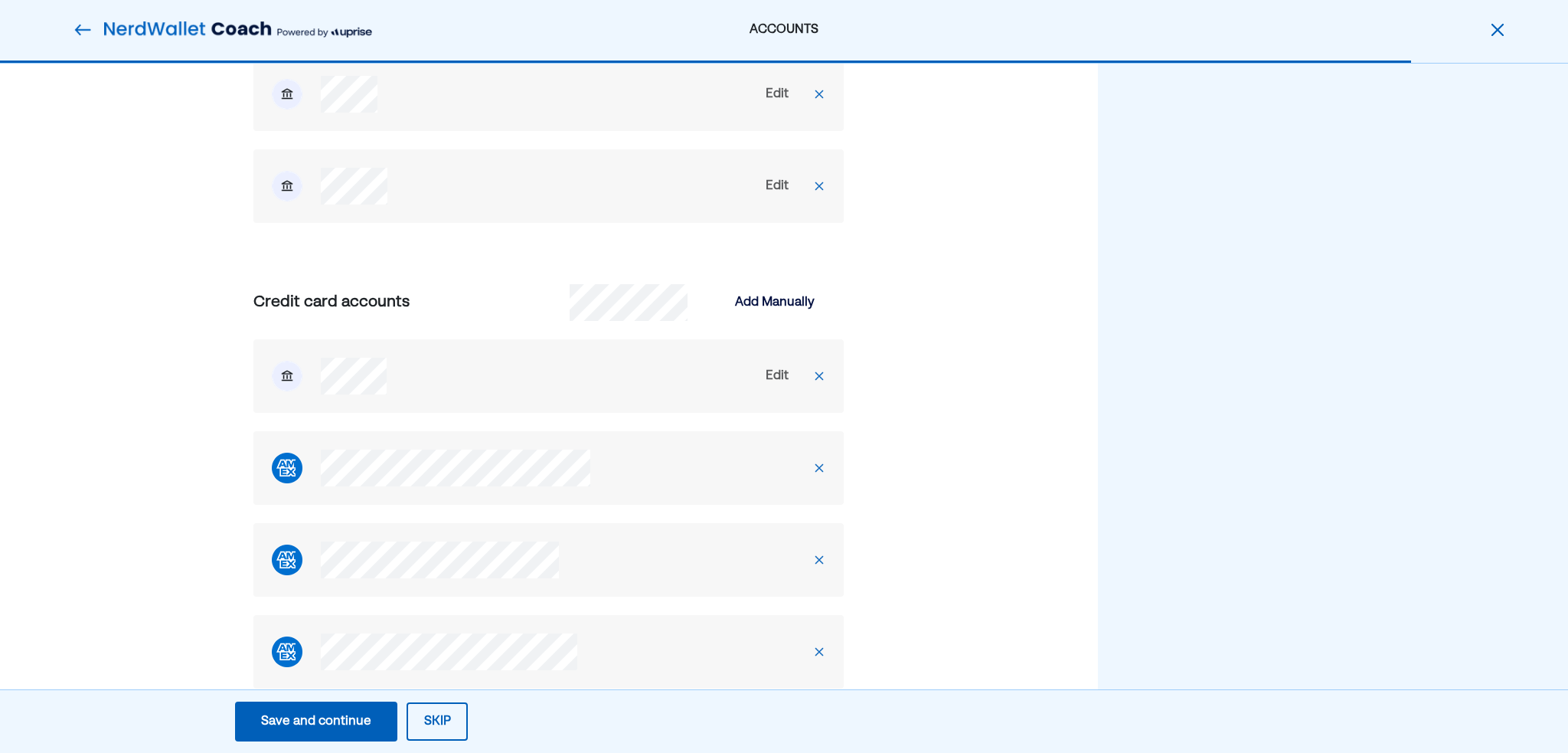
click at [818, 378] on img at bounding box center [819, 376] width 12 height 12
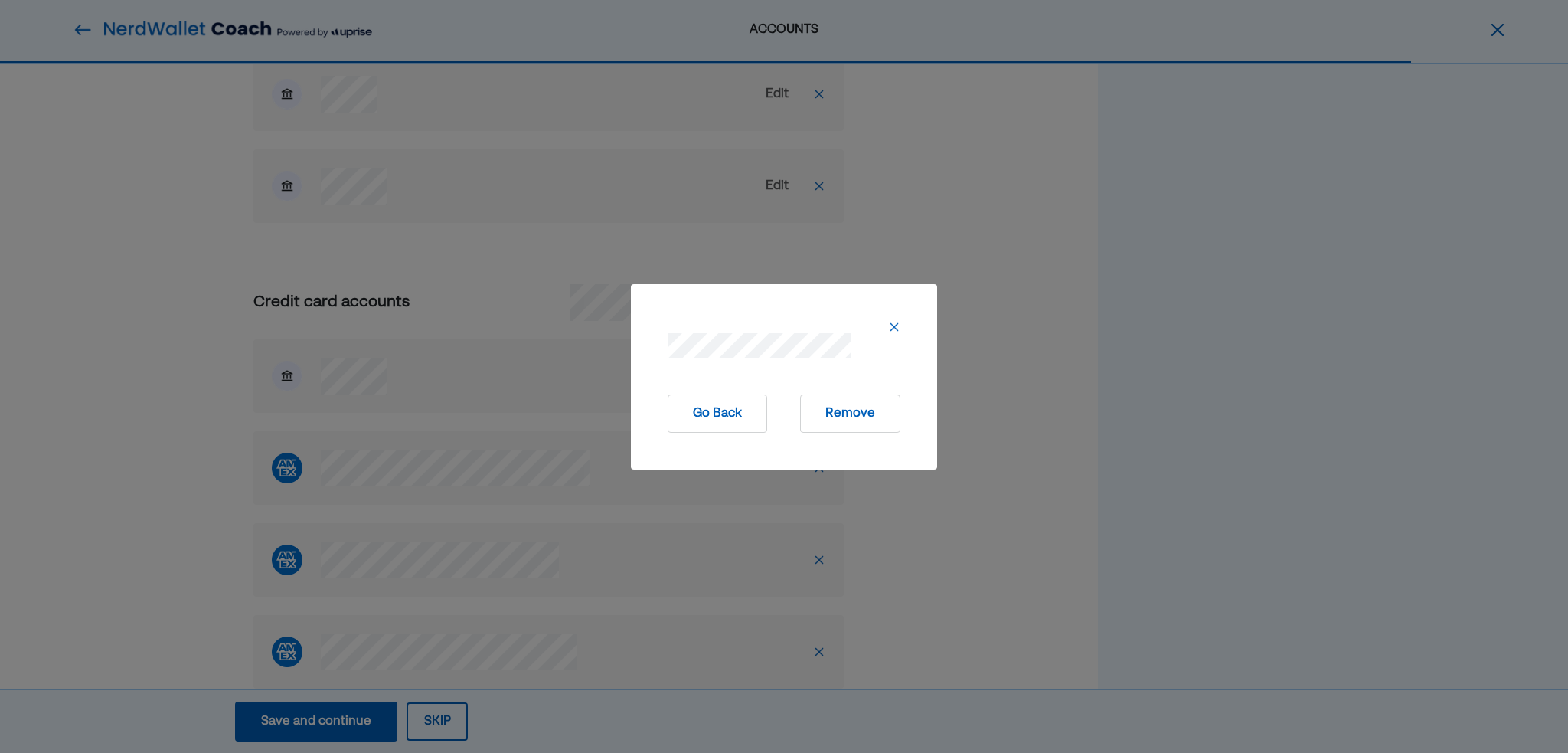
click at [839, 407] on button "Remove" at bounding box center [849, 413] width 100 height 38
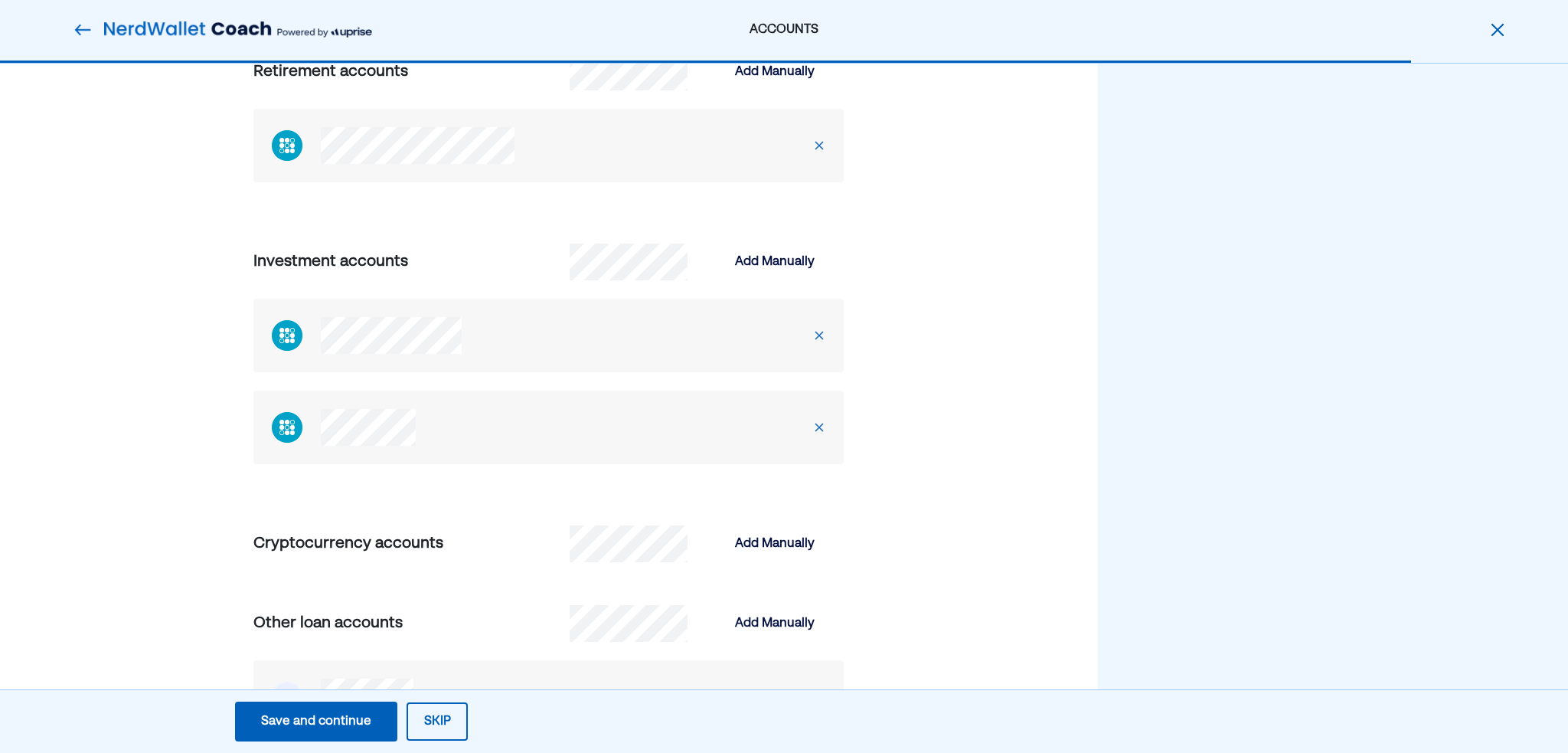
scroll to position [2911, 0]
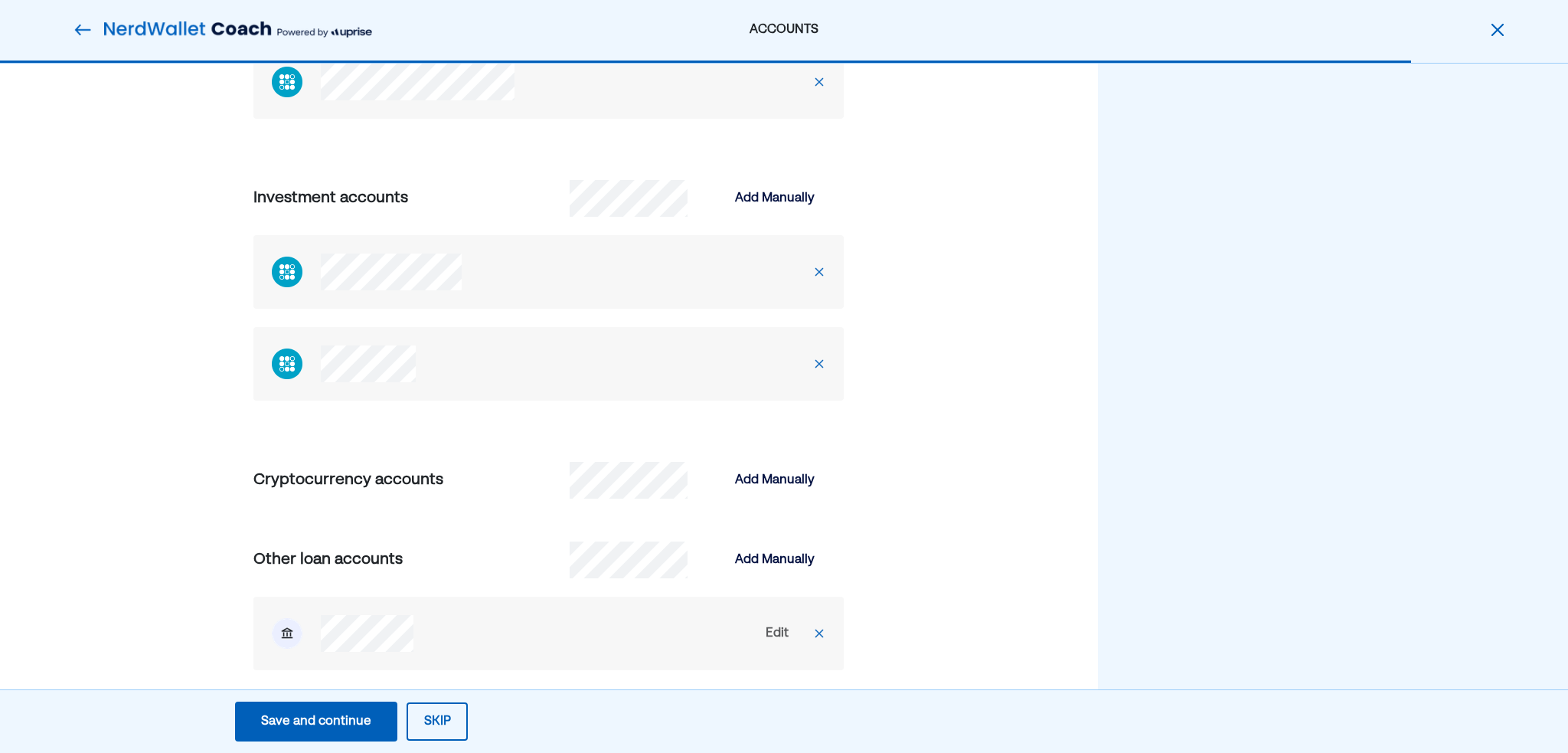
click at [315, 715] on div "Save and continue" at bounding box center [316, 722] width 110 height 19
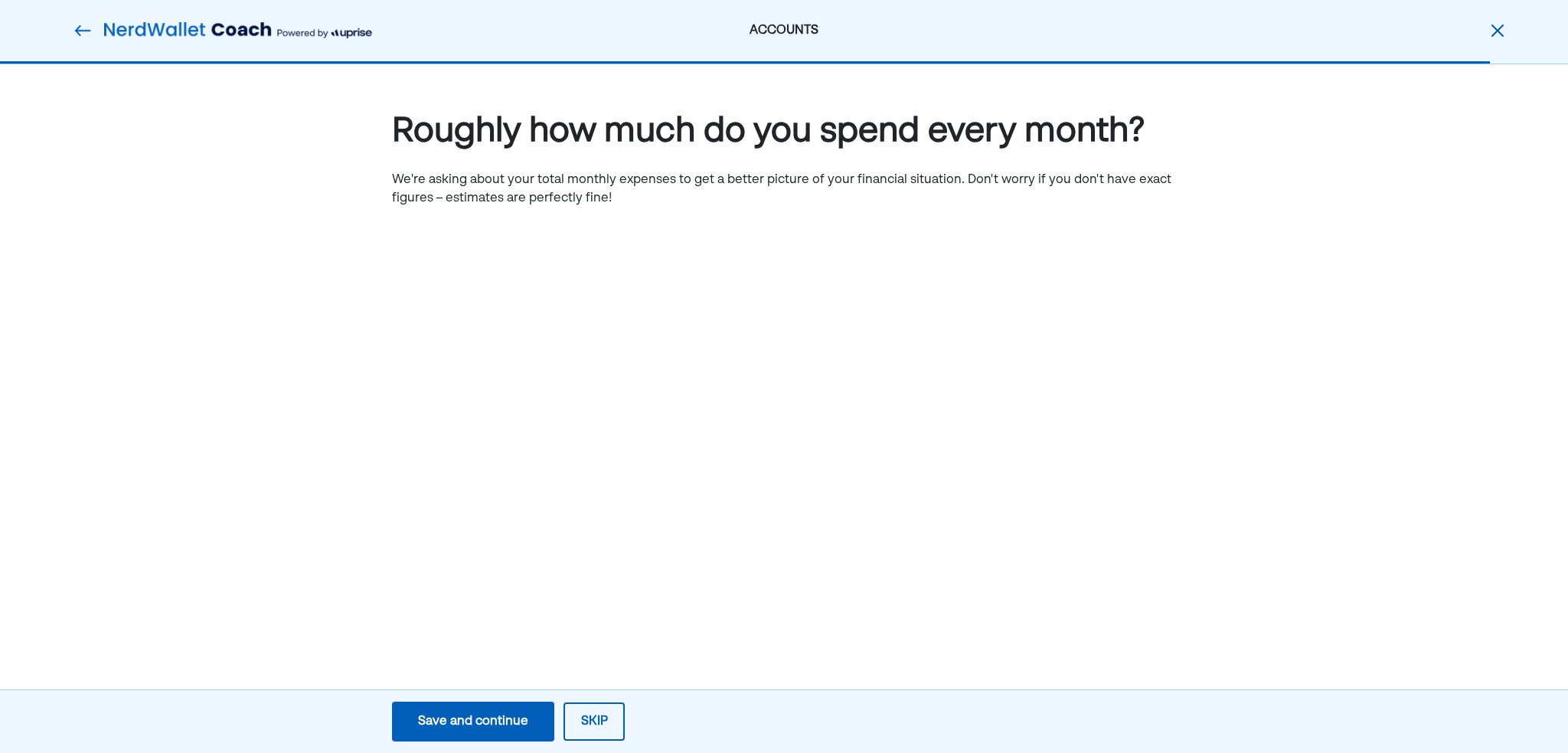
scroll to position [0, 0]
